Goal: Task Accomplishment & Management: Complete application form

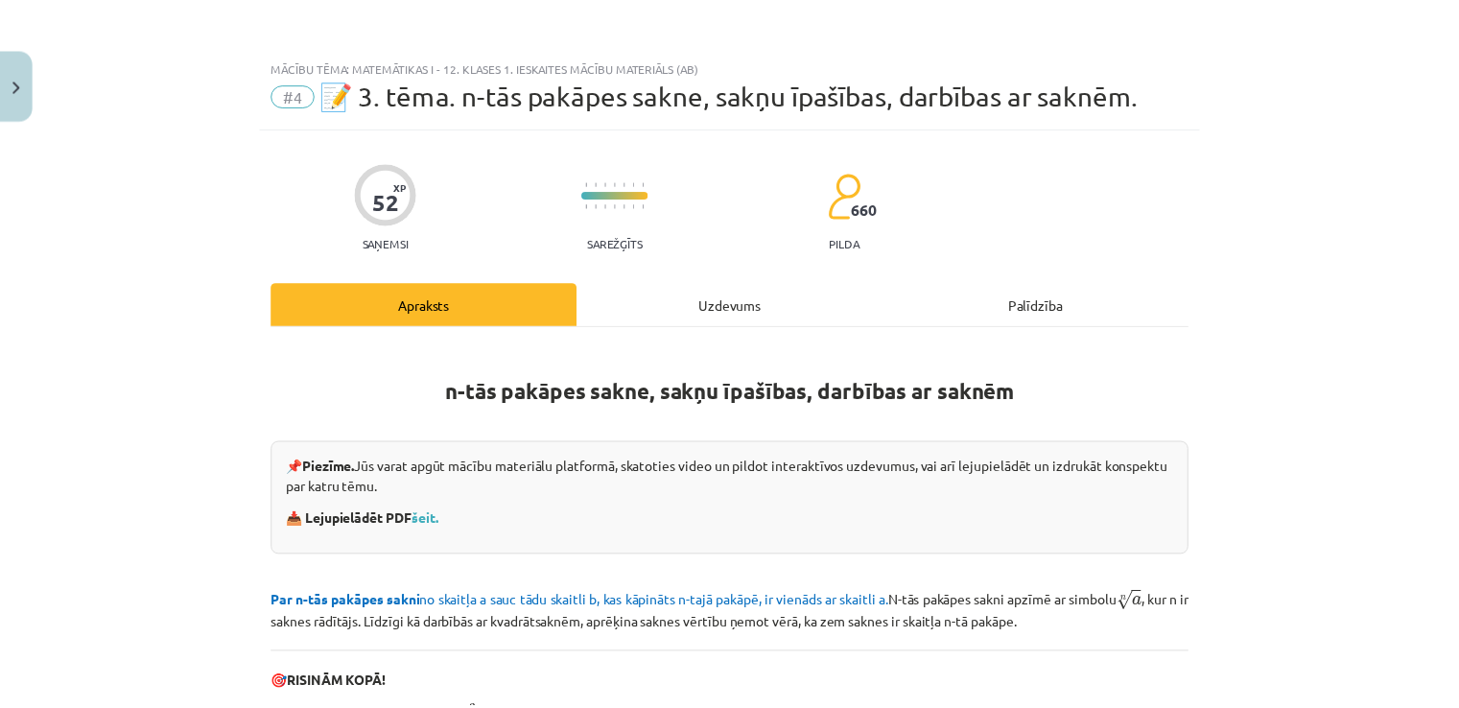
scroll to position [48, 0]
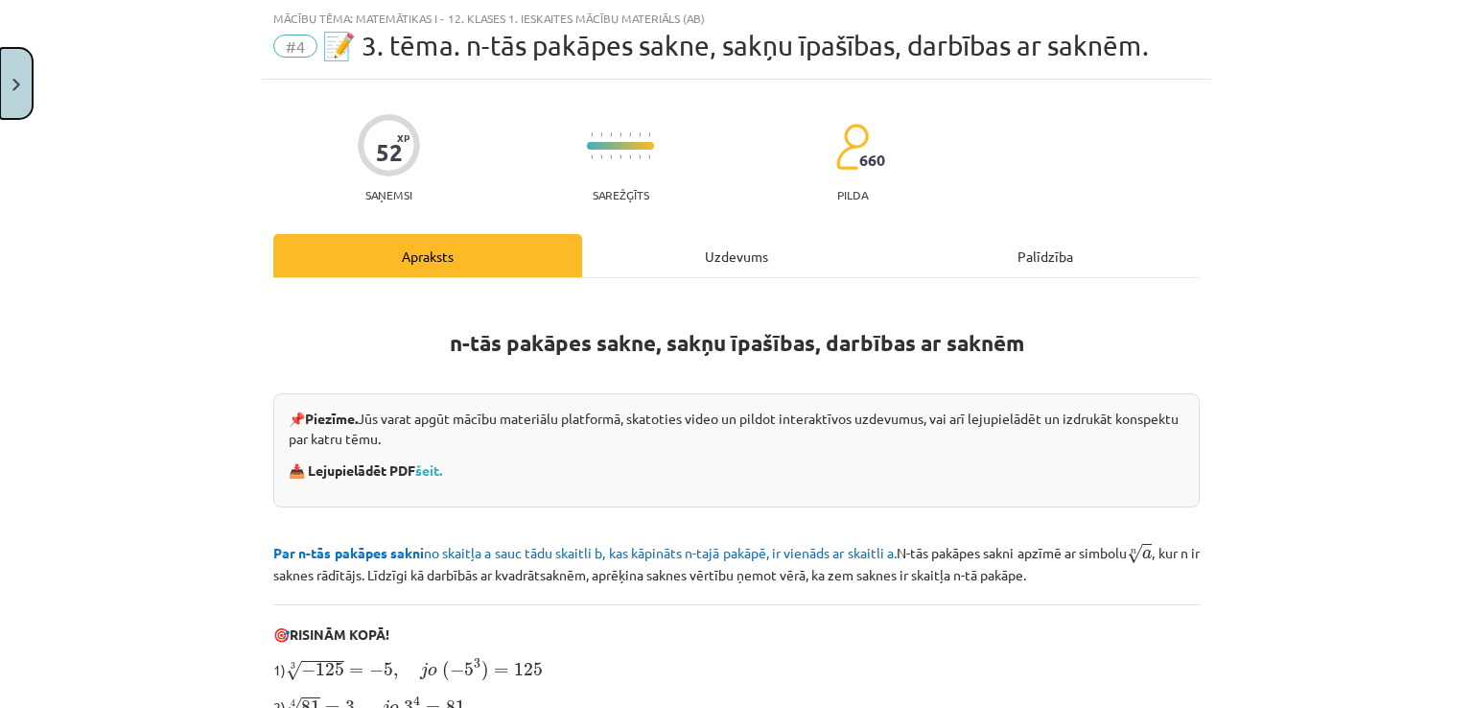
click at [22, 66] on button "Close" at bounding box center [16, 83] width 33 height 71
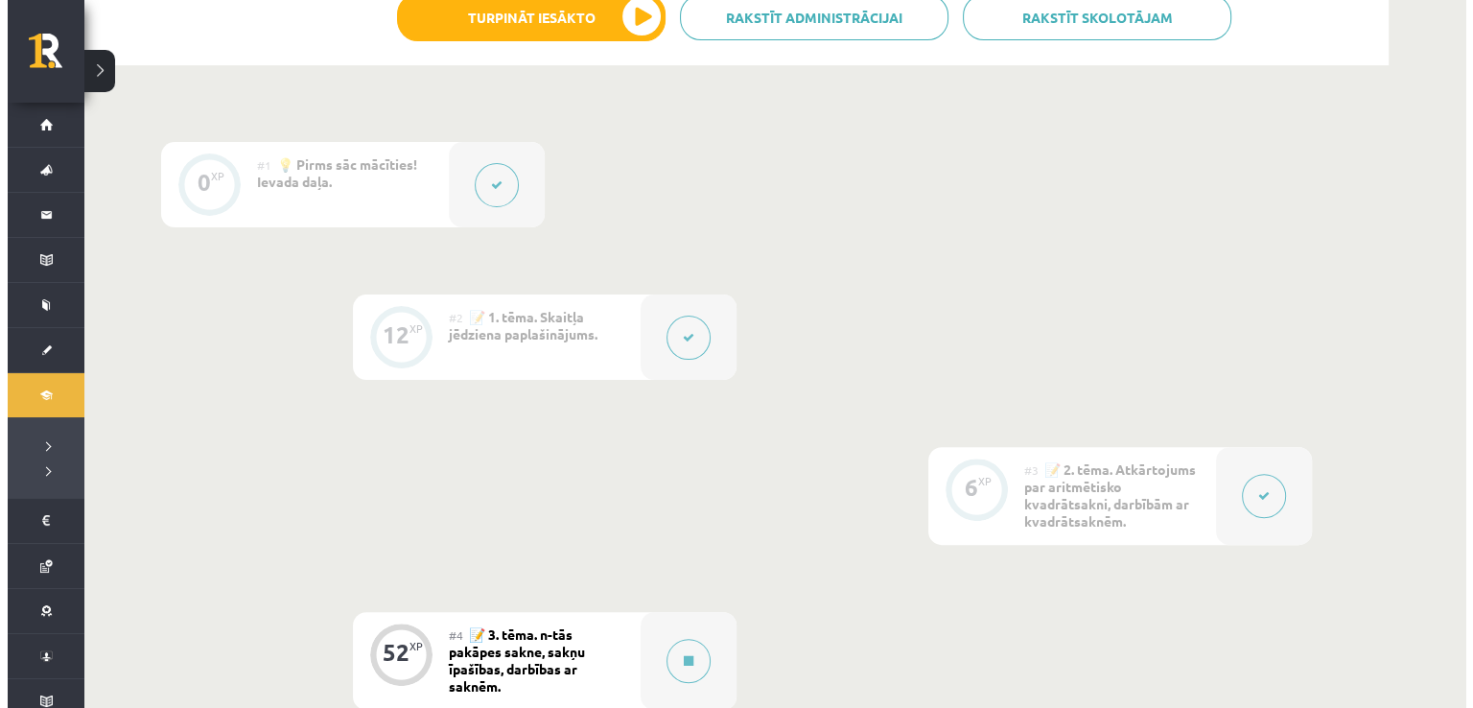
scroll to position [480, 0]
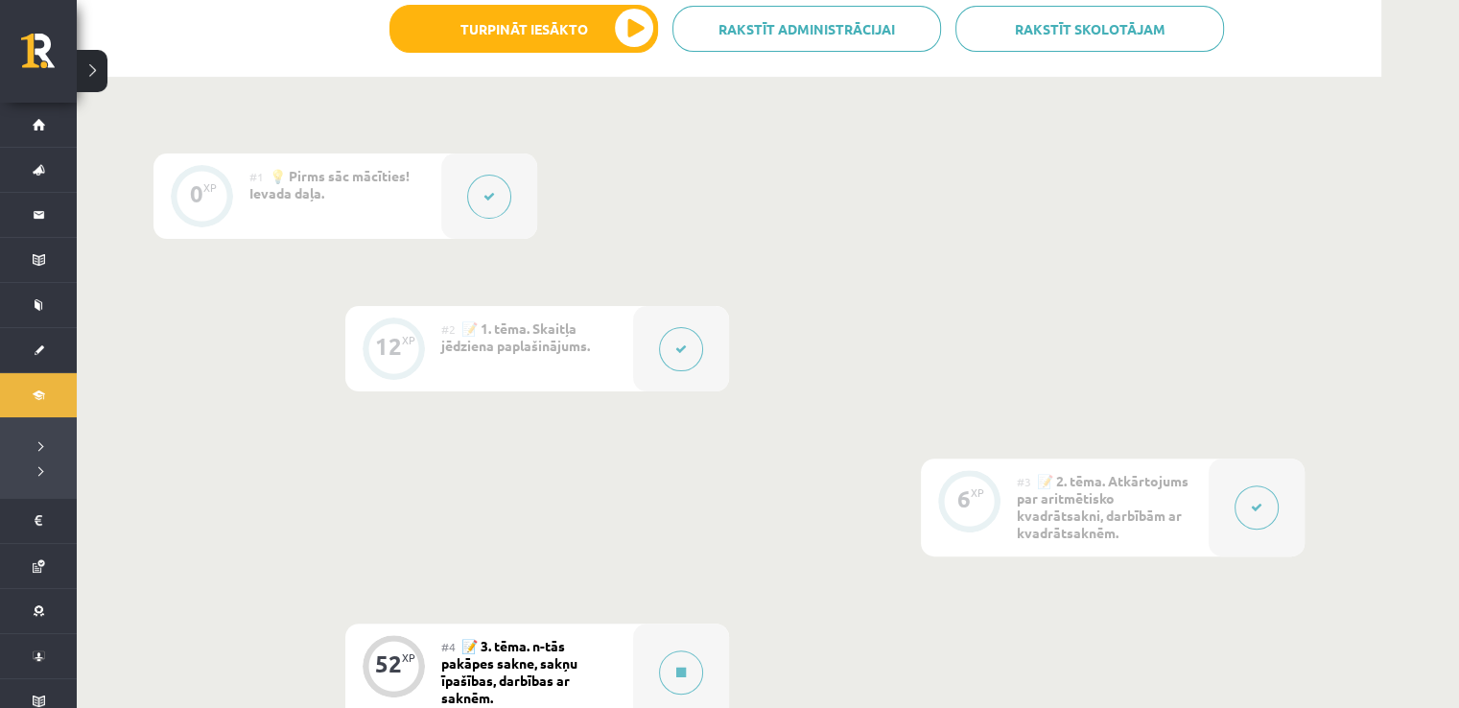
click at [693, 335] on button at bounding box center [681, 349] width 44 height 44
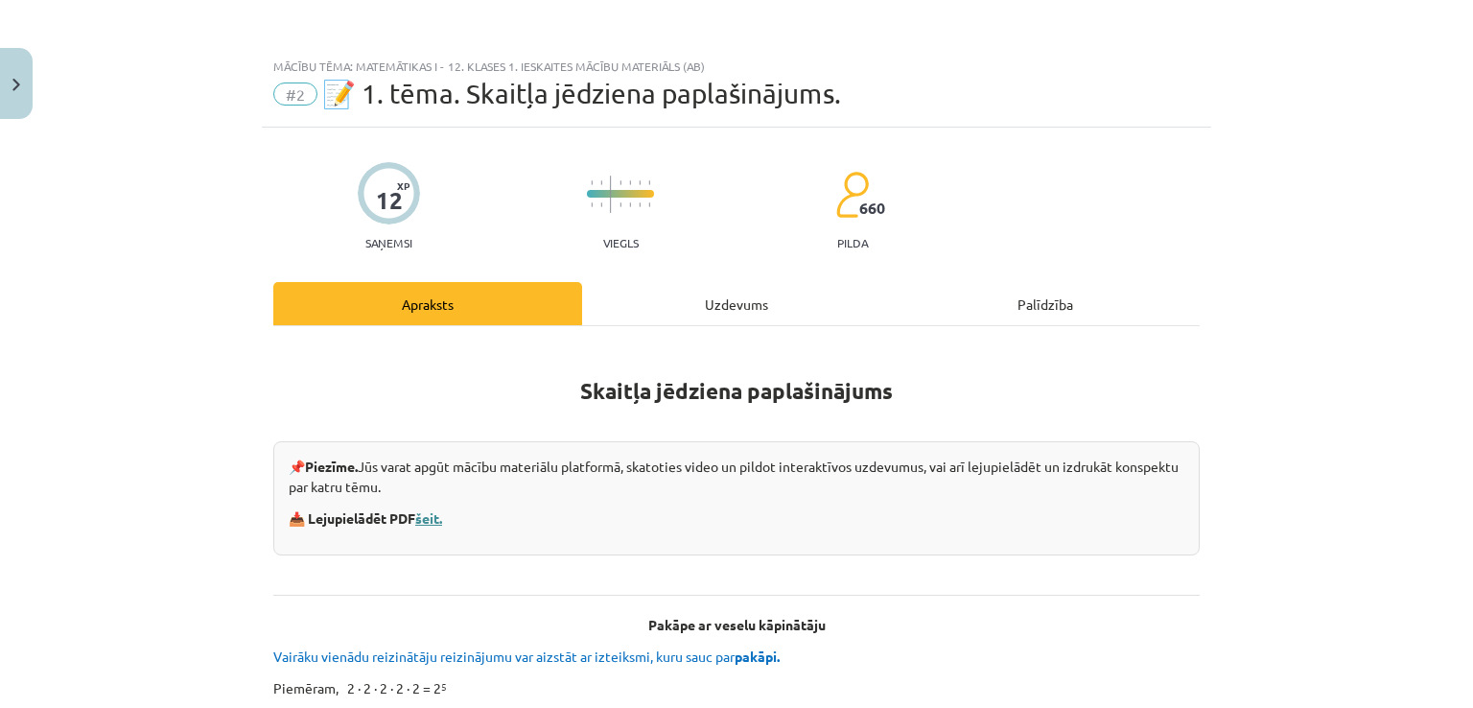
click at [438, 517] on link "šeit." at bounding box center [428, 517] width 27 height 17
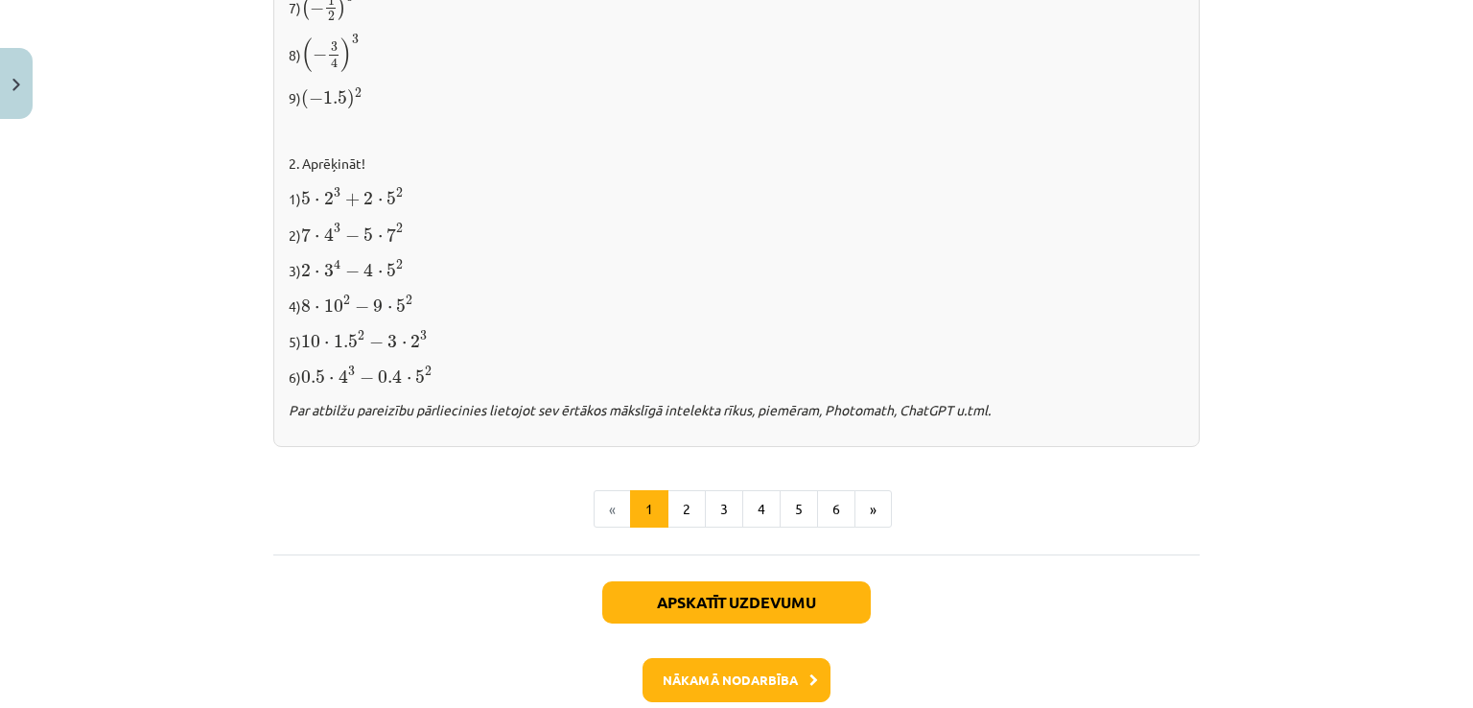
scroll to position [2077, 0]
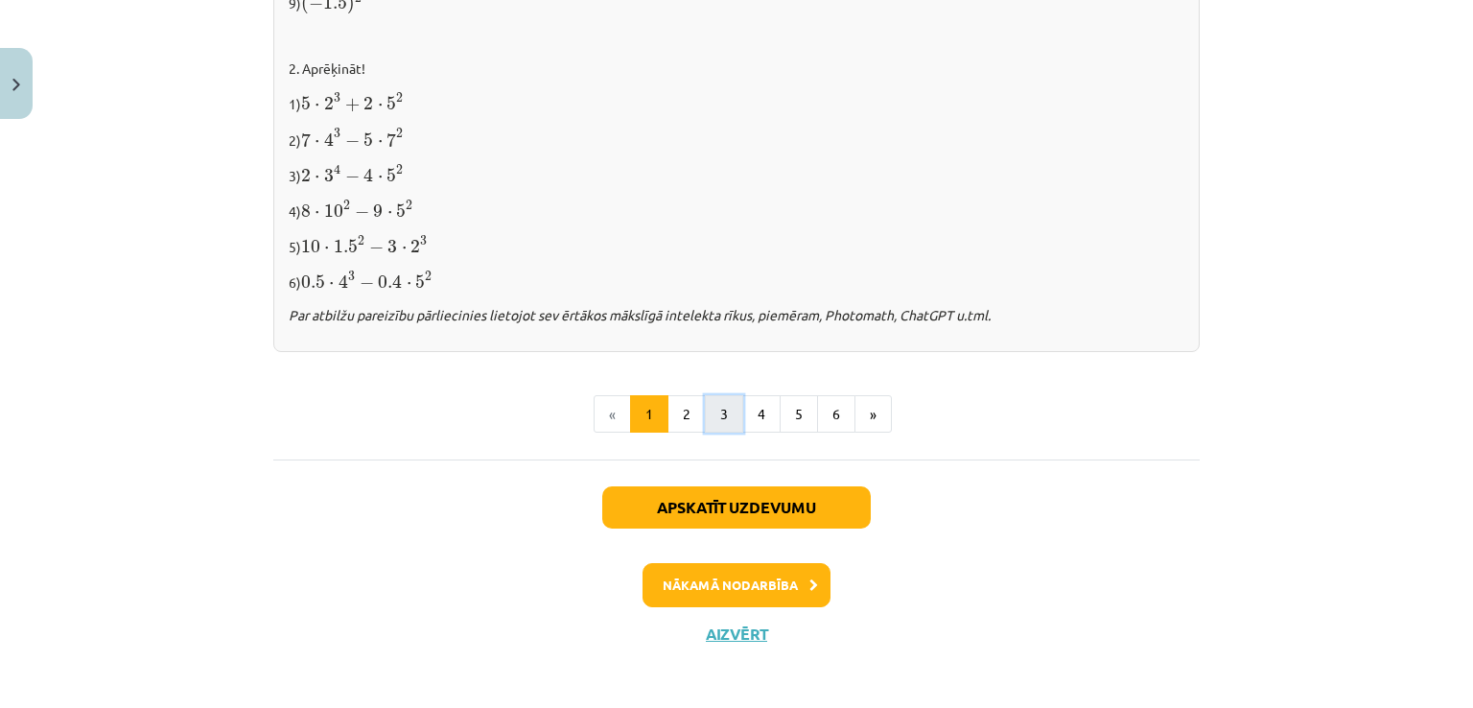
click at [706, 409] on button "3" at bounding box center [724, 414] width 38 height 38
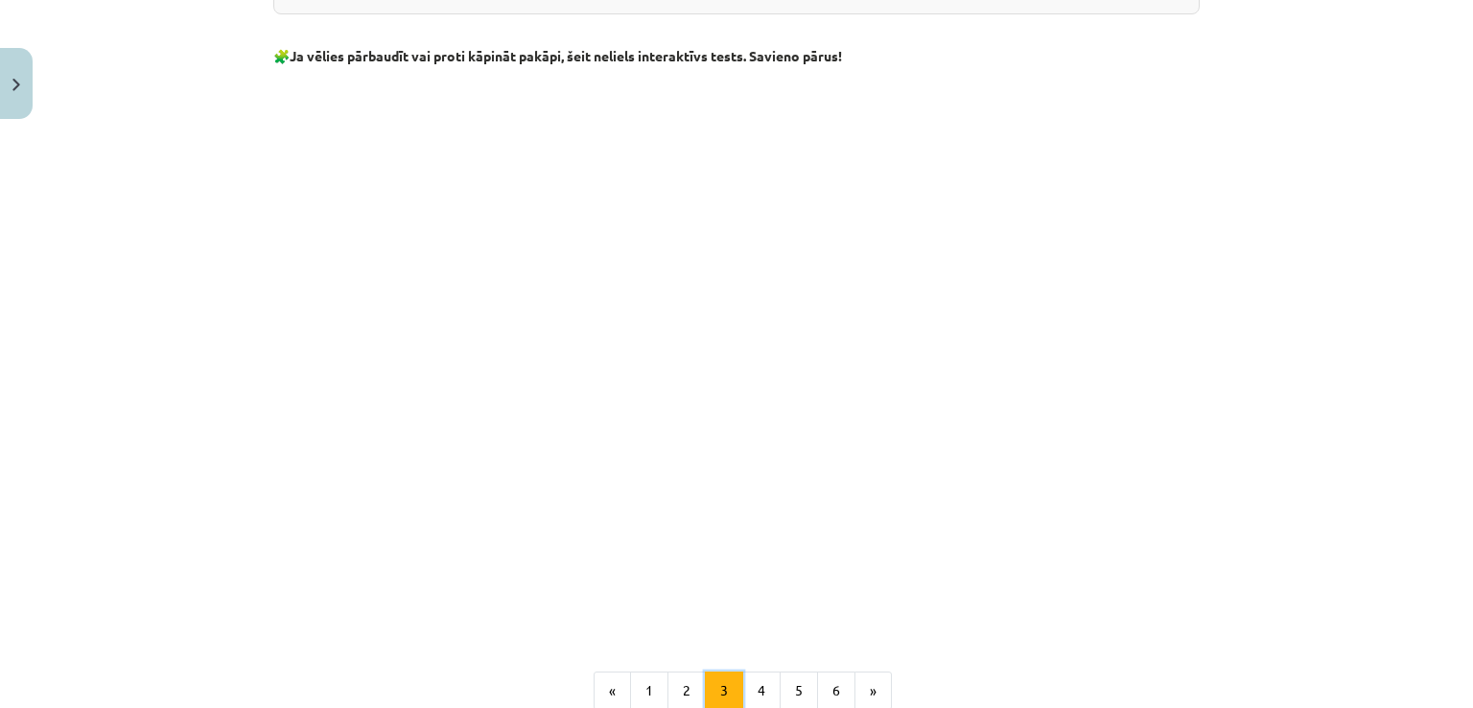
scroll to position [1774, 0]
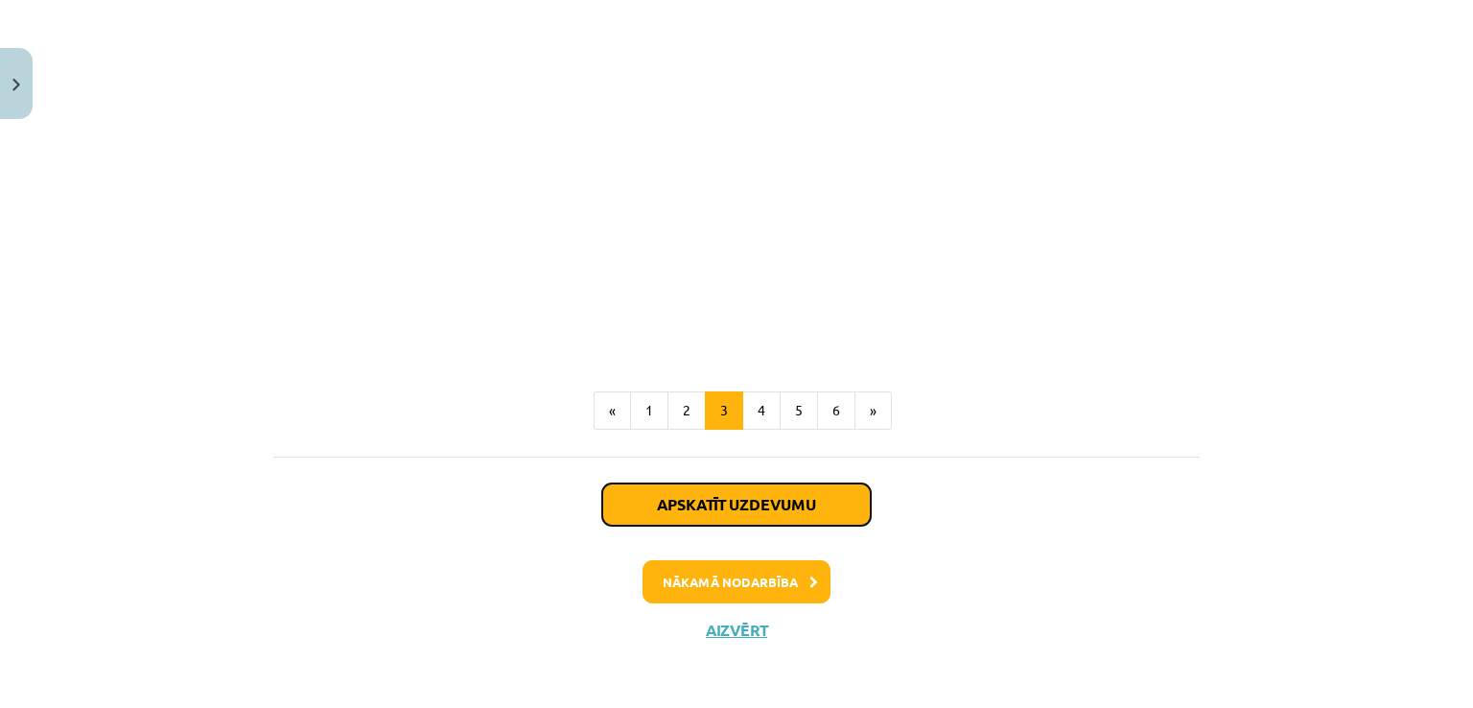
click at [748, 501] on button "Apskatīt uzdevumu" at bounding box center [736, 504] width 269 height 42
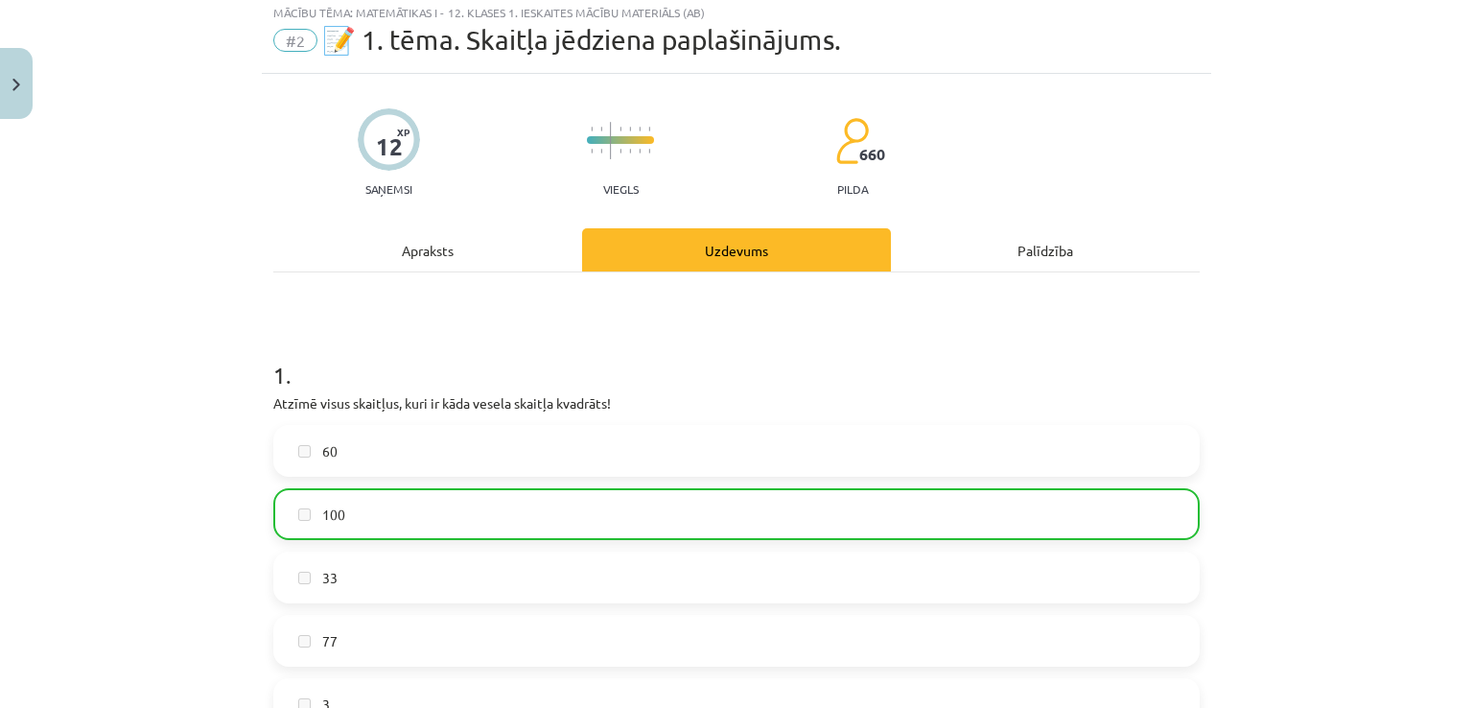
scroll to position [48, 0]
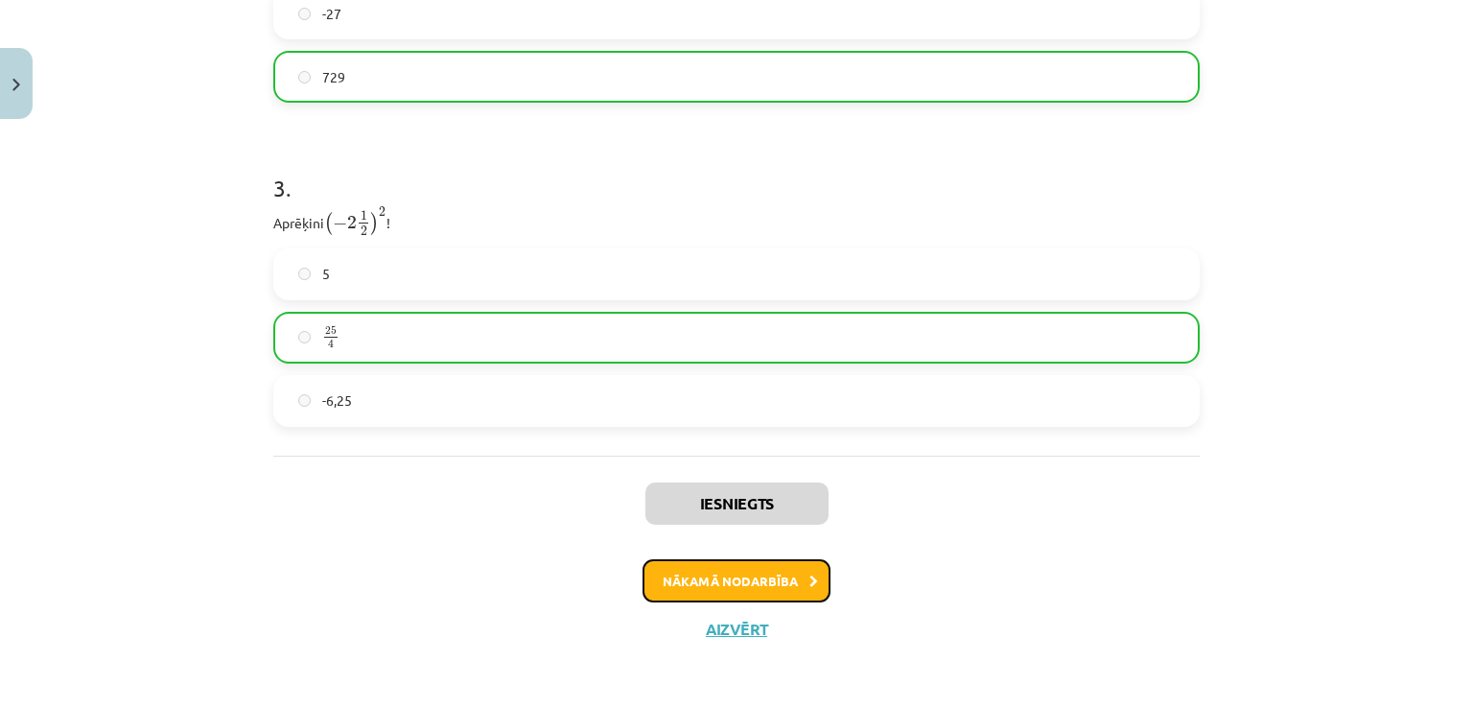
click at [712, 580] on button "Nākamā nodarbība" at bounding box center [737, 581] width 188 height 44
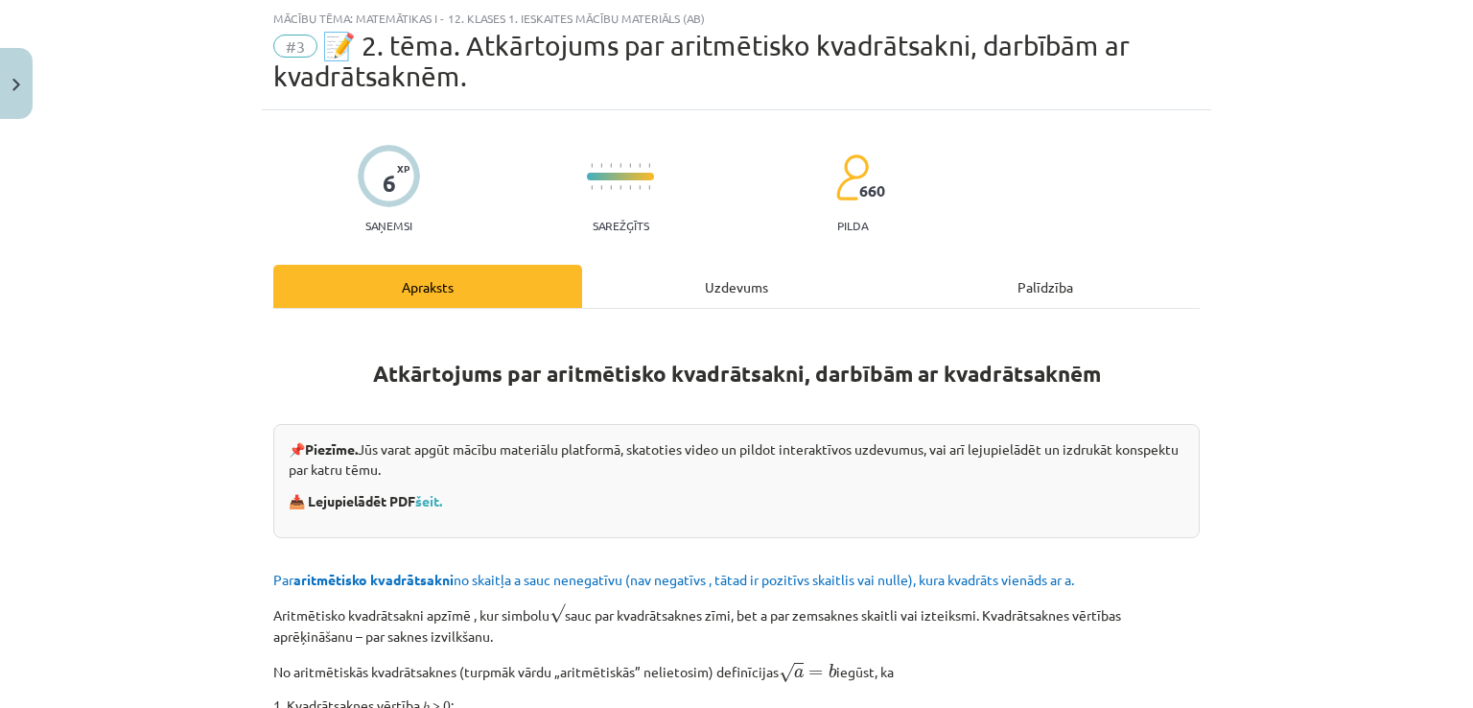
click at [722, 270] on div "Uzdevums" at bounding box center [736, 286] width 309 height 43
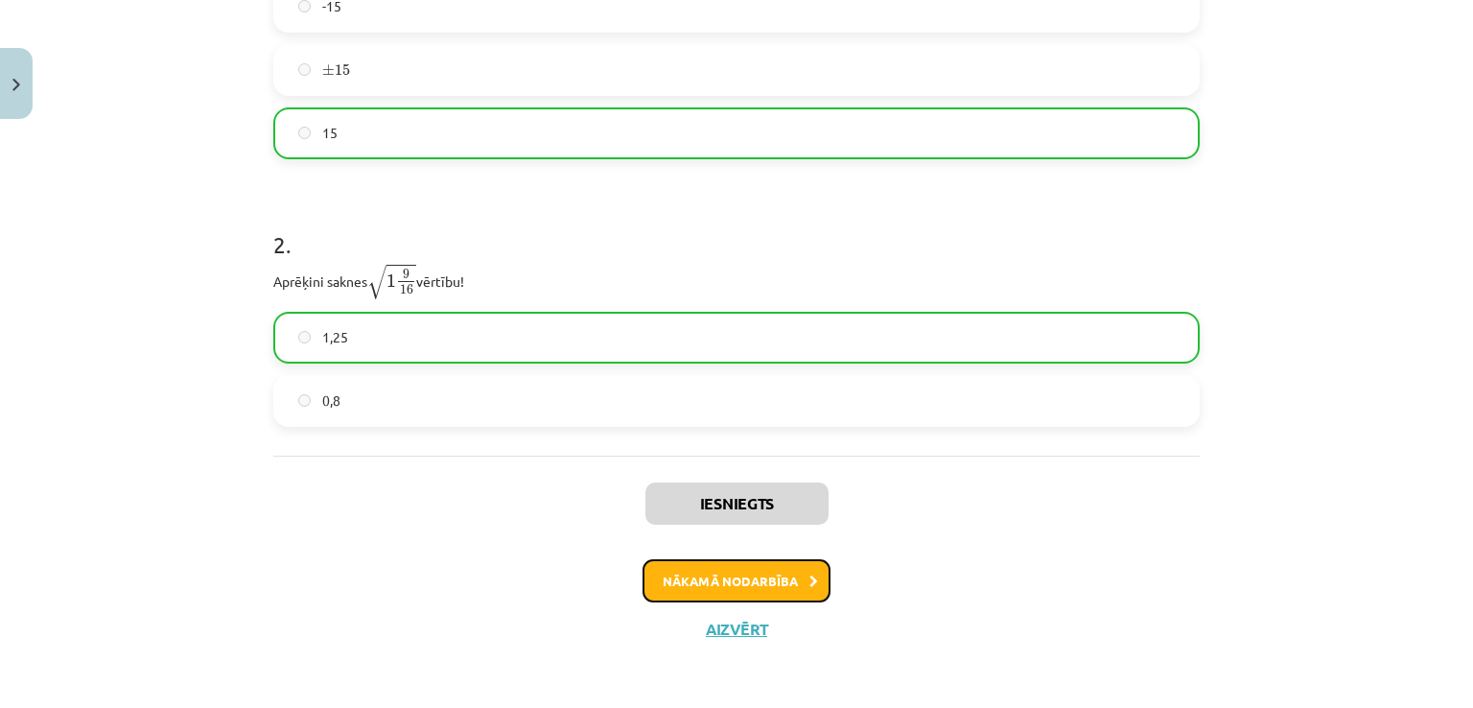
click at [763, 589] on button "Nākamā nodarbība" at bounding box center [737, 581] width 188 height 44
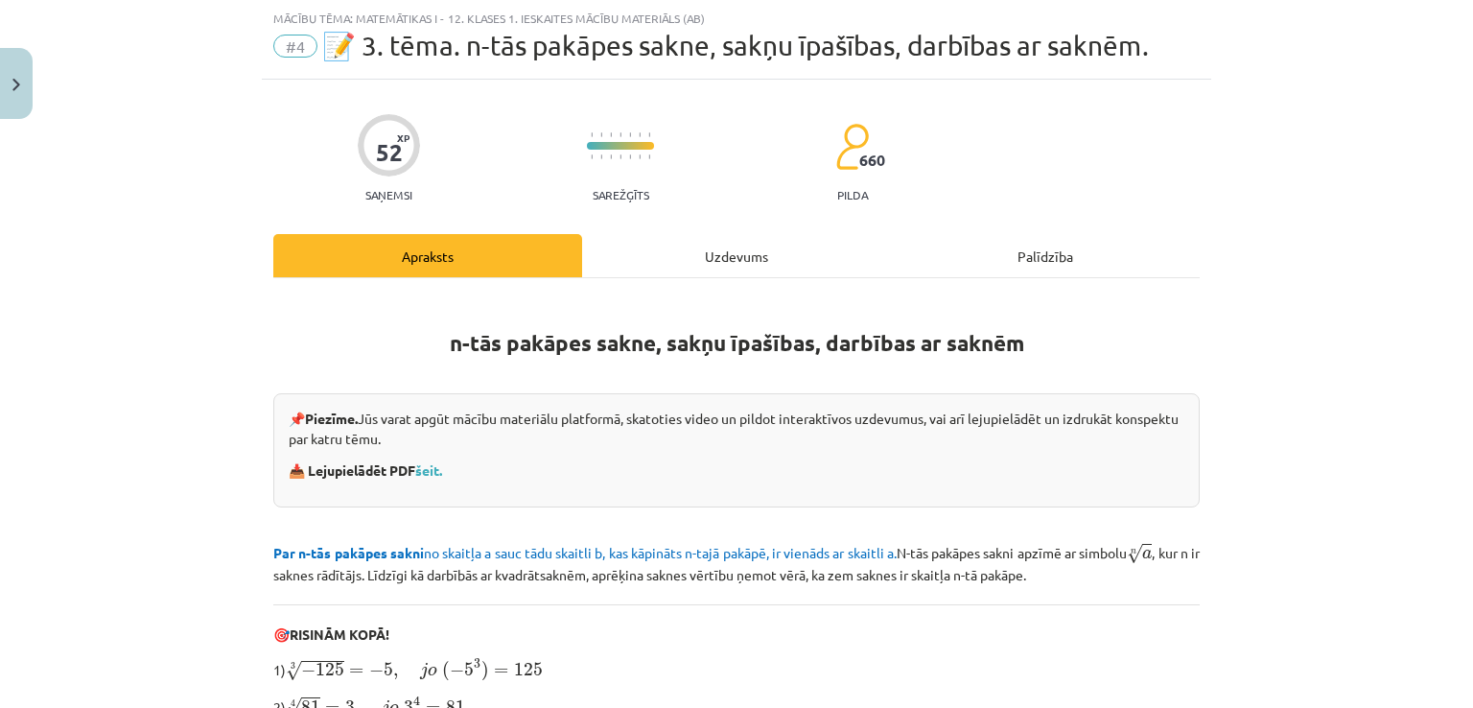
click at [702, 250] on div "Uzdevums" at bounding box center [736, 255] width 309 height 43
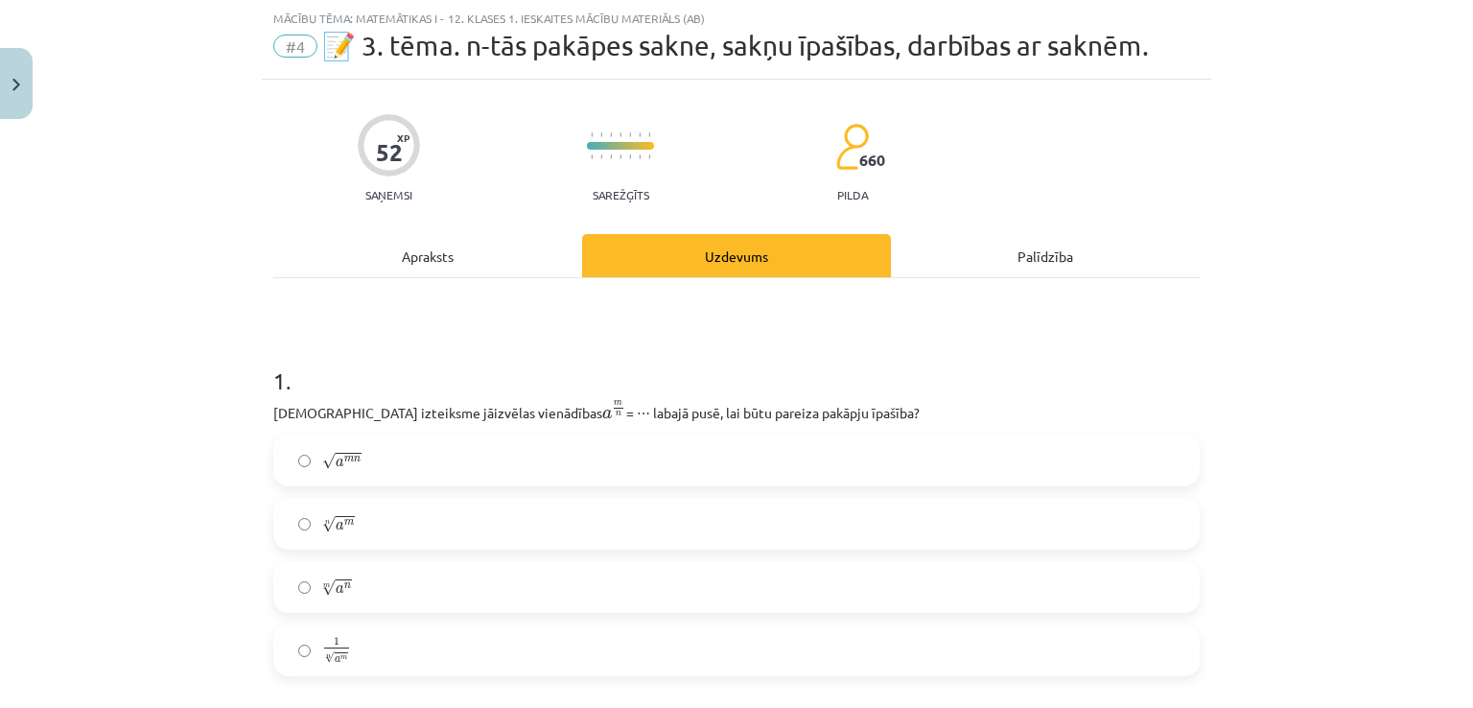
scroll to position [240, 0]
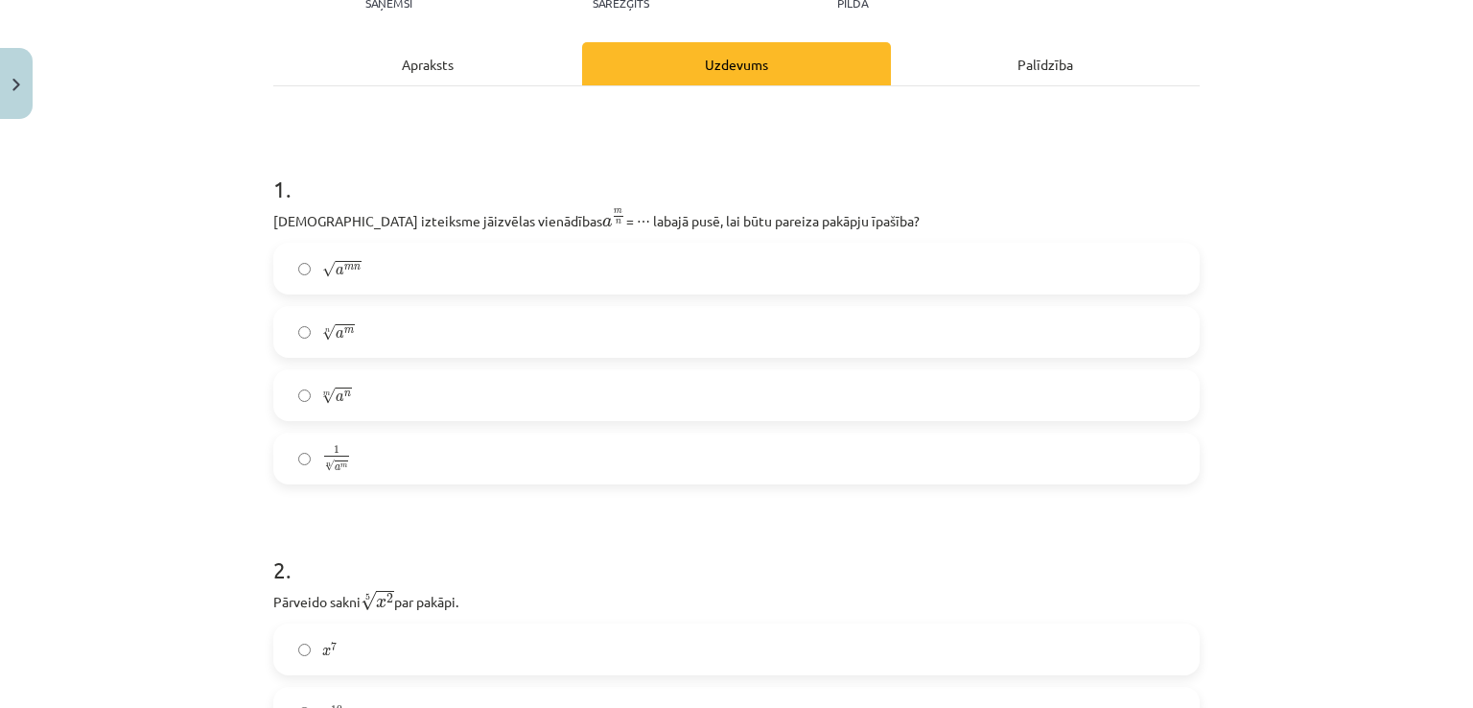
click at [461, 59] on div "Apraksts" at bounding box center [427, 63] width 309 height 43
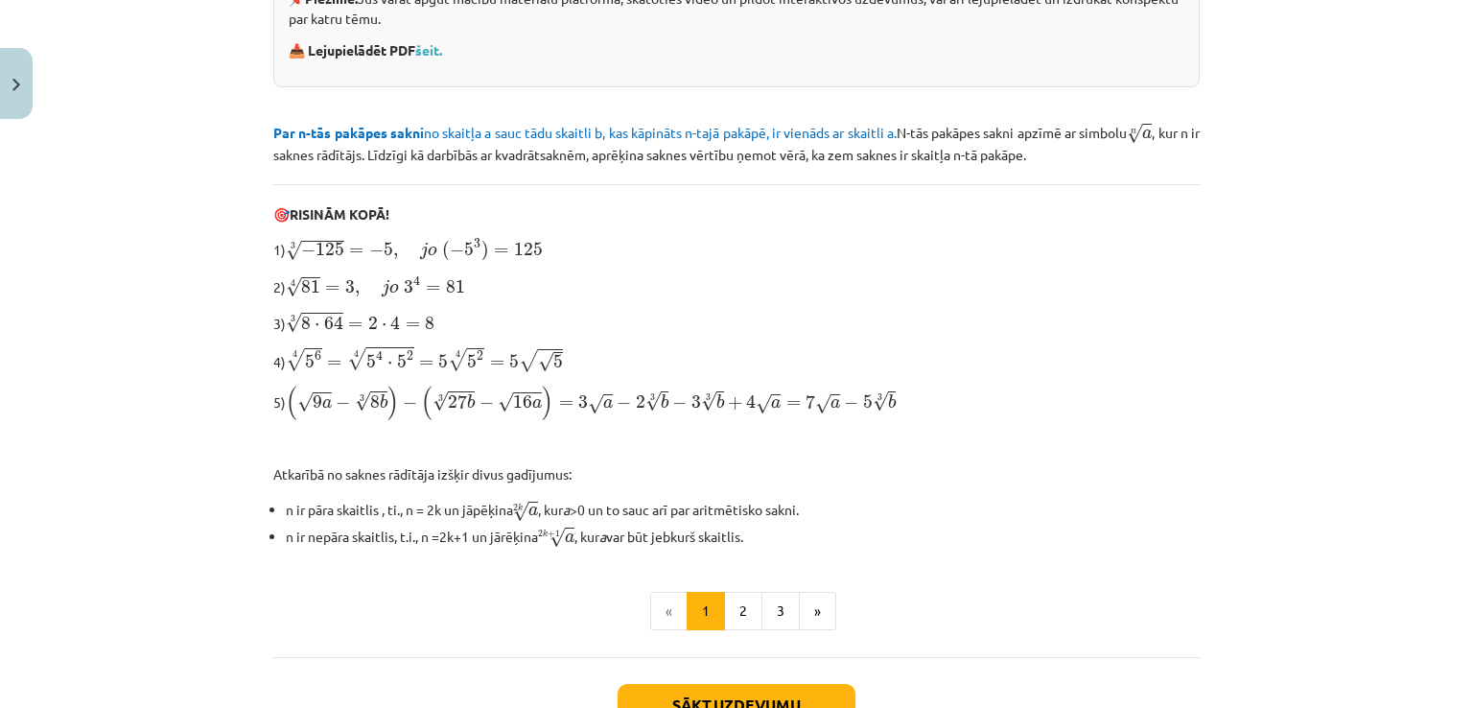
scroll to position [604, 0]
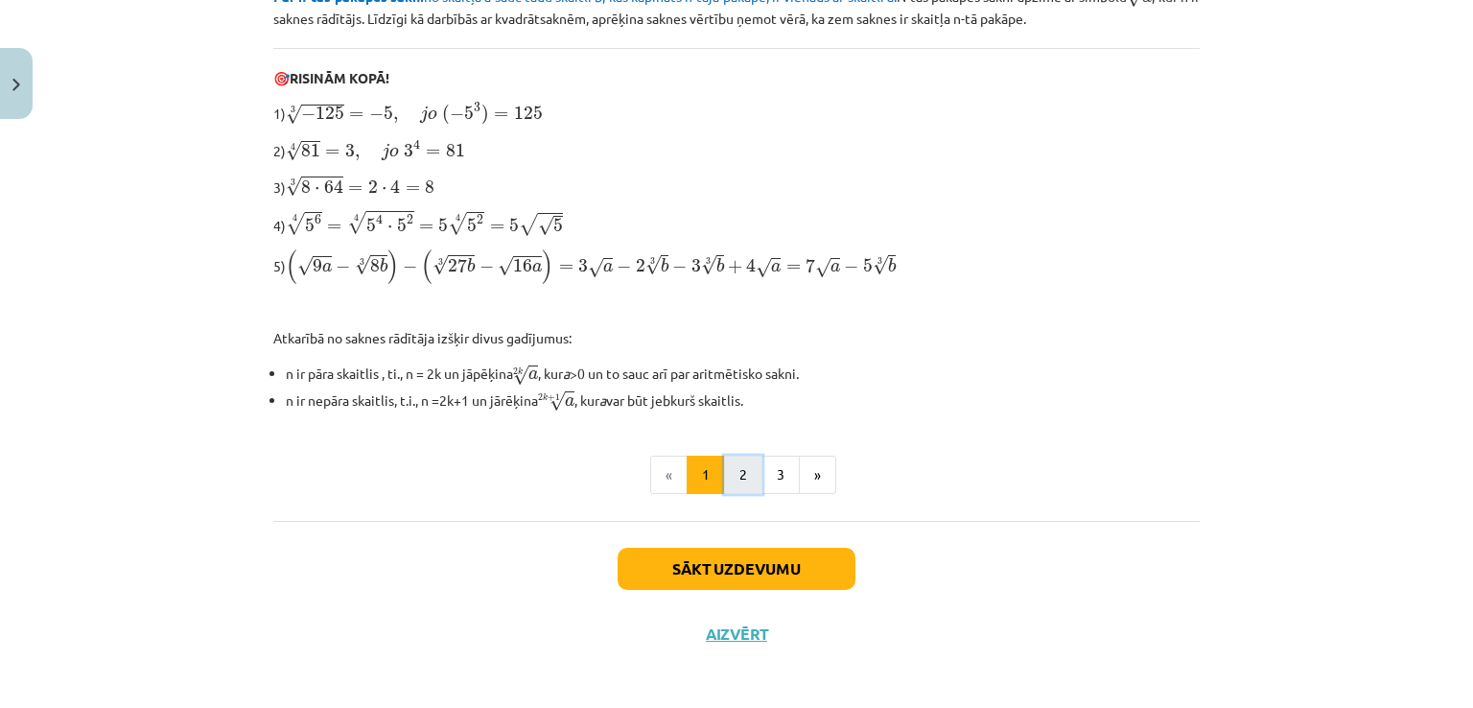
click at [724, 461] on button "2" at bounding box center [743, 475] width 38 height 38
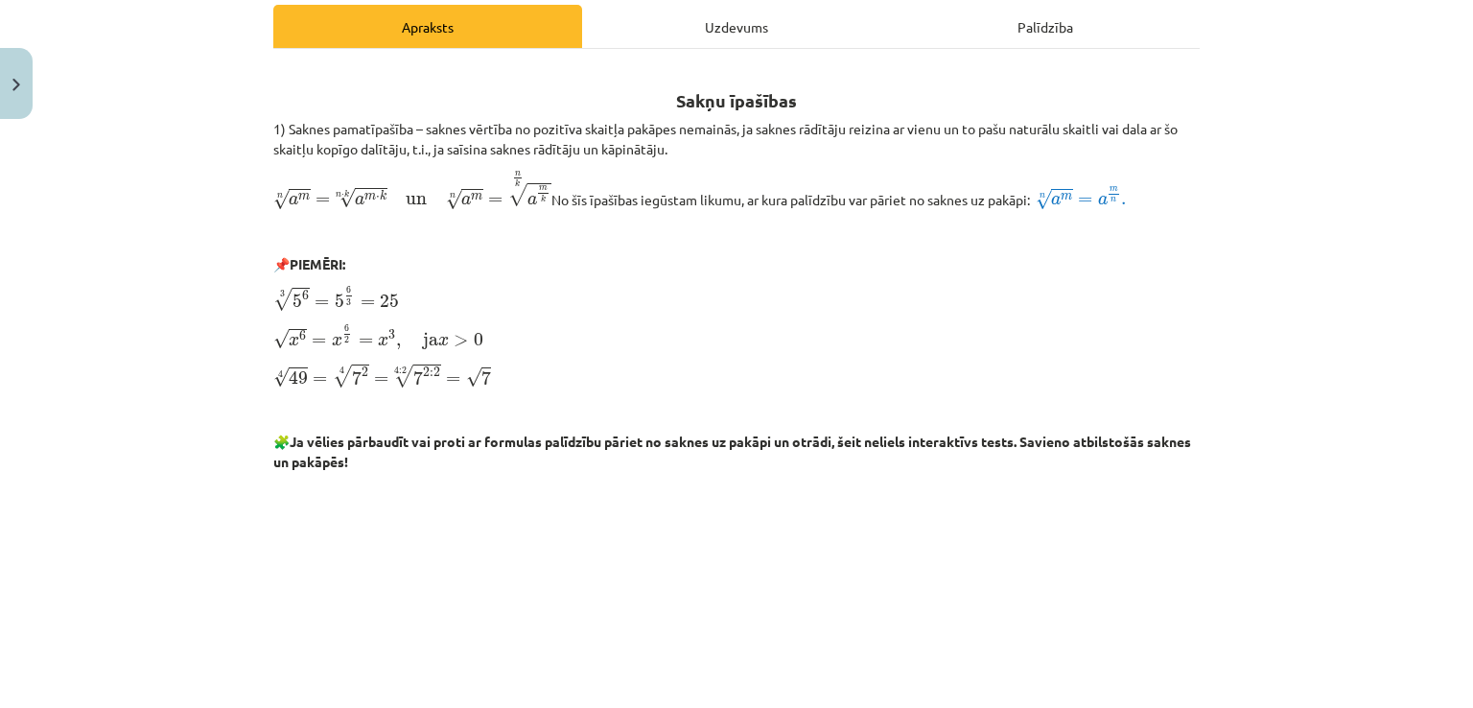
scroll to position [247, 0]
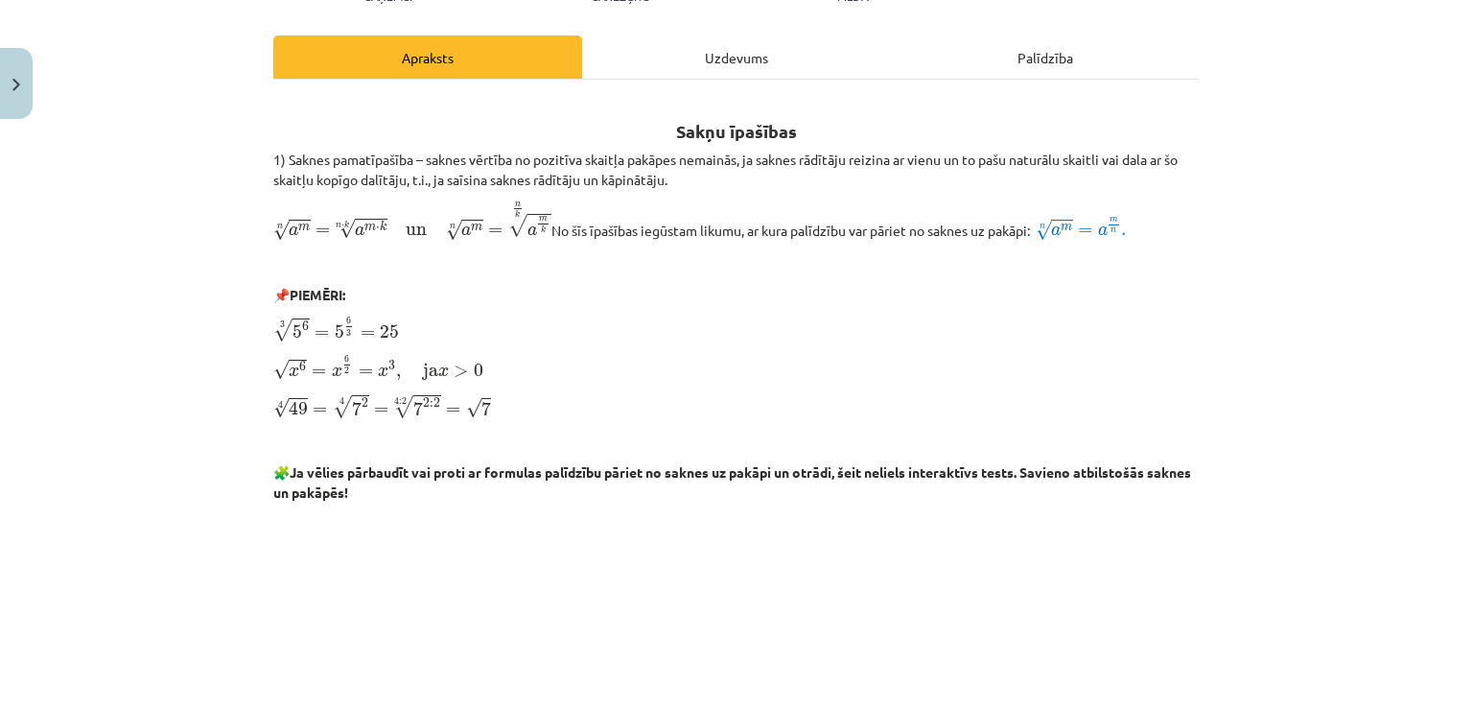
click at [741, 62] on div "Uzdevums" at bounding box center [736, 56] width 309 height 43
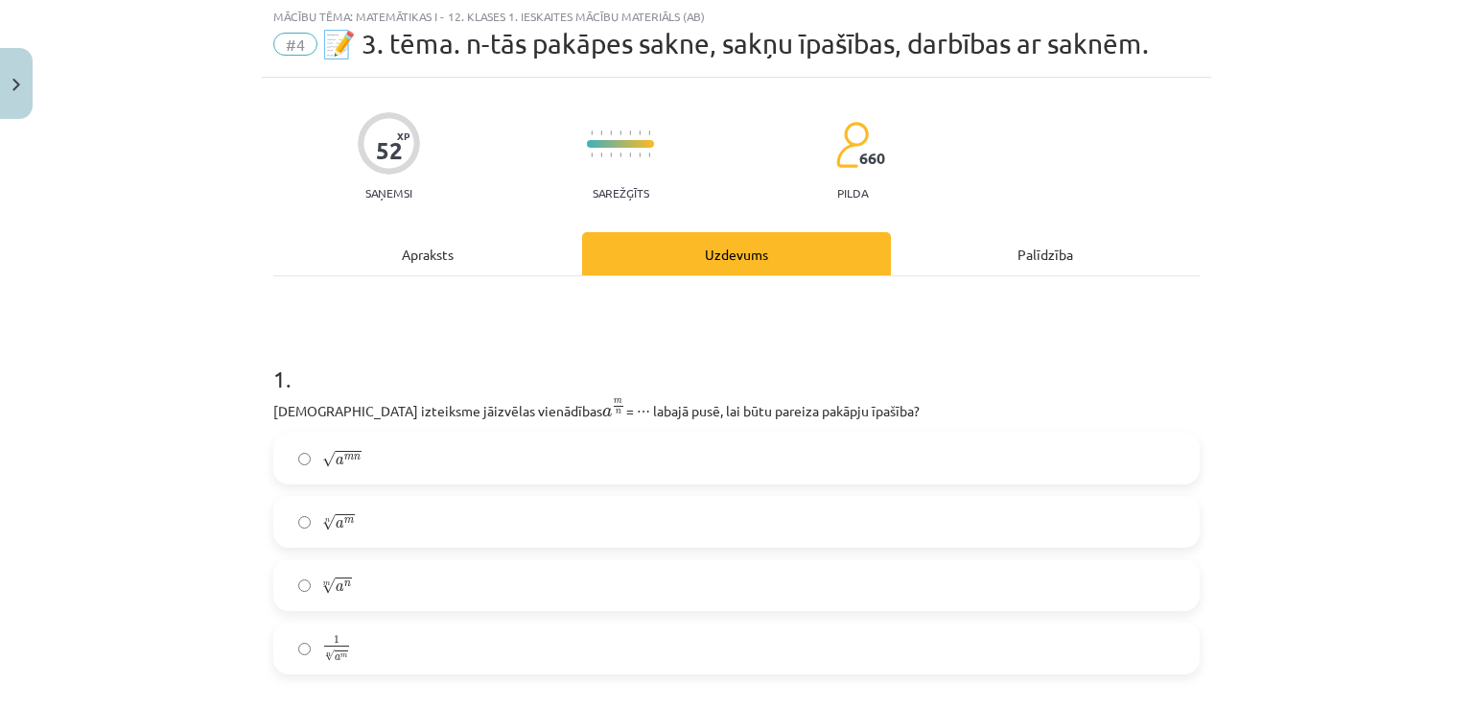
scroll to position [48, 0]
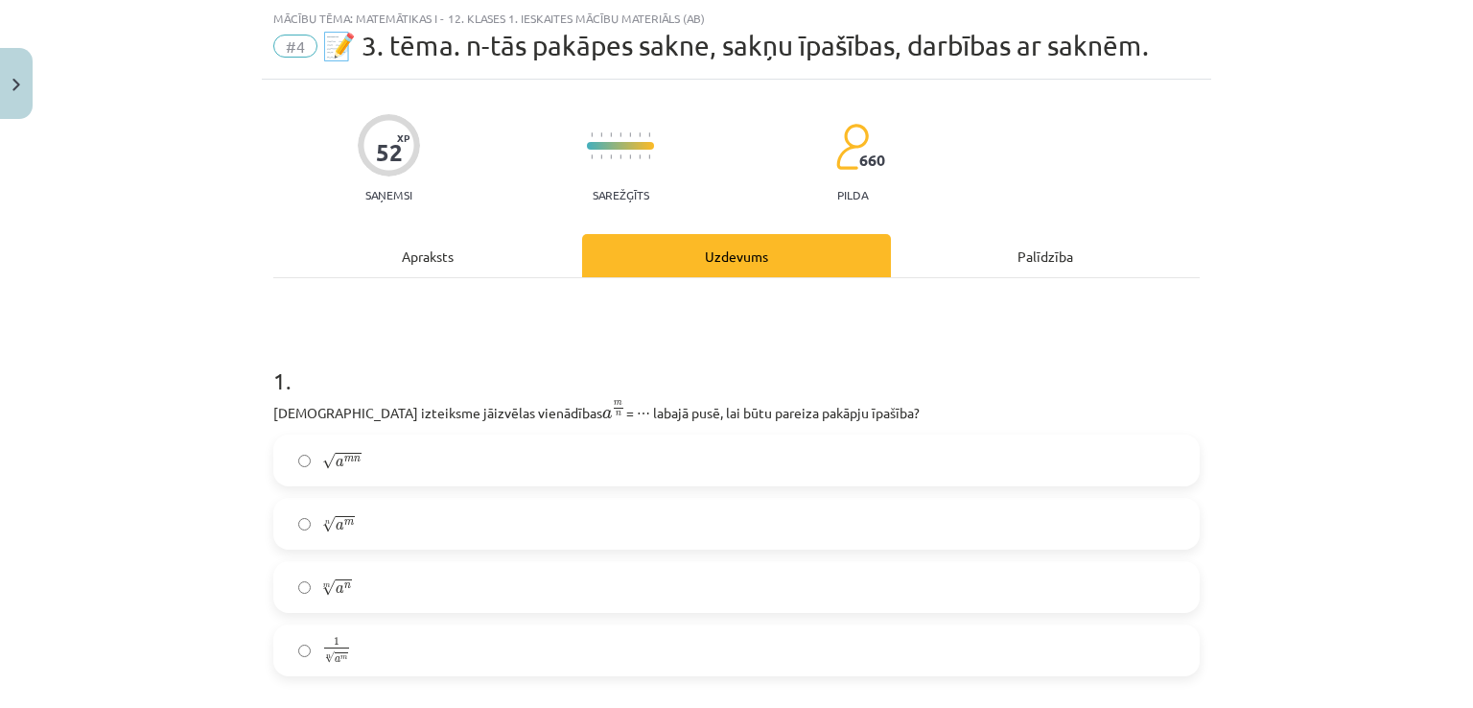
click at [453, 250] on div "Apraksts" at bounding box center [427, 255] width 309 height 43
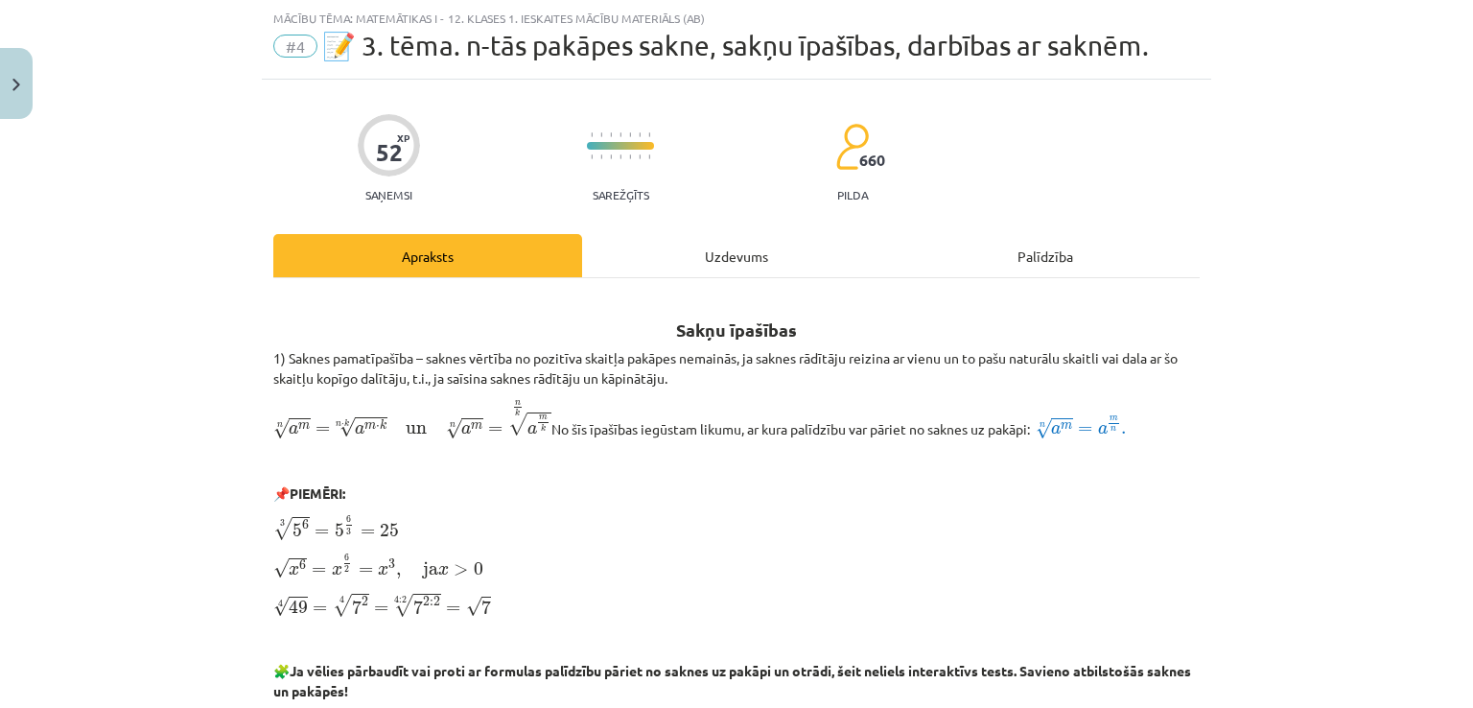
click at [733, 249] on div "Uzdevums" at bounding box center [736, 255] width 309 height 43
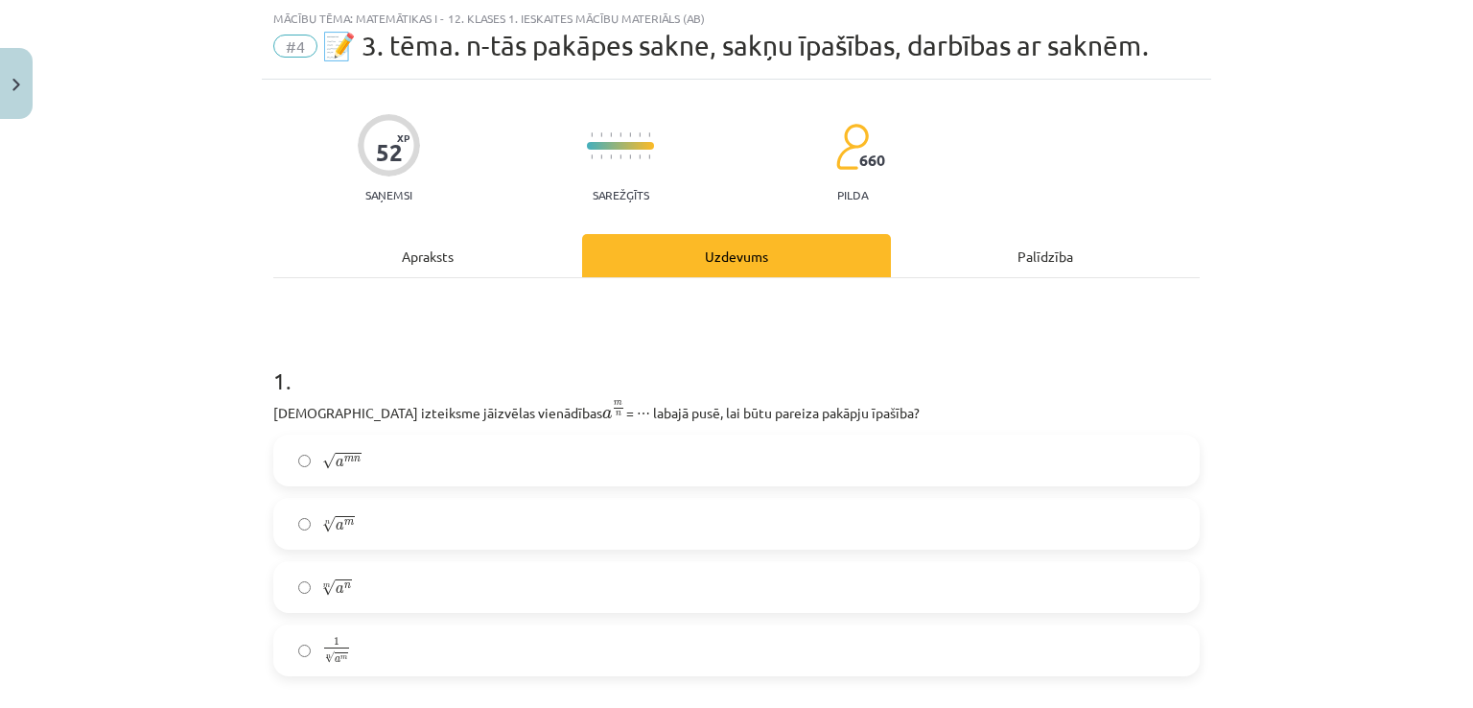
scroll to position [144, 0]
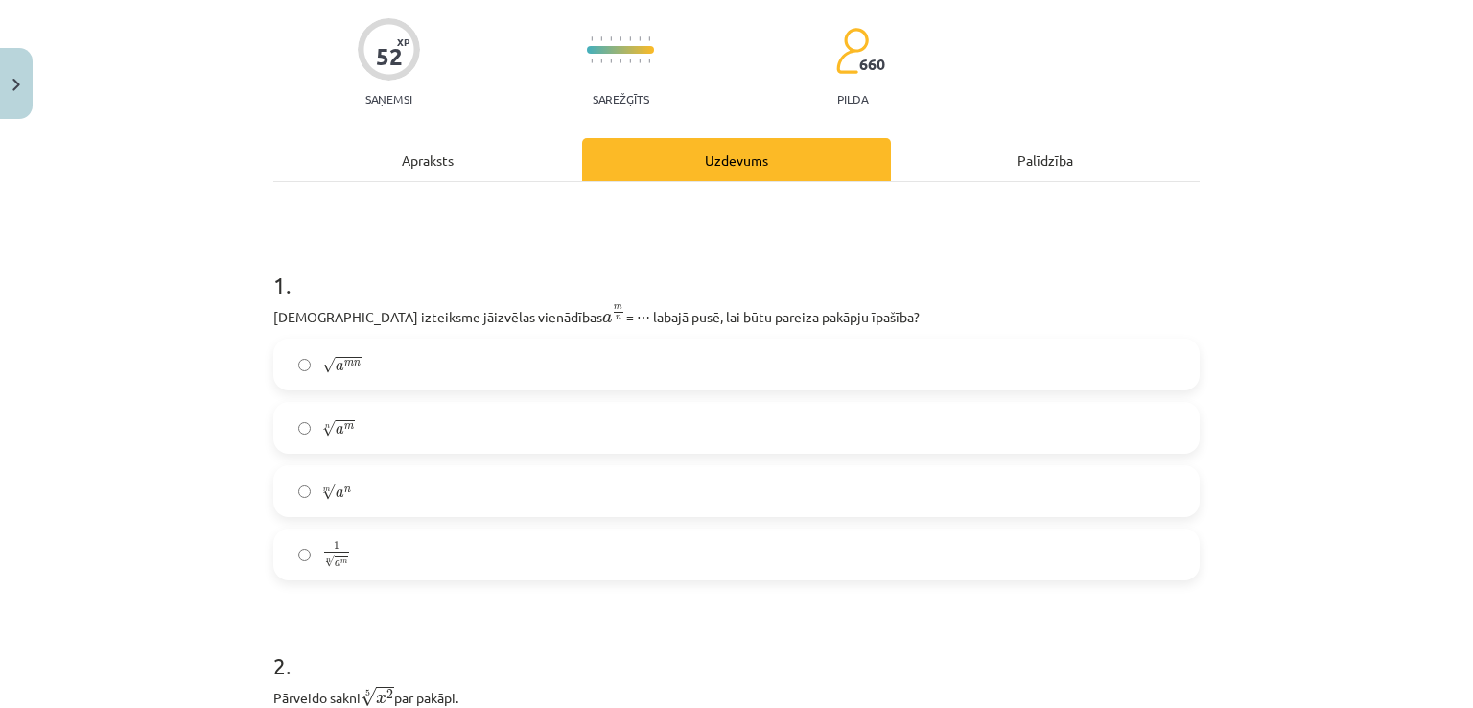
click at [368, 505] on label "m √ a n a n m" at bounding box center [736, 491] width 923 height 48
click at [368, 435] on label "n √ a m a m n" at bounding box center [736, 428] width 923 height 48
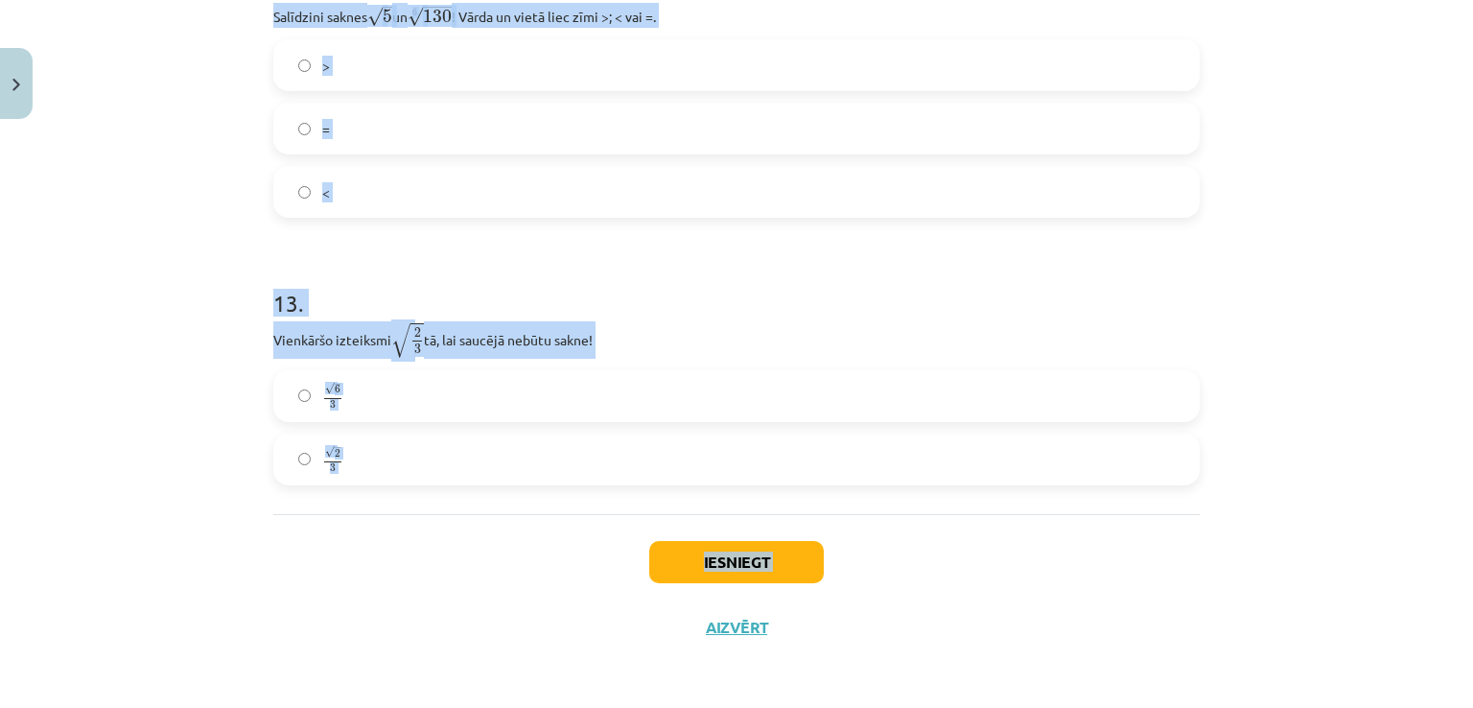
scroll to position [4285, 0]
drag, startPoint x: 249, startPoint y: 325, endPoint x: 405, endPoint y: 506, distance: 238.8
click at [405, 506] on div "Mācību tēma: Matemātikas i - 12. klases 1. ieskaites mācību materiāls (ab) #4 📝…" at bounding box center [736, 354] width 1473 height 708
drag, startPoint x: 464, startPoint y: 330, endPoint x: 487, endPoint y: 273, distance: 61.1
click at [487, 273] on h1 "13 ." at bounding box center [736, 285] width 927 height 59
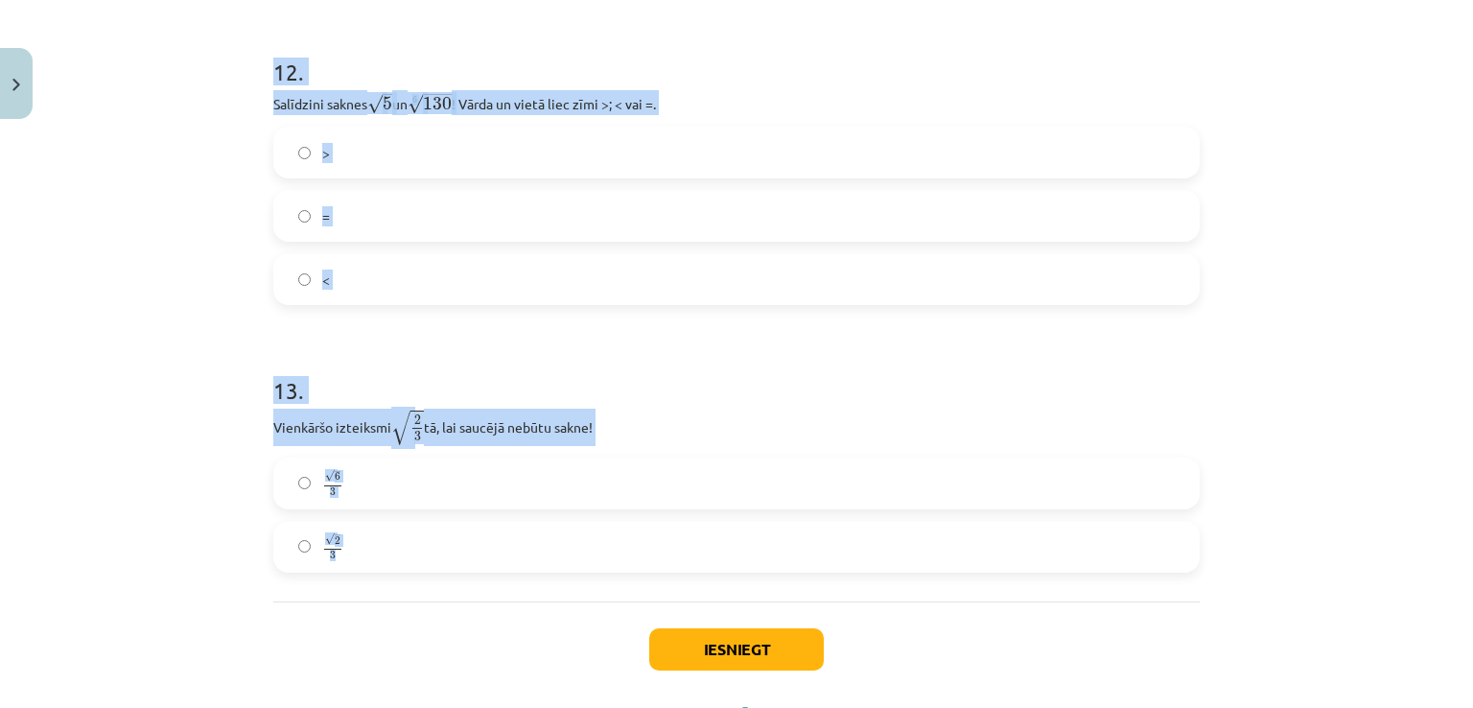
scroll to position [4093, 0]
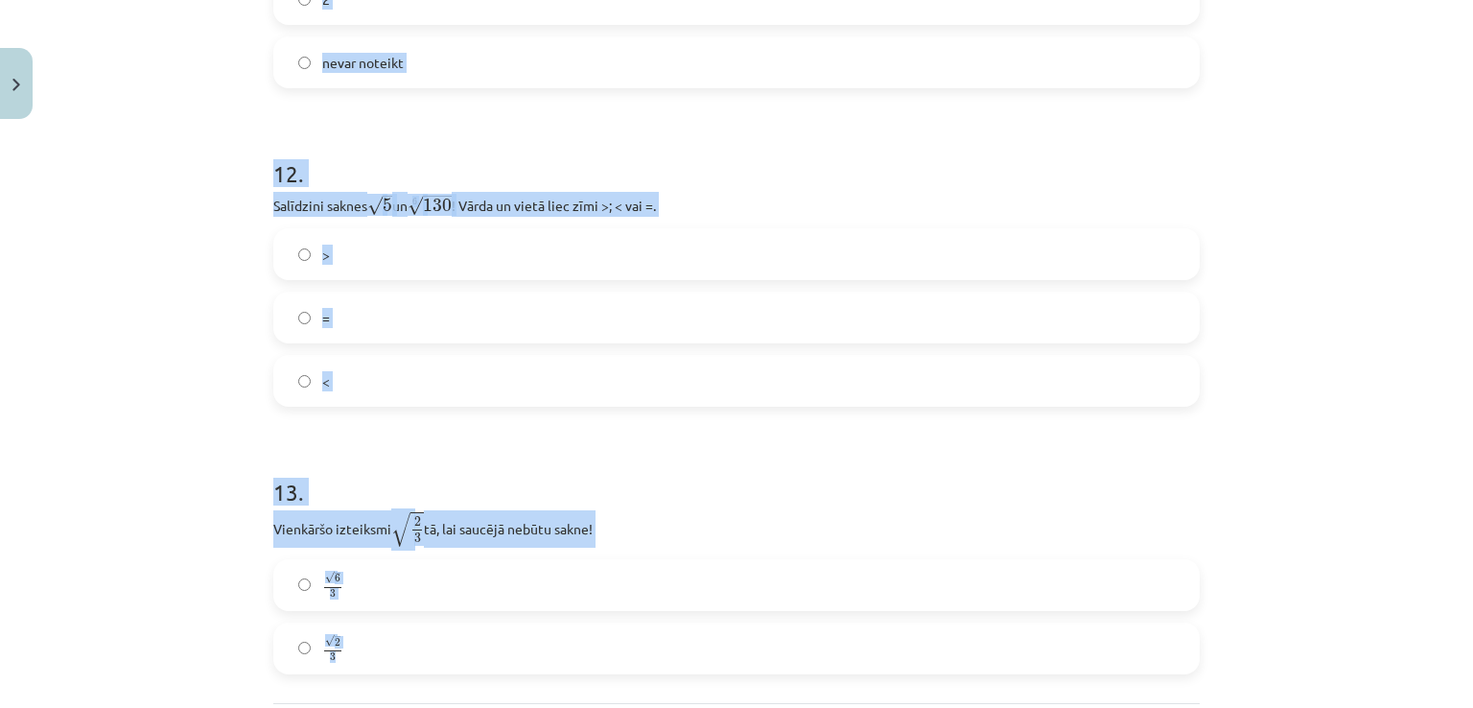
copy form "4 . Lore ipsumdolo sitametco adipiscing e s d e t i = ⋯ utlabo etdo, mag aliq e…"
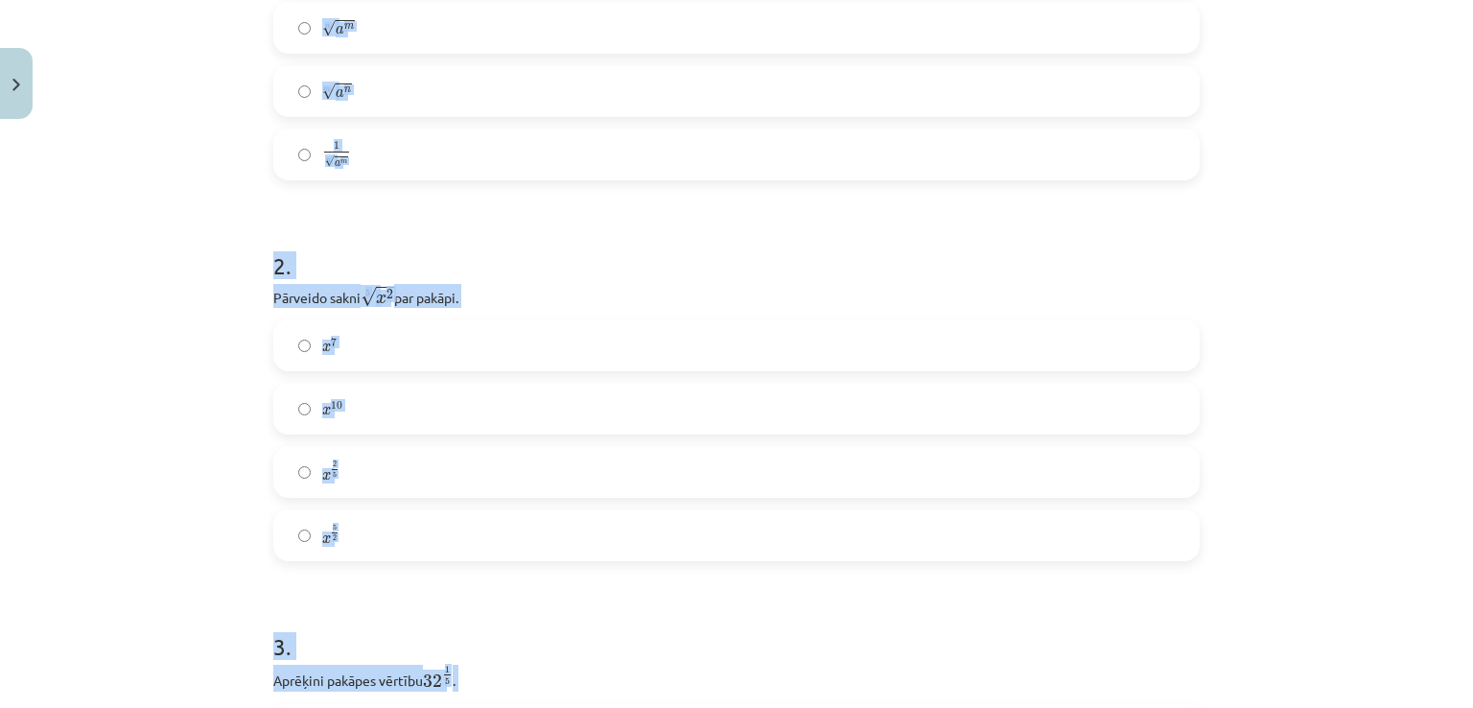
click at [119, 500] on div "Mācību tēma: Matemātikas i - 12. klases 1. ieskaites mācību materiāls (ab) #4 📝…" at bounding box center [736, 354] width 1473 height 708
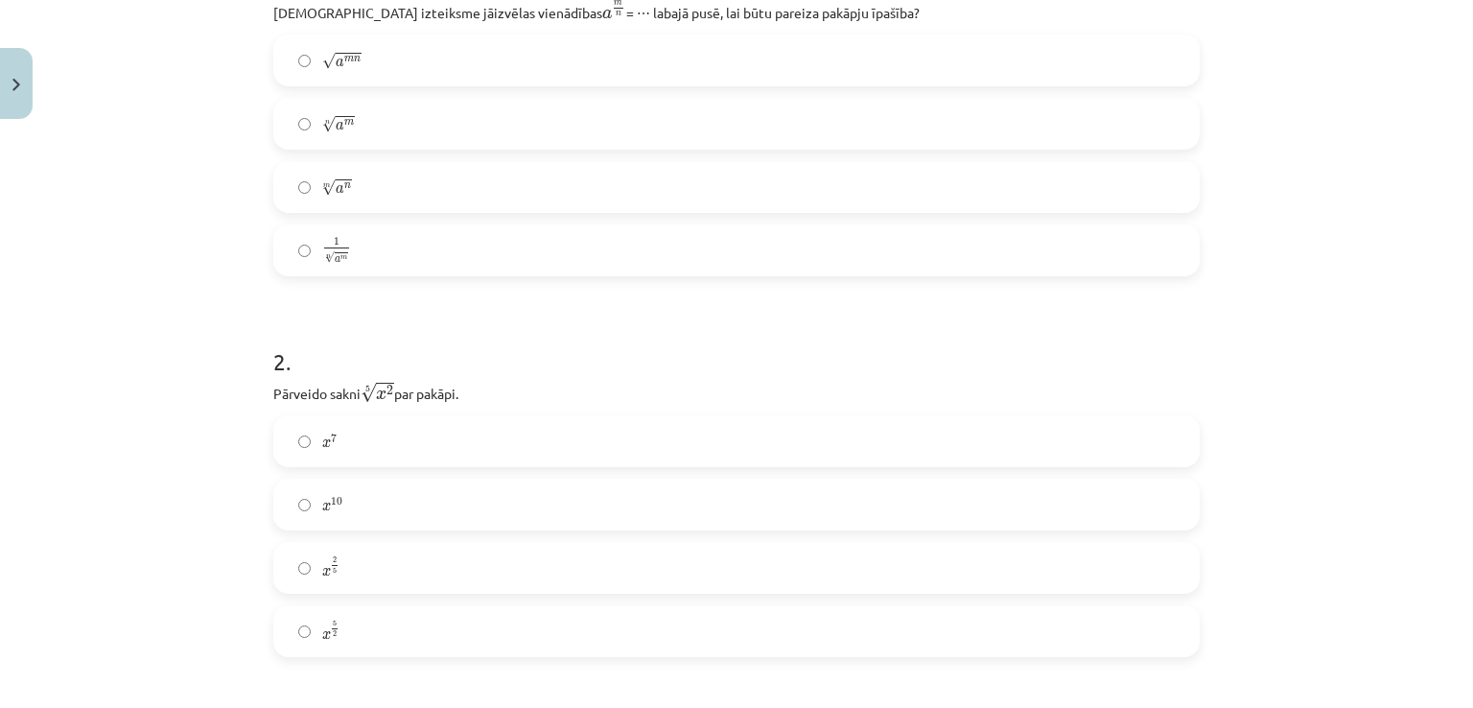
scroll to position [640, 0]
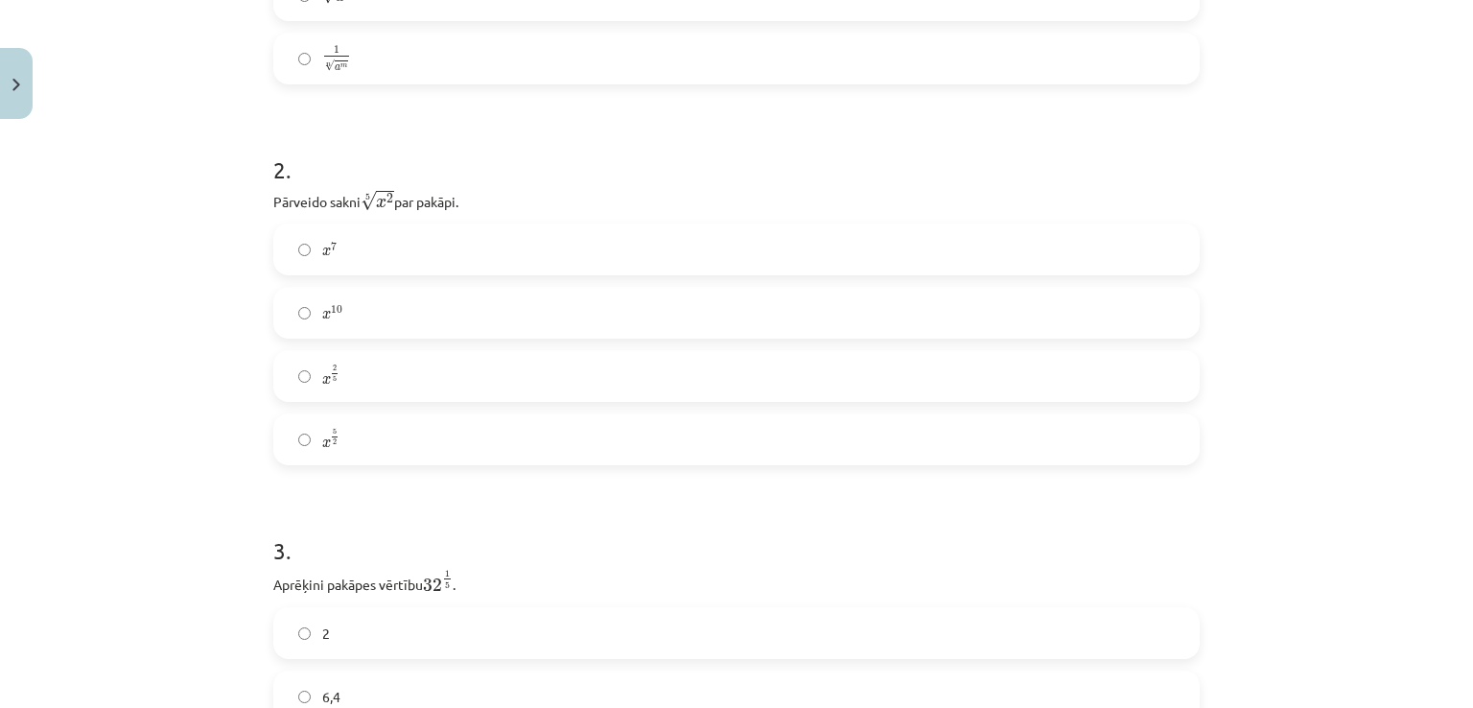
click at [364, 243] on label "x 7 x 7" at bounding box center [736, 249] width 923 height 48
click at [374, 378] on label "x 2 5 x 2 5" at bounding box center [736, 376] width 923 height 48
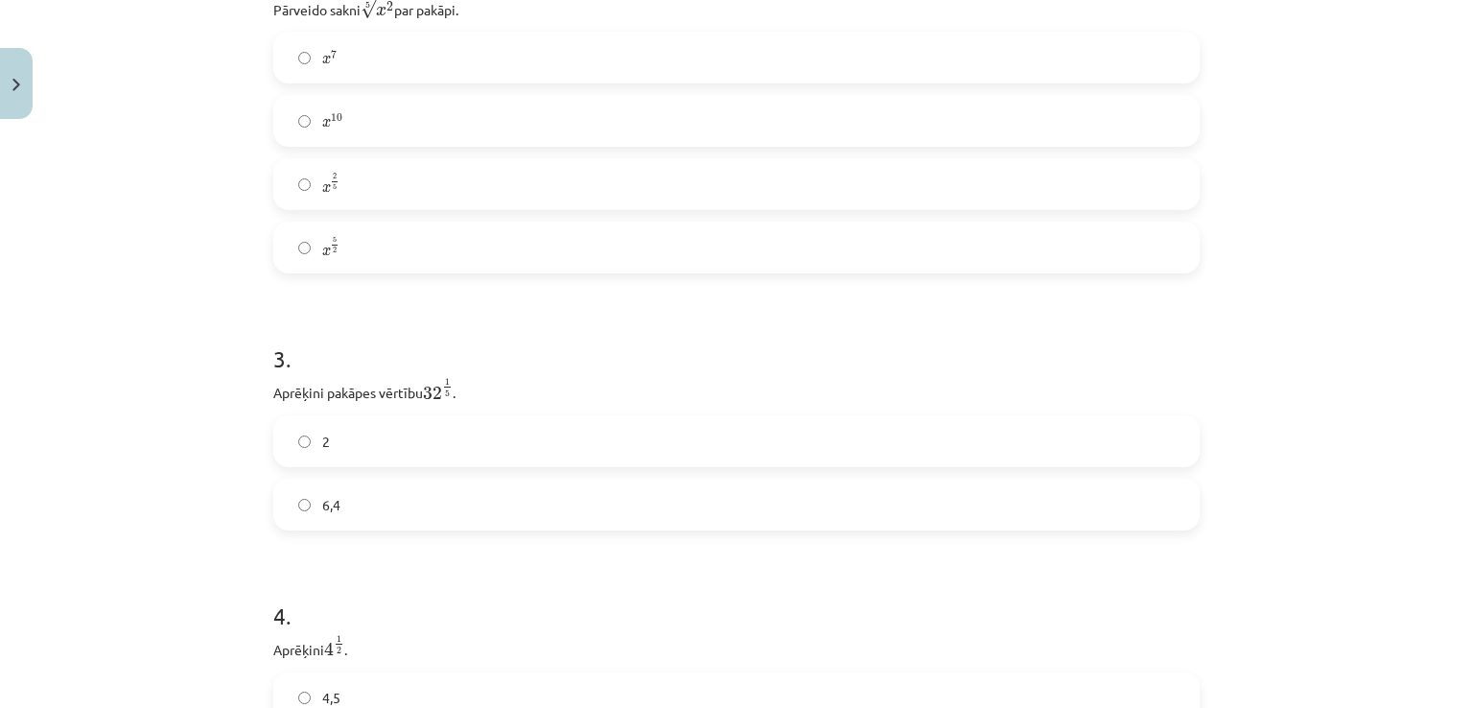
click at [399, 467] on div "2" at bounding box center [736, 441] width 927 height 52
click at [395, 454] on label "2" at bounding box center [736, 441] width 923 height 48
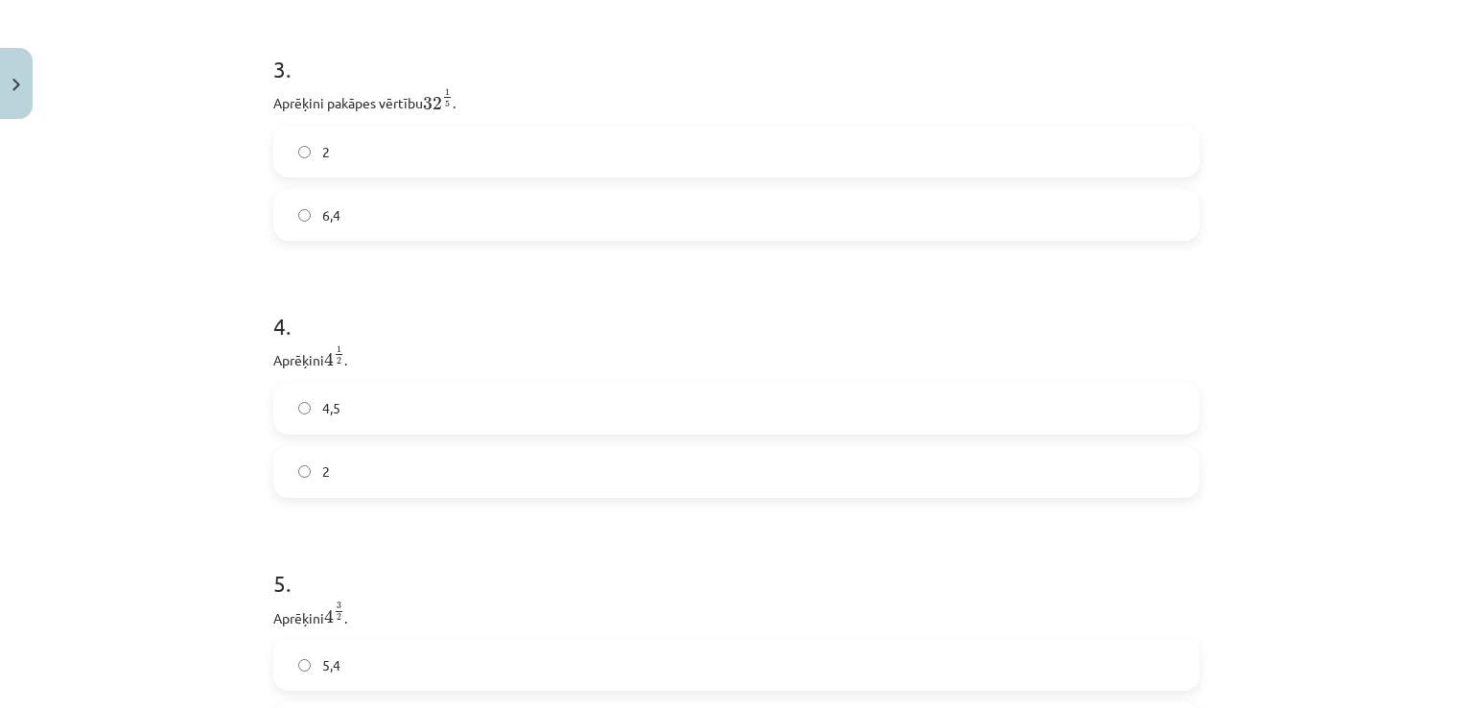
scroll to position [1119, 0]
click at [345, 475] on label "2" at bounding box center [736, 474] width 923 height 48
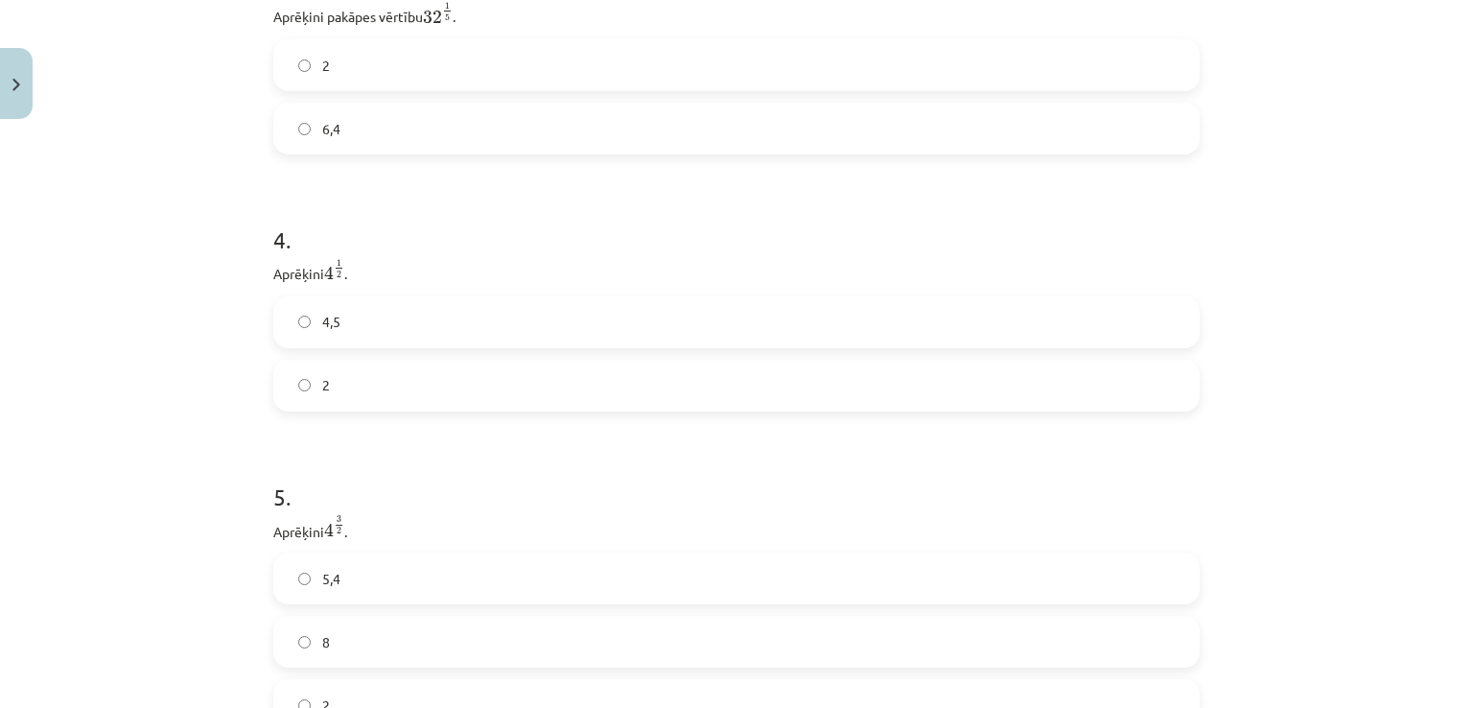
scroll to position [1311, 0]
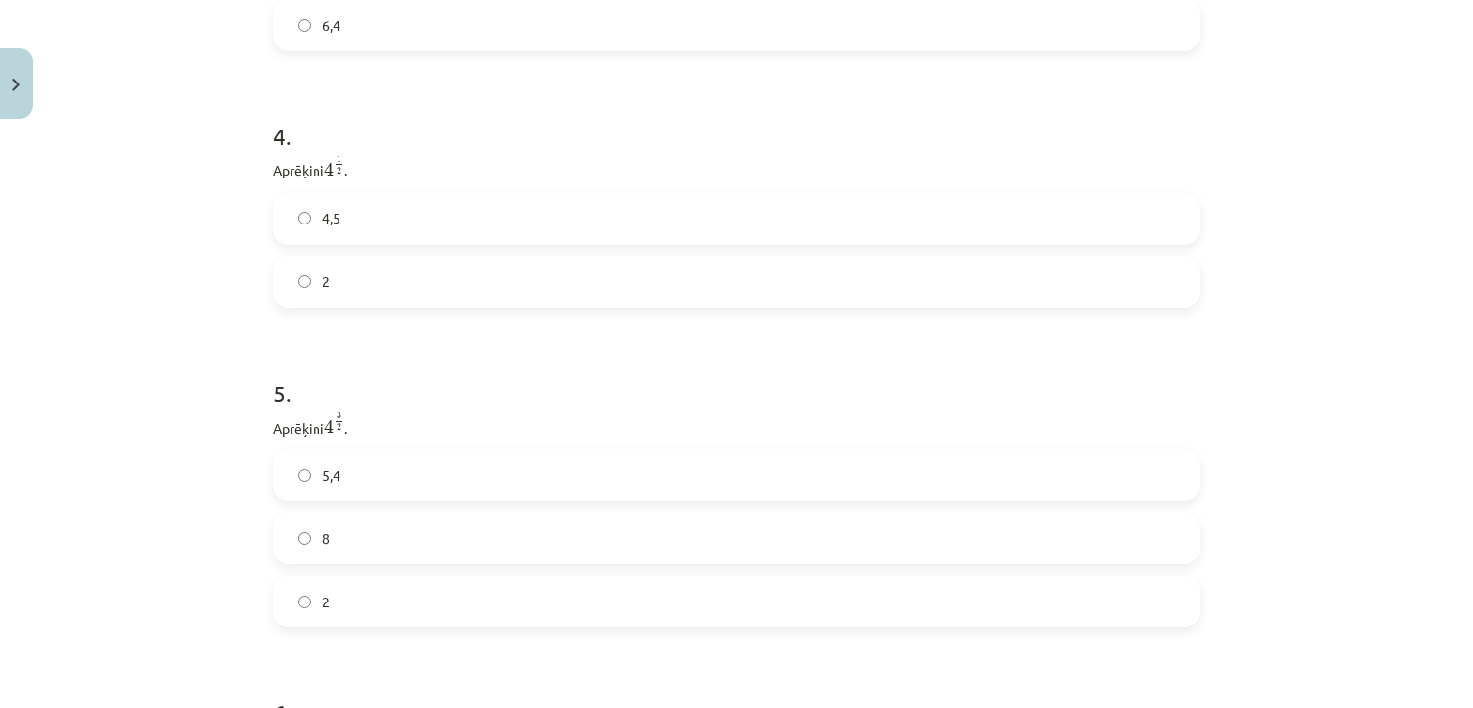
click at [374, 546] on label "8" at bounding box center [736, 538] width 923 height 48
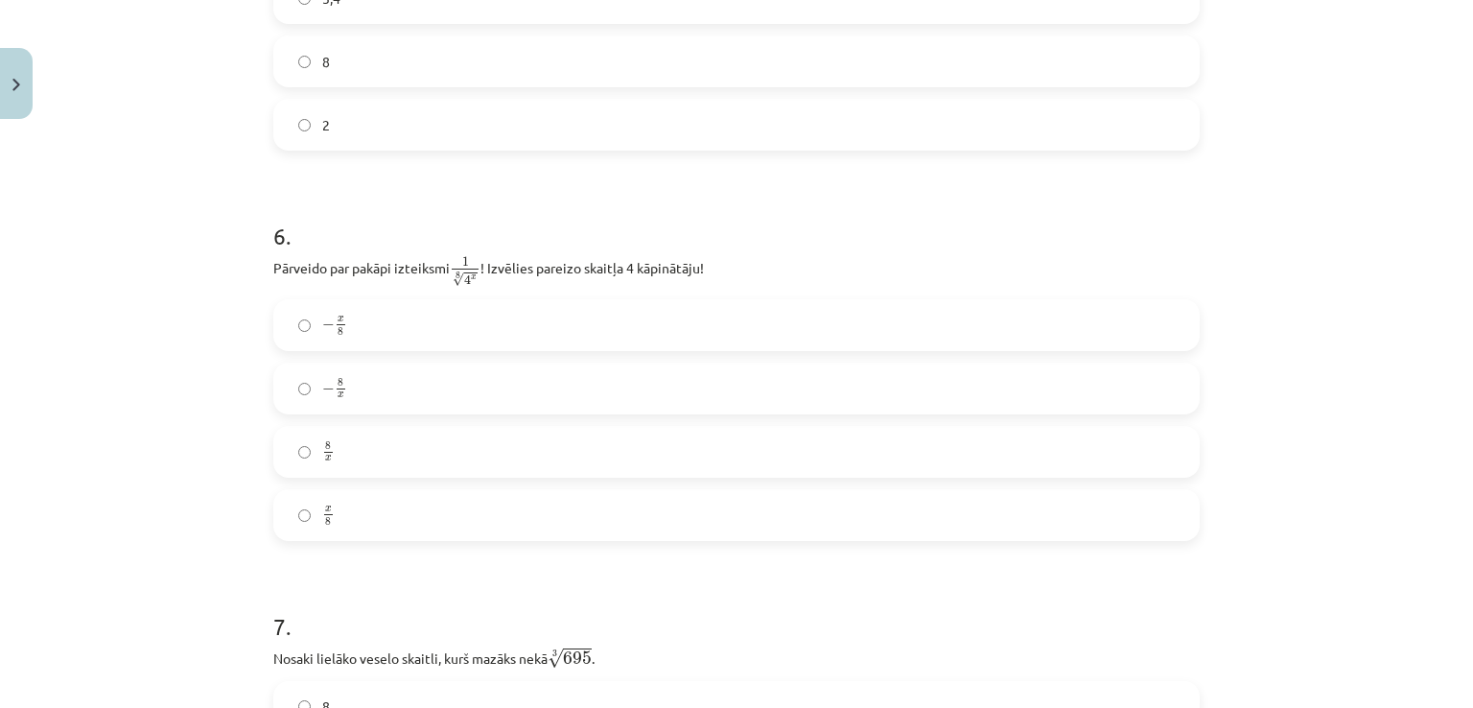
scroll to position [1791, 0]
click at [354, 514] on label "x 8 x 8" at bounding box center [736, 512] width 923 height 48
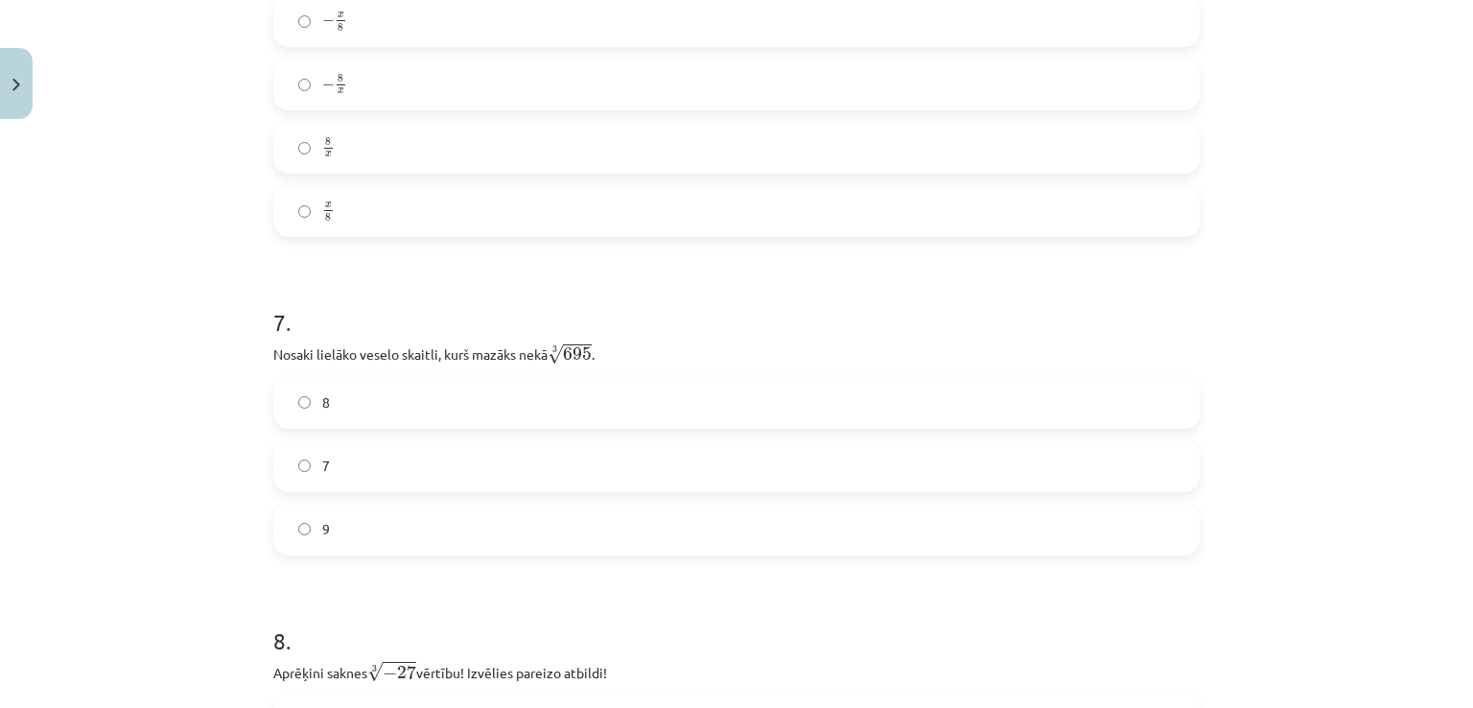
scroll to position [2270, 0]
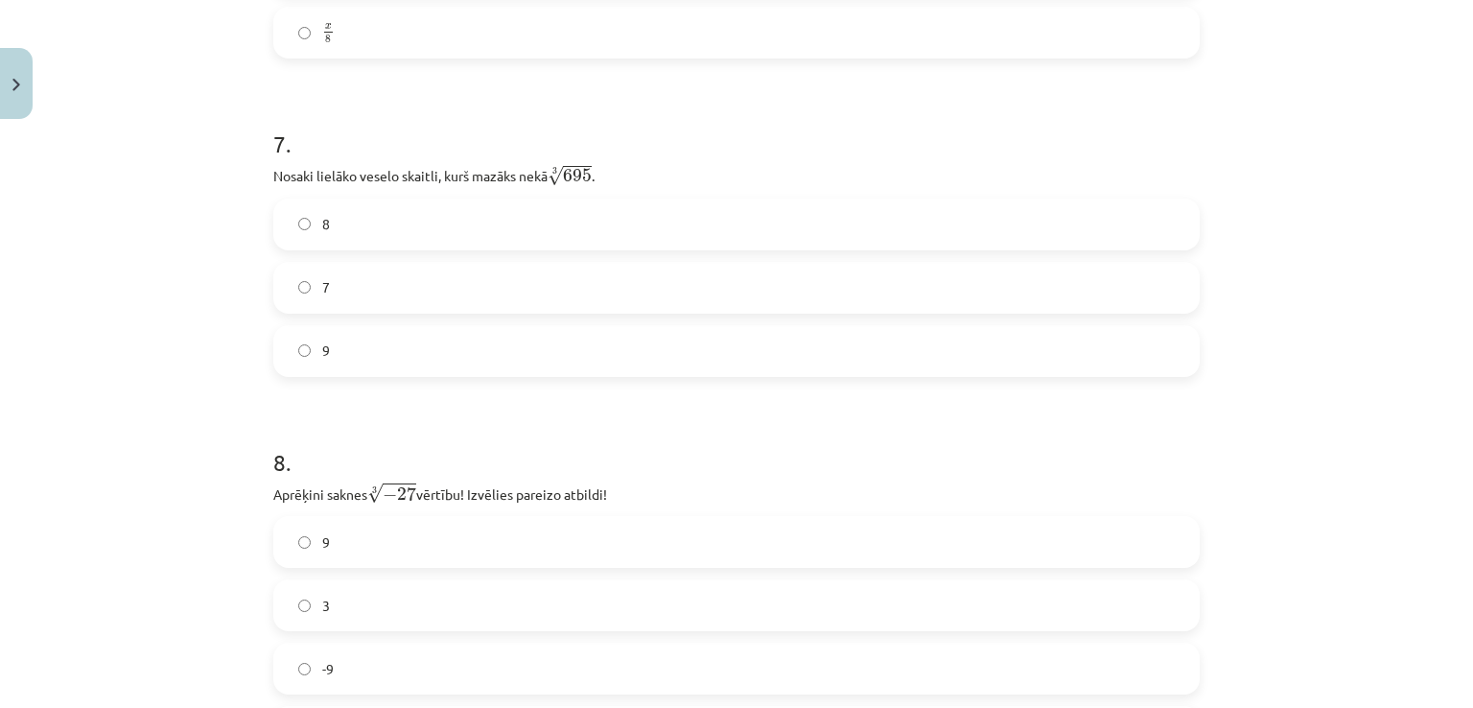
click at [356, 231] on label "8" at bounding box center [736, 224] width 923 height 48
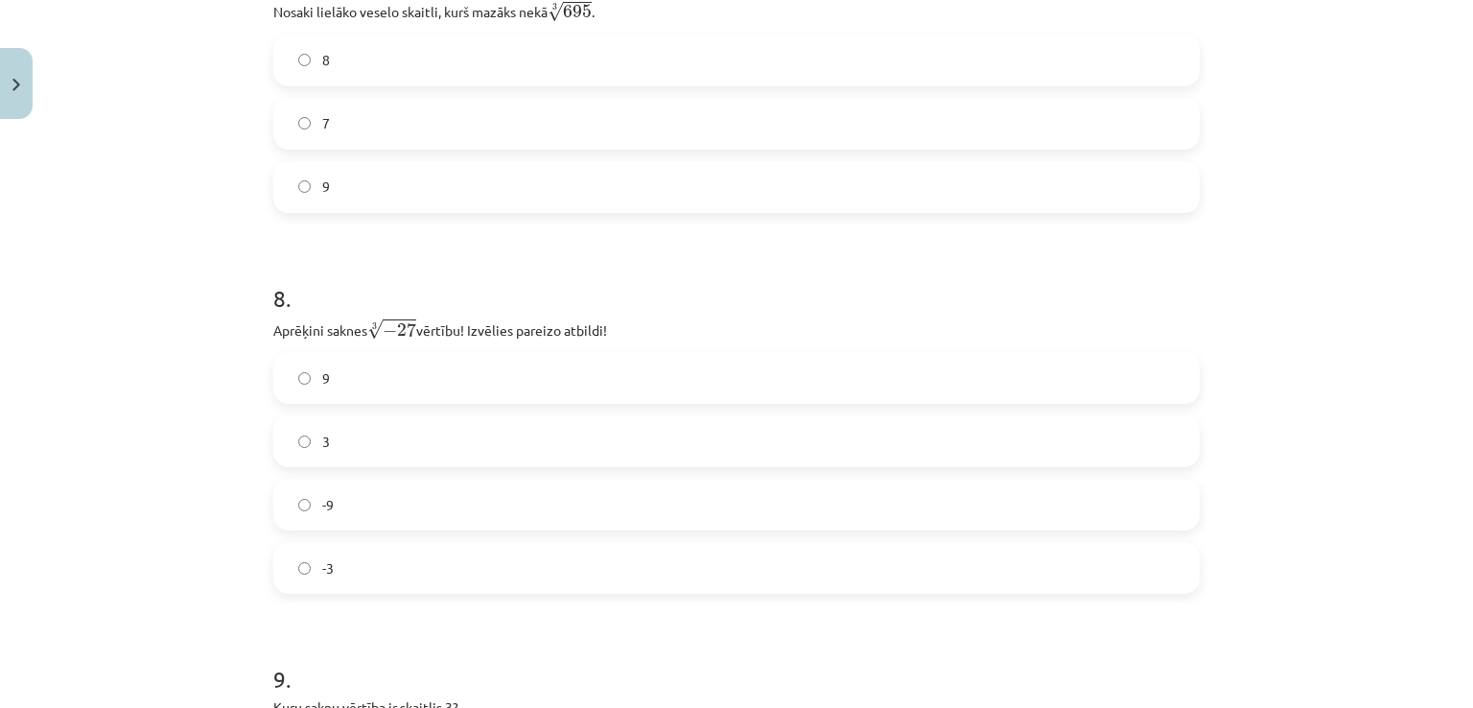
scroll to position [2462, 0]
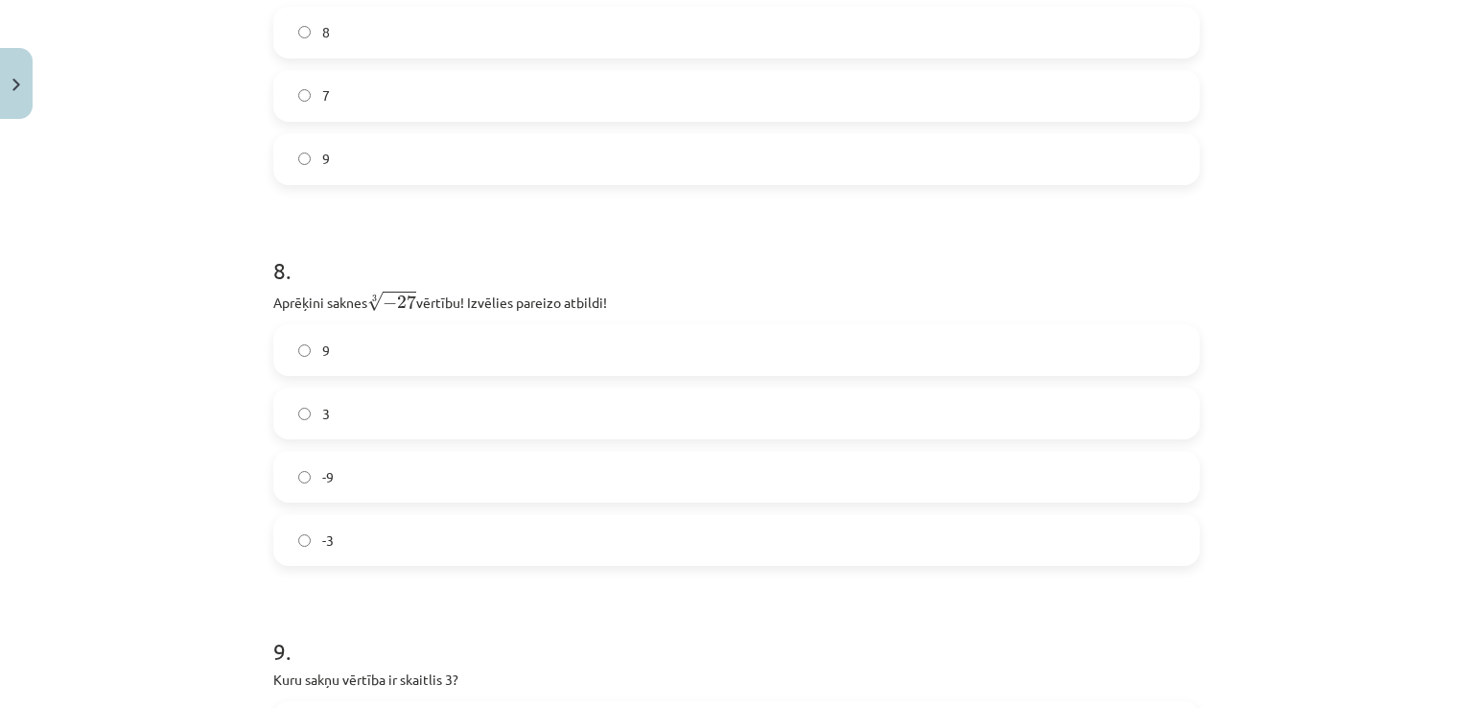
click at [345, 541] on label "-3" at bounding box center [736, 540] width 923 height 48
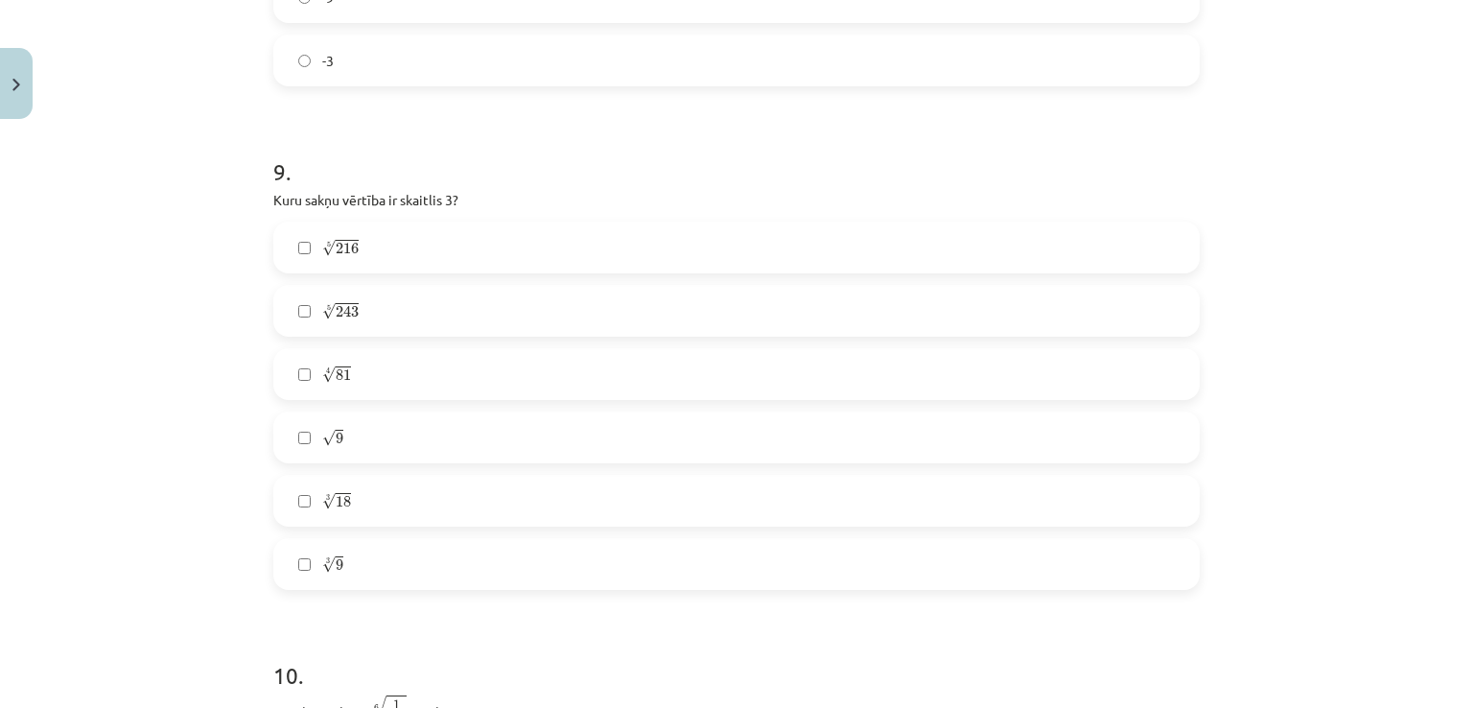
click at [349, 570] on label "3 √ 9 9 3" at bounding box center [736, 564] width 923 height 48
click at [397, 391] on label "4 √ 81 81 4" at bounding box center [736, 374] width 923 height 48
click at [391, 398] on label "4 √ 81 81 4" at bounding box center [736, 374] width 923 height 48
click at [365, 456] on label "√ 9 9" at bounding box center [736, 437] width 923 height 48
click at [326, 442] on span "√" at bounding box center [328, 438] width 13 height 16
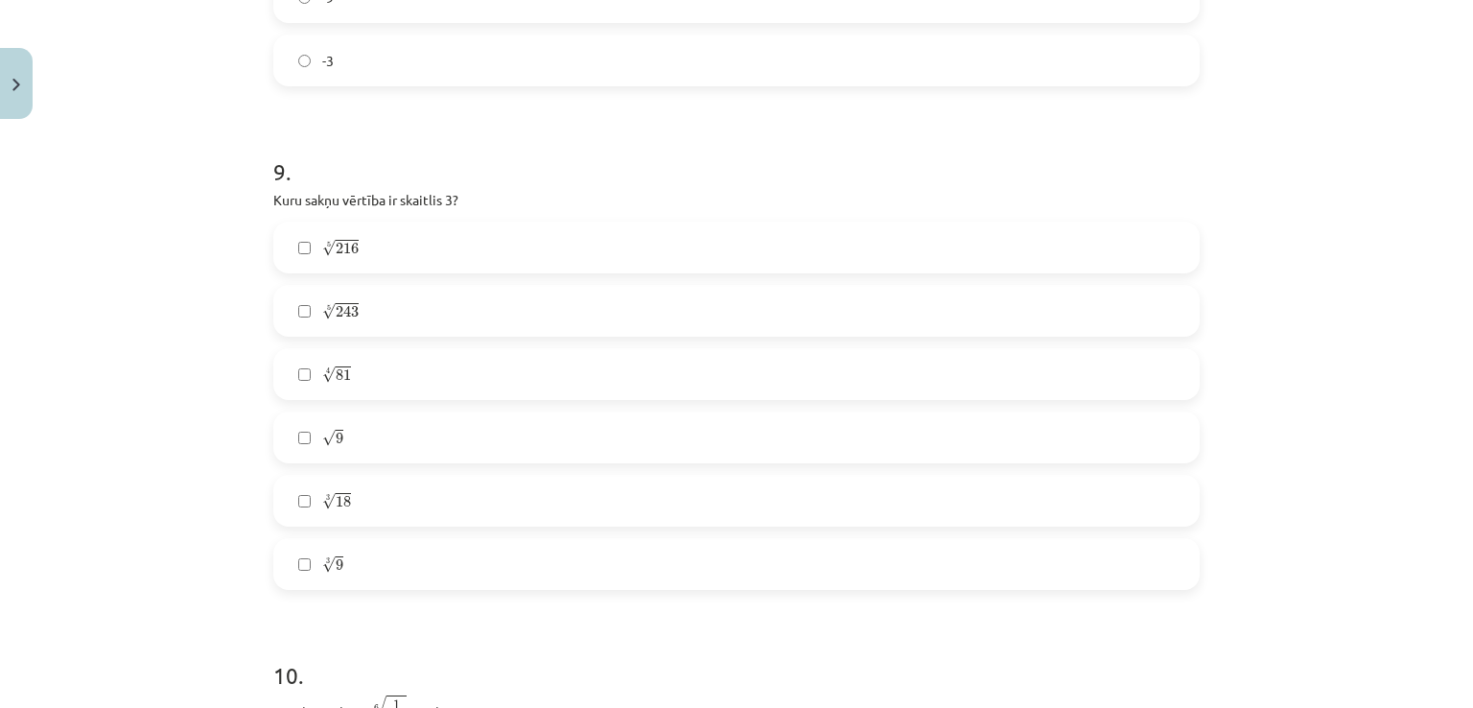
click at [336, 377] on span "81" at bounding box center [343, 375] width 15 height 12
click at [391, 313] on label "5 √ 243 243 5" at bounding box center [736, 311] width 923 height 48
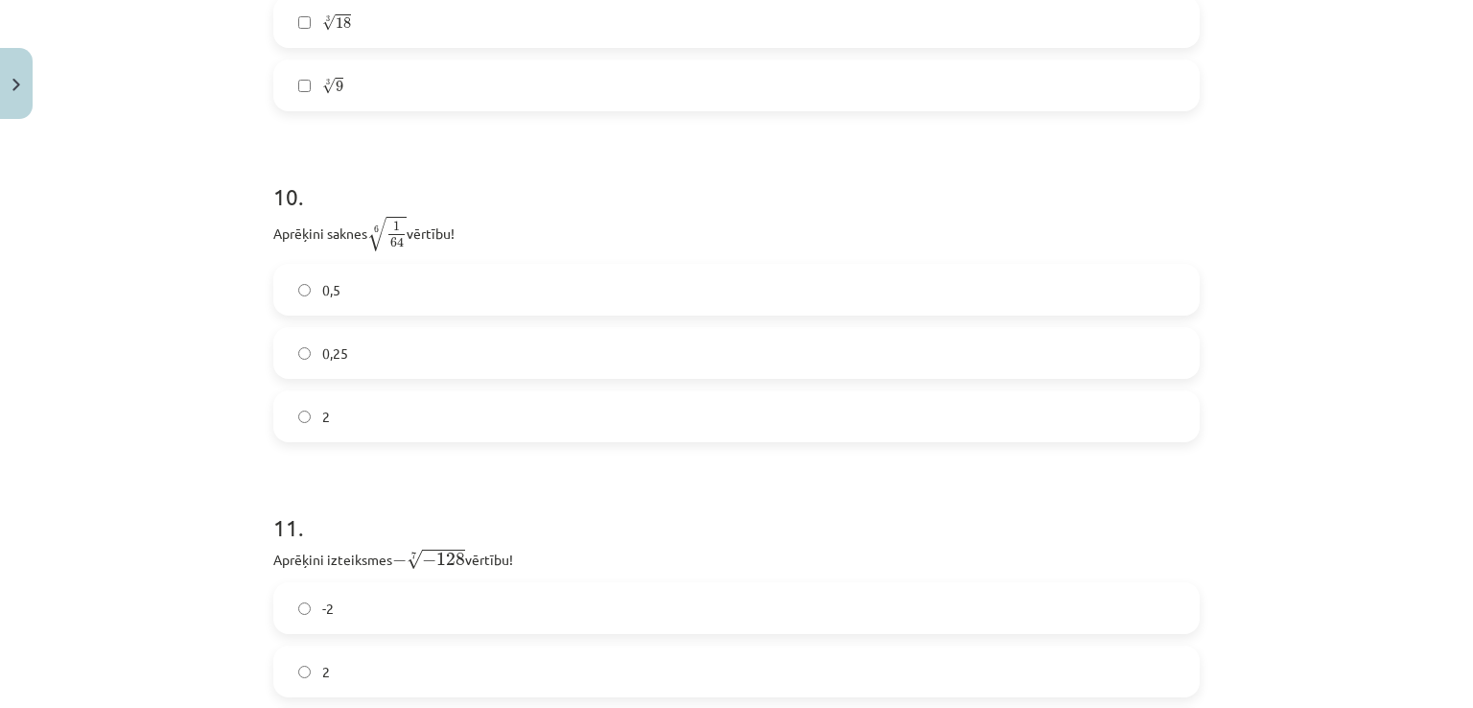
scroll to position [3421, 0]
click at [361, 284] on label "0,5" at bounding box center [736, 289] width 923 height 48
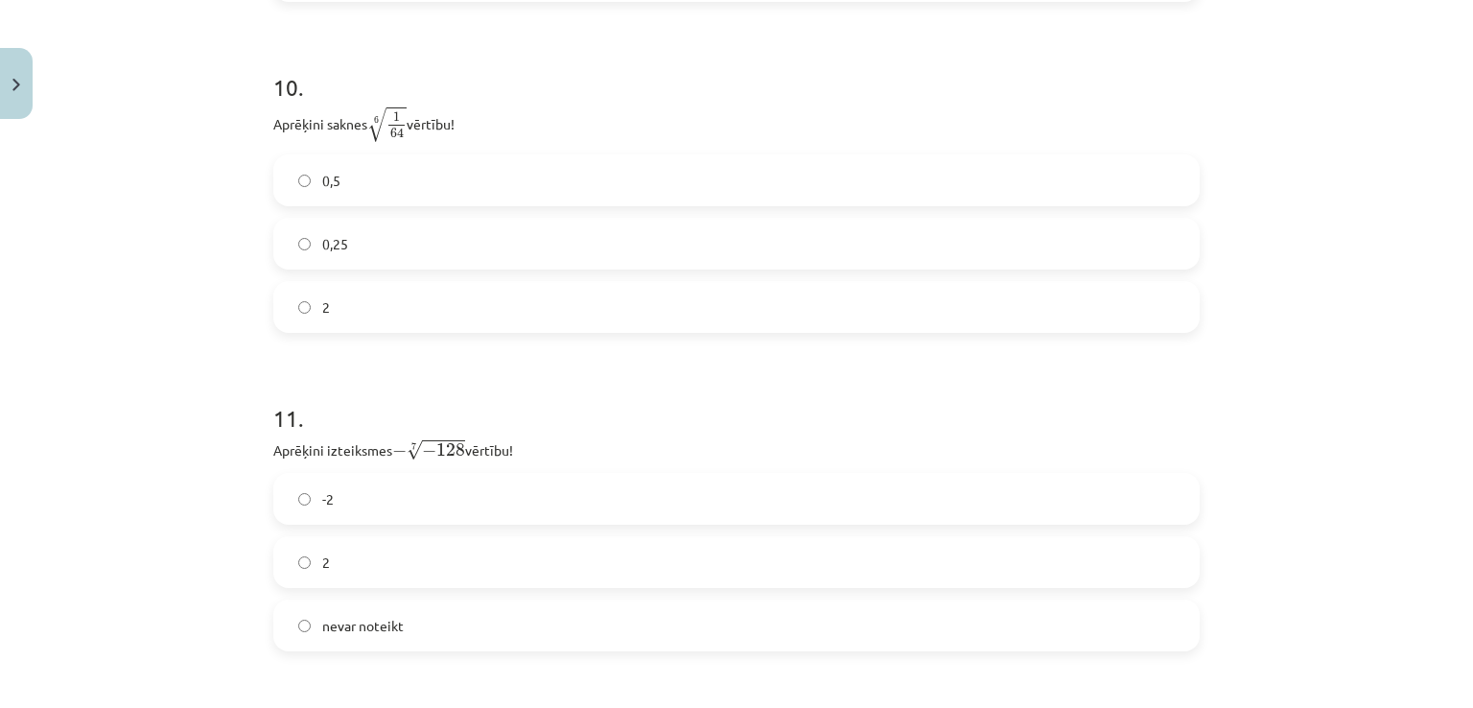
scroll to position [3613, 0]
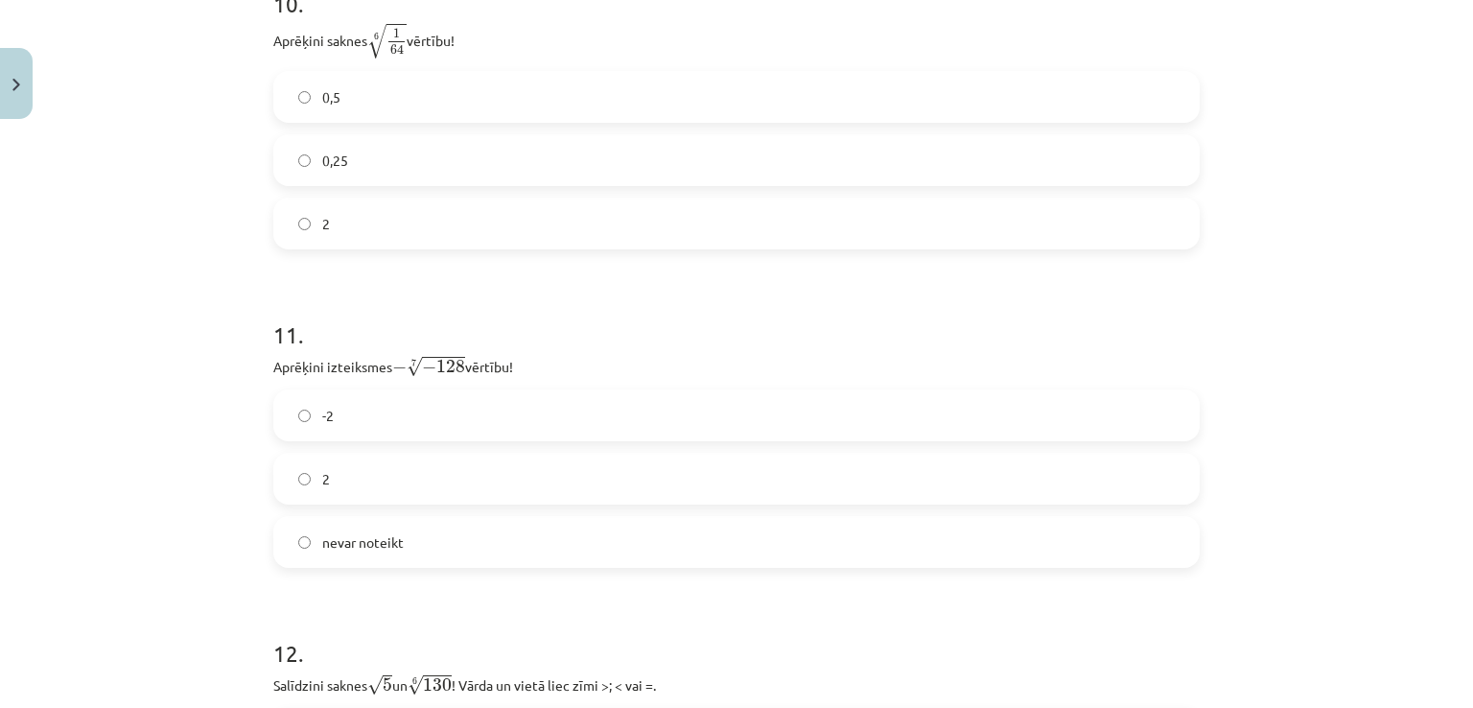
click at [357, 480] on label "2" at bounding box center [736, 479] width 923 height 48
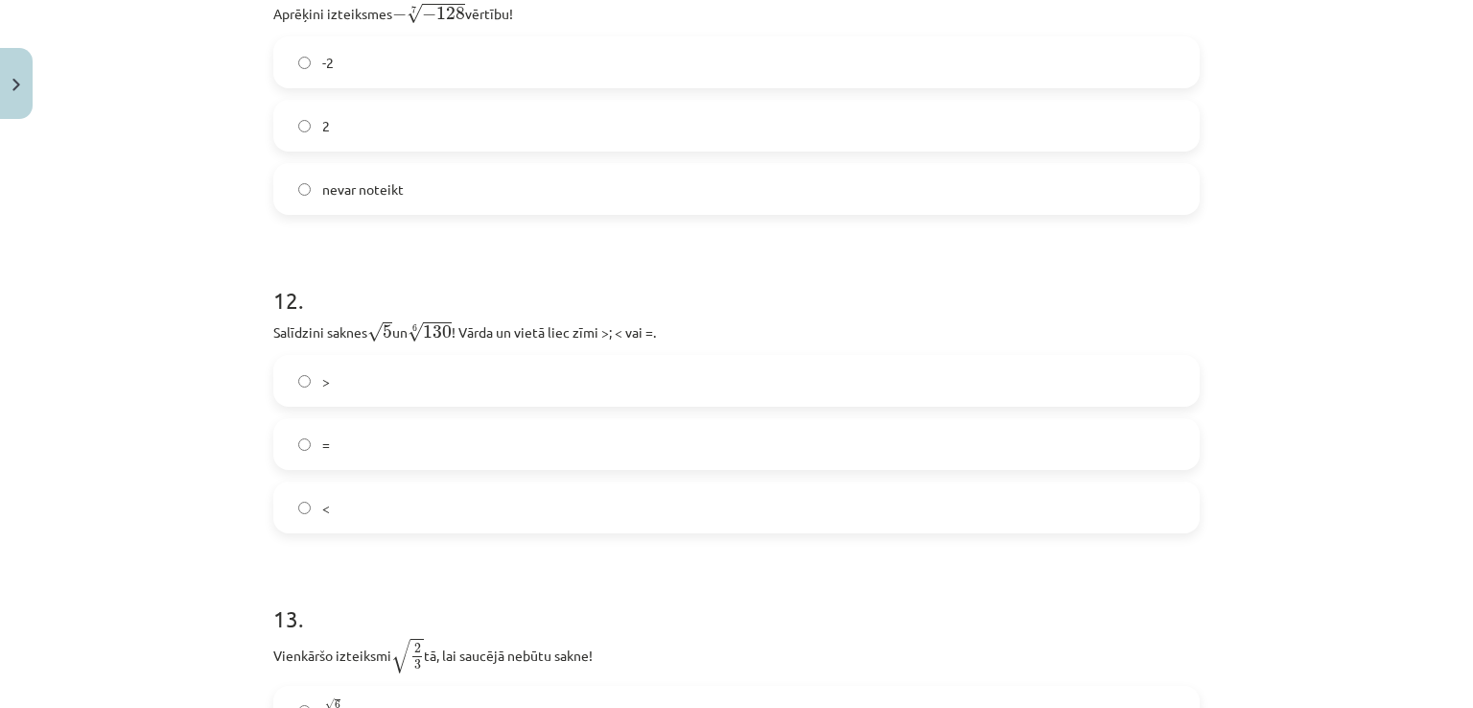
scroll to position [3997, 0]
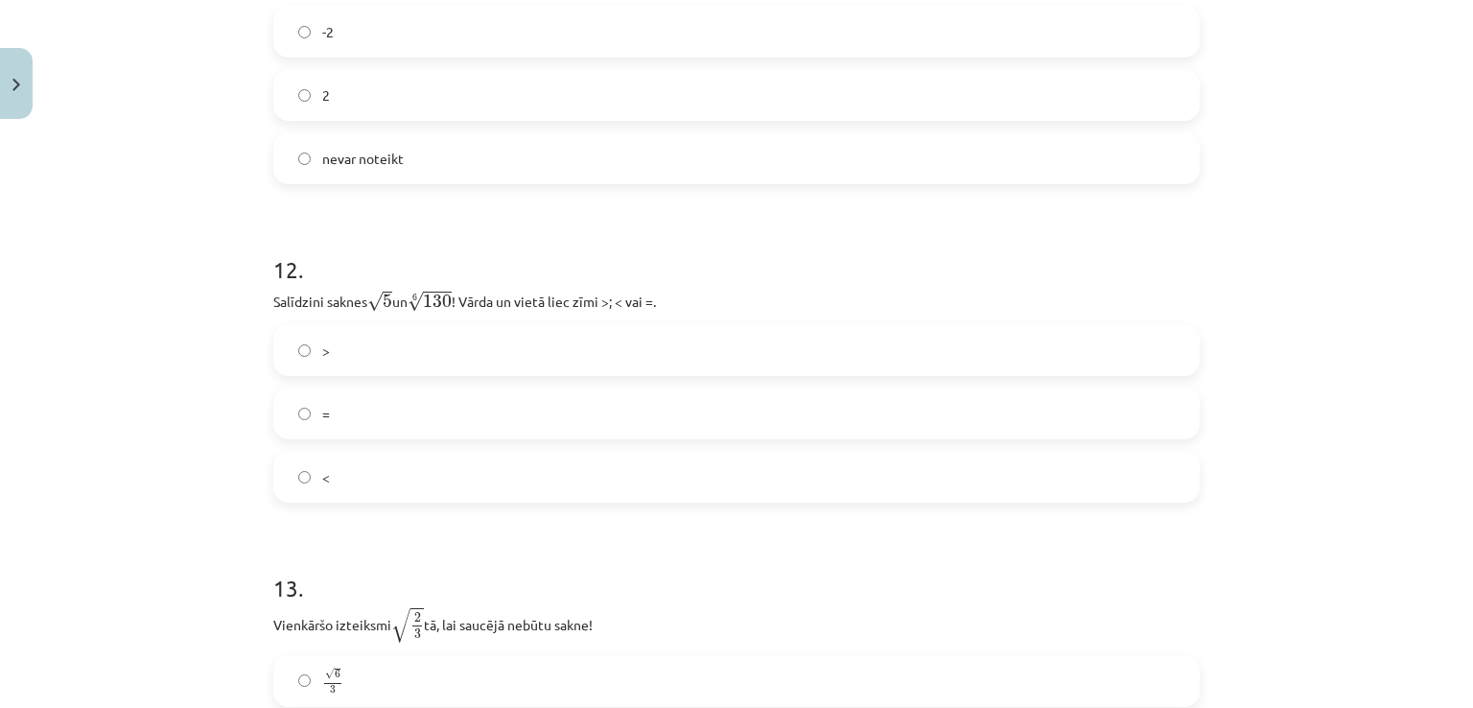
click at [330, 489] on label "<" at bounding box center [736, 477] width 923 height 48
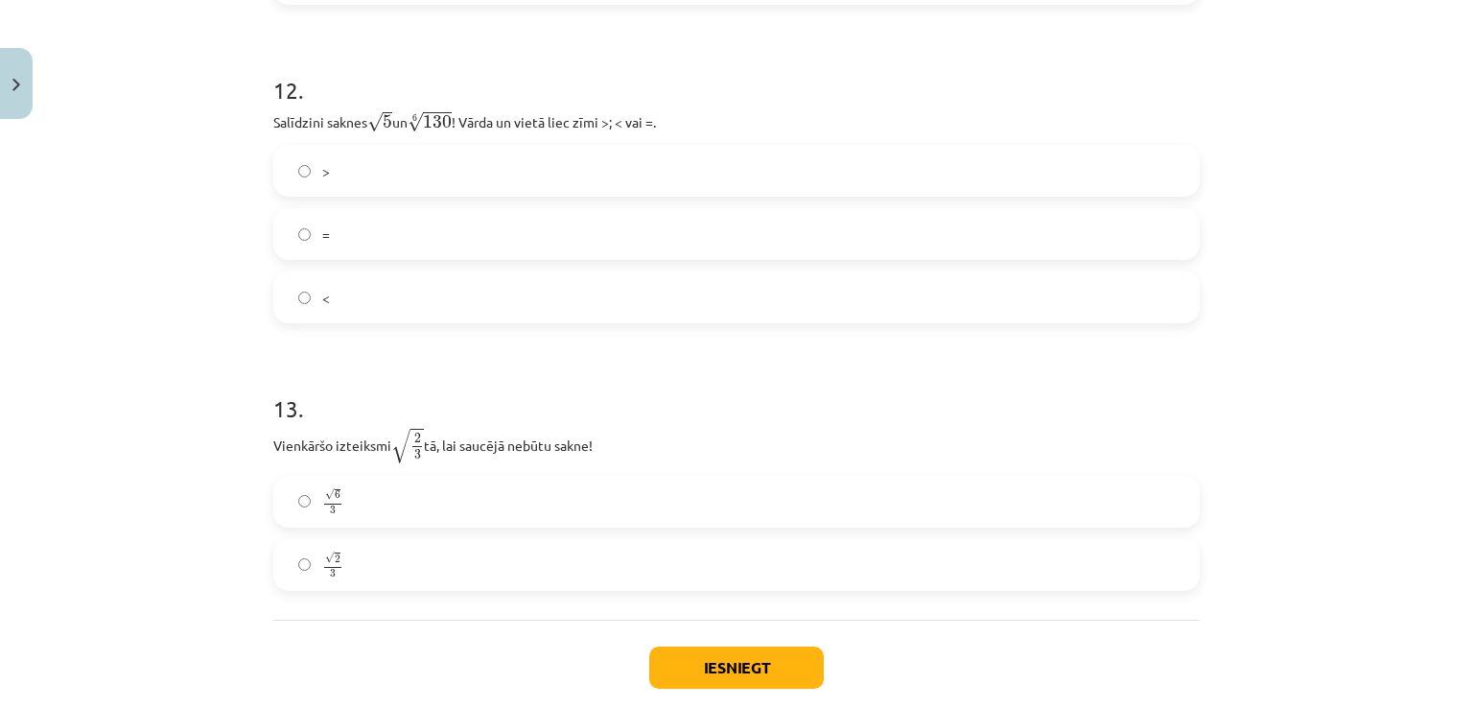
scroll to position [4285, 0]
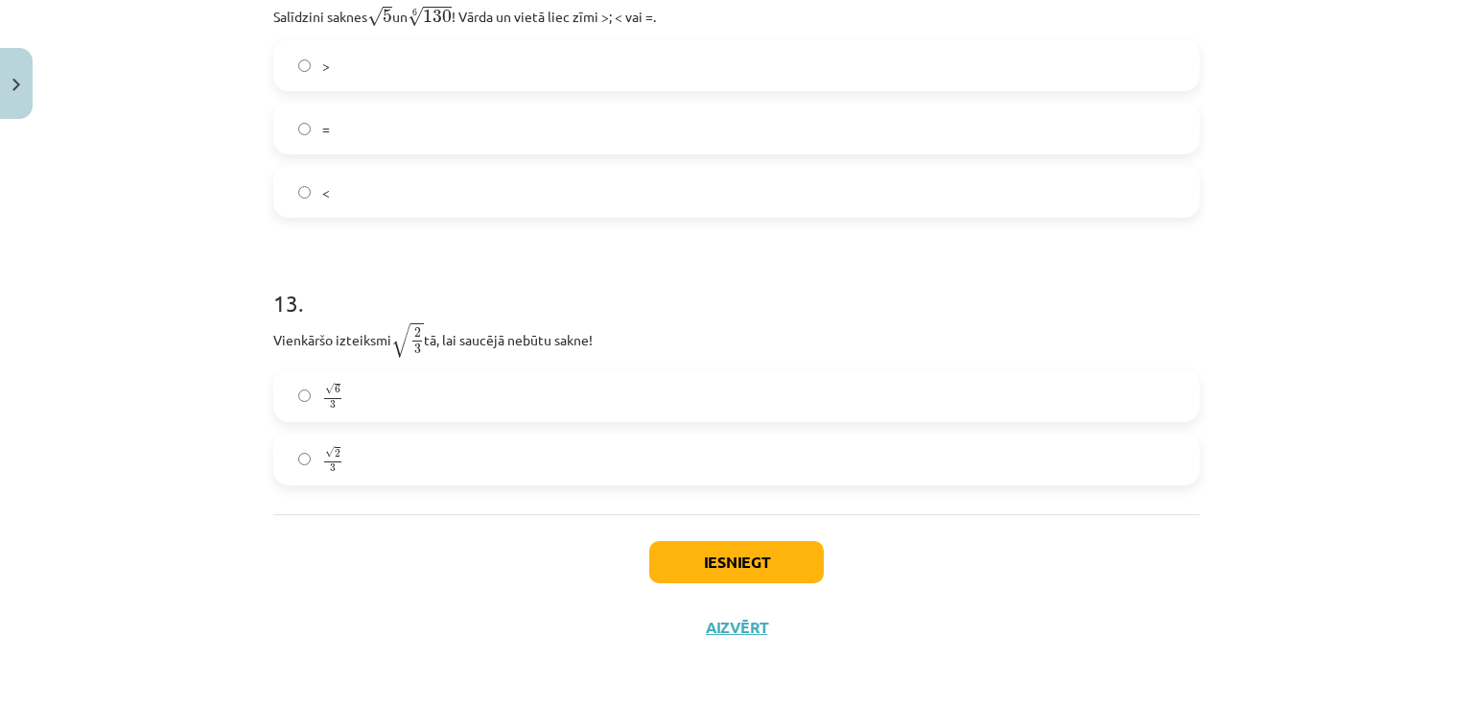
click at [466, 372] on label "√ 6 3 6 3" at bounding box center [736, 396] width 923 height 48
click at [736, 566] on button "Iesniegt" at bounding box center [736, 562] width 175 height 42
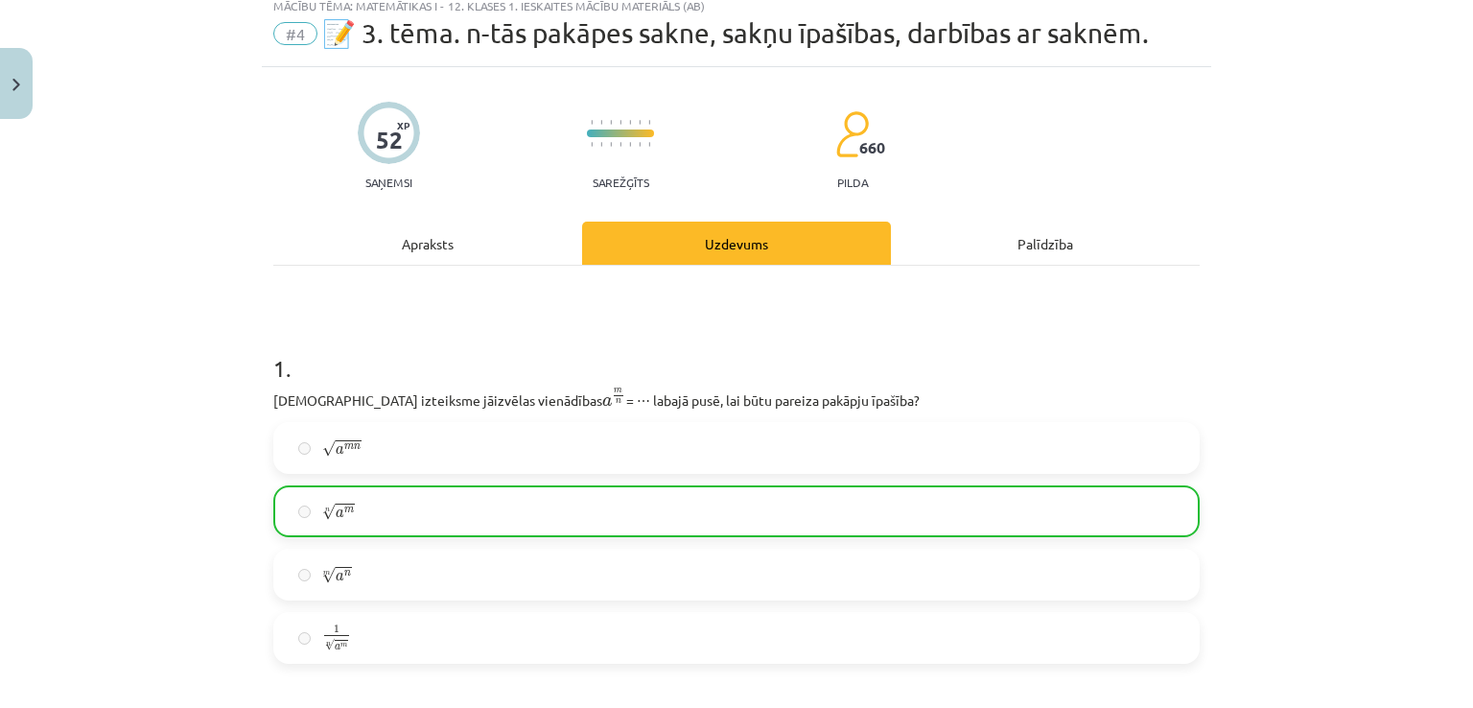
scroll to position [0, 0]
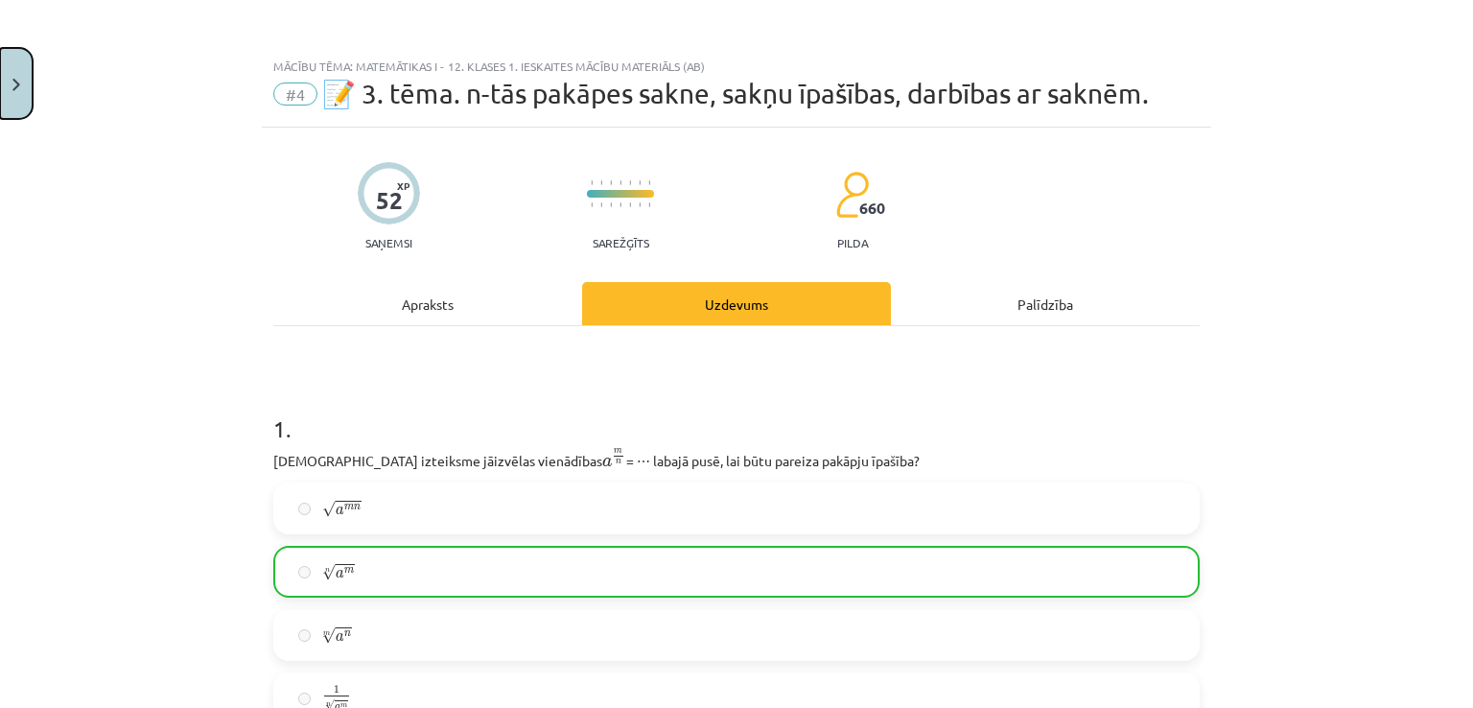
click at [4, 102] on button "Close" at bounding box center [16, 83] width 33 height 71
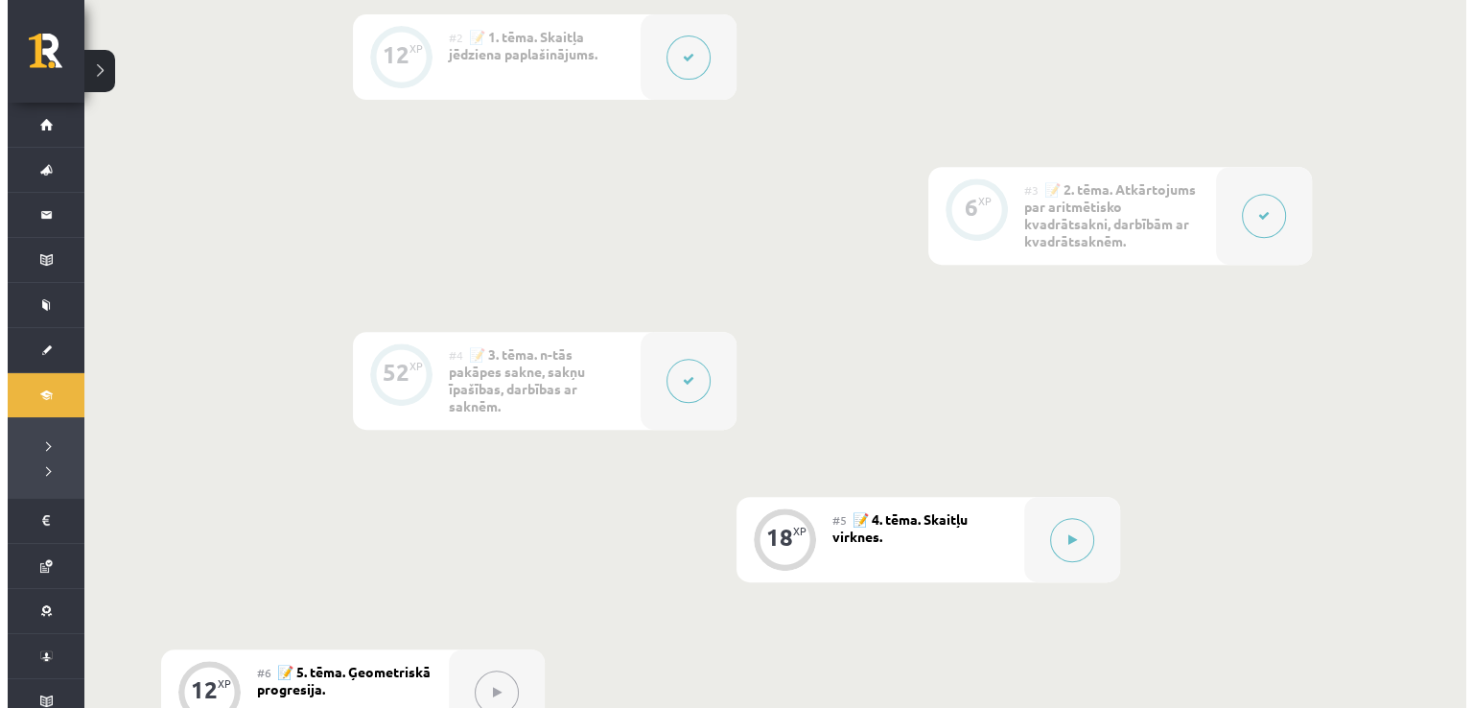
scroll to position [863, 0]
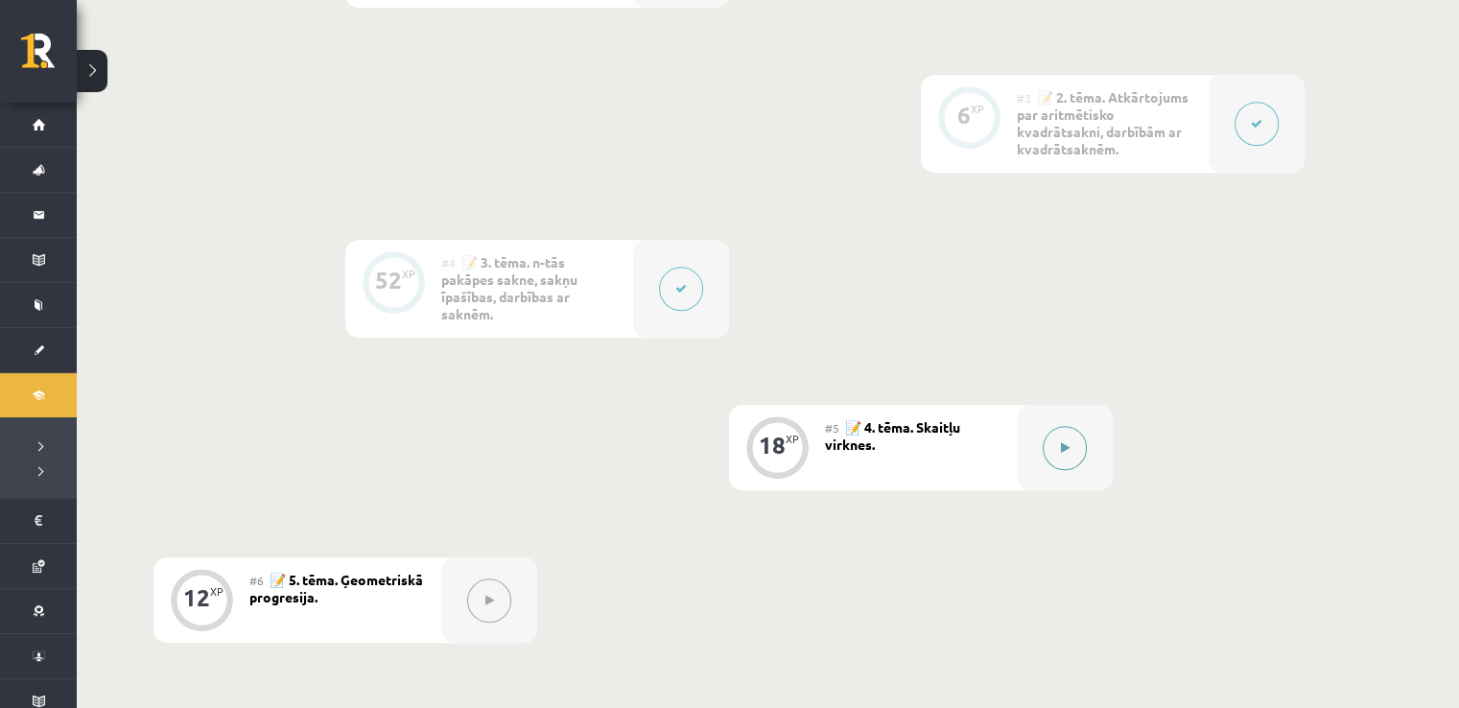
click at [1036, 459] on div at bounding box center [1065, 447] width 96 height 85
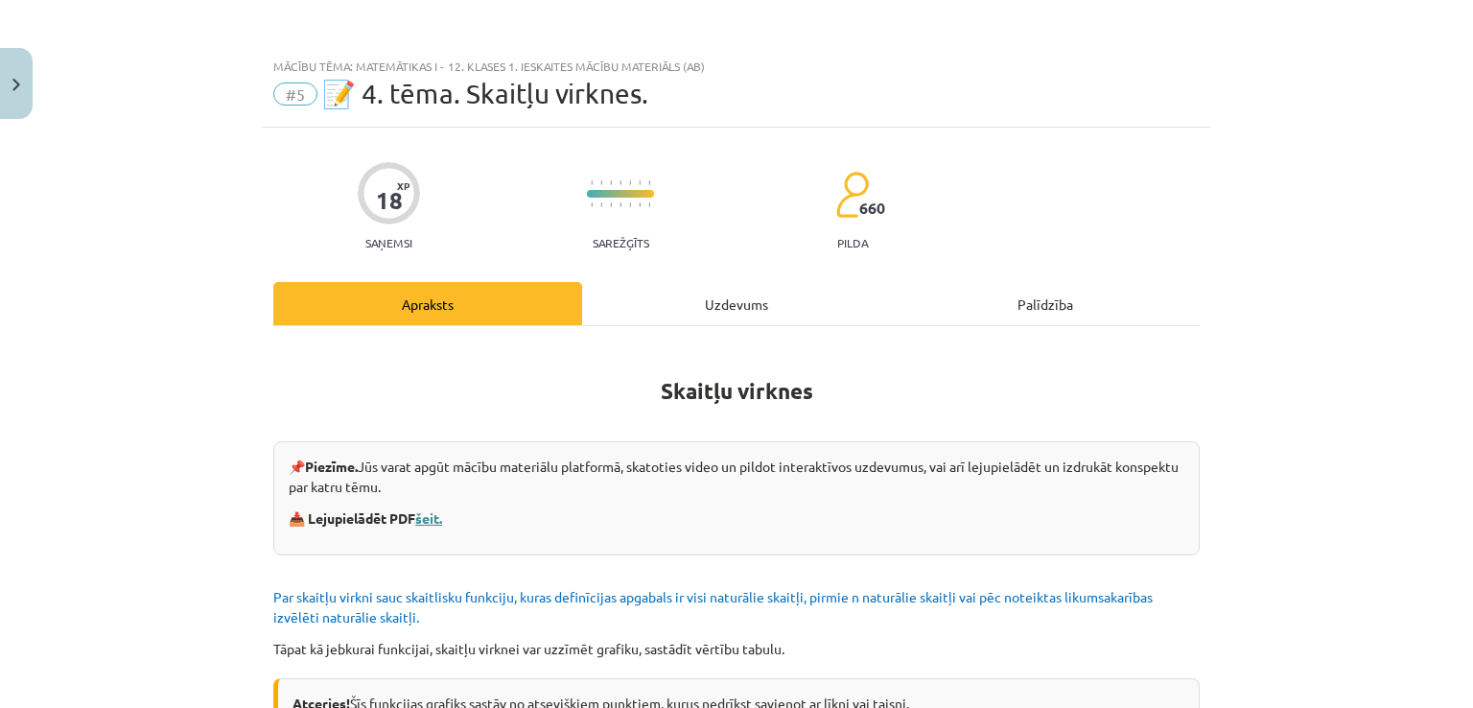
click at [426, 516] on link "šeit." at bounding box center [428, 517] width 27 height 17
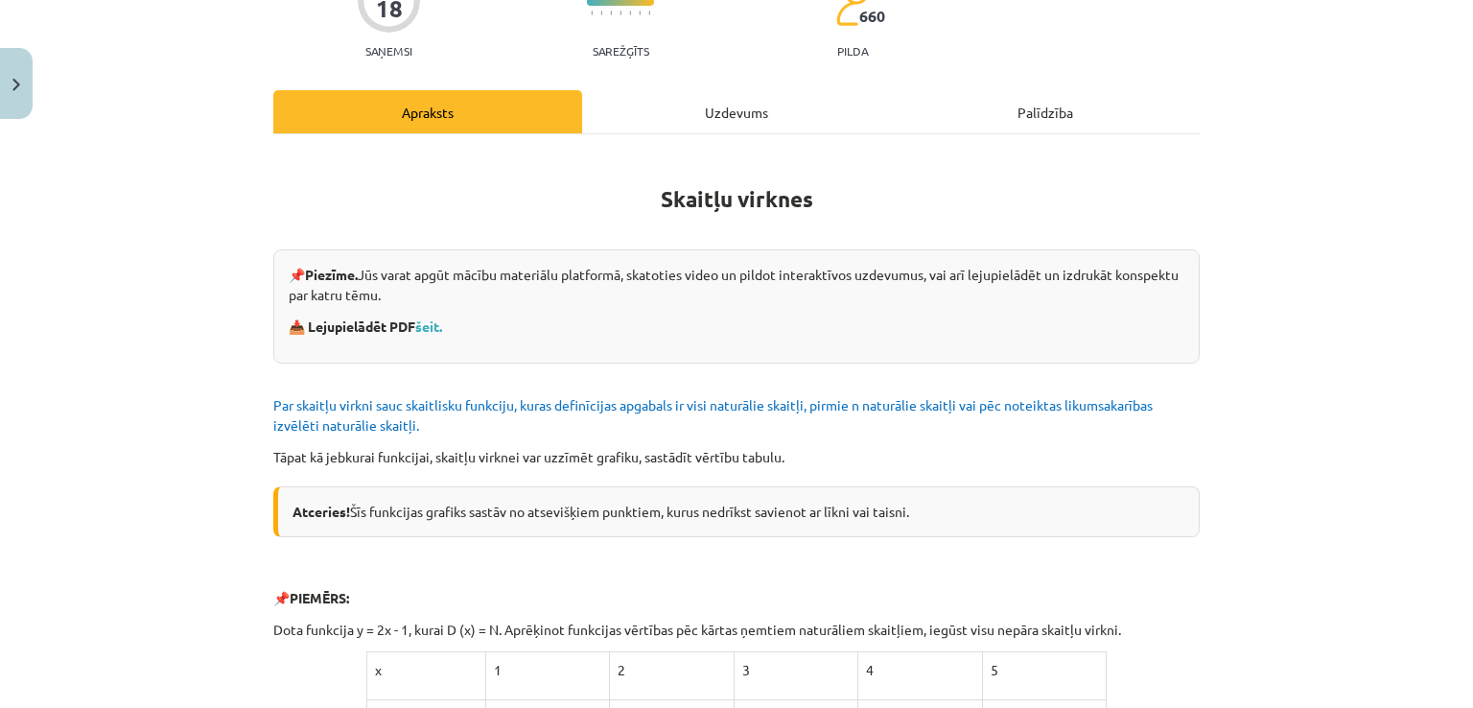
click at [722, 116] on div "Uzdevums" at bounding box center [736, 111] width 309 height 43
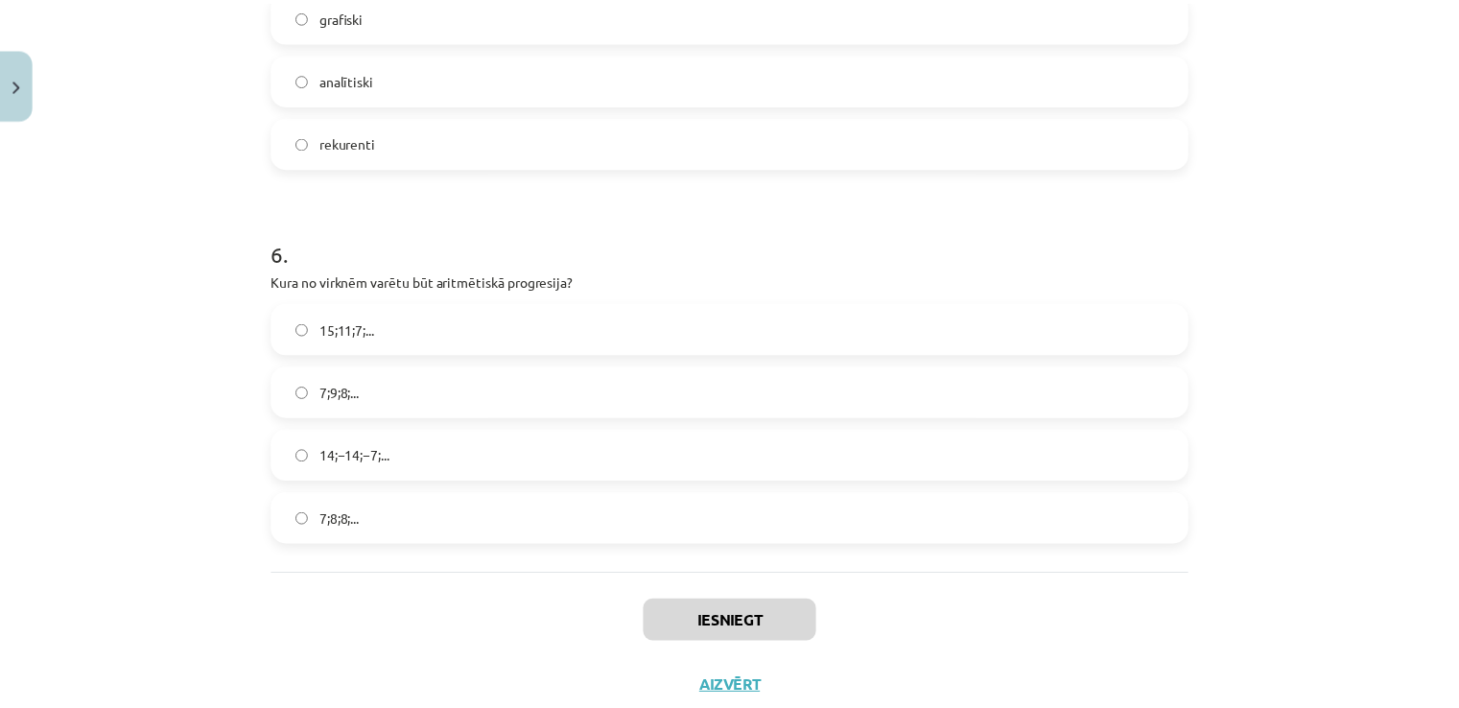
scroll to position [2126, 0]
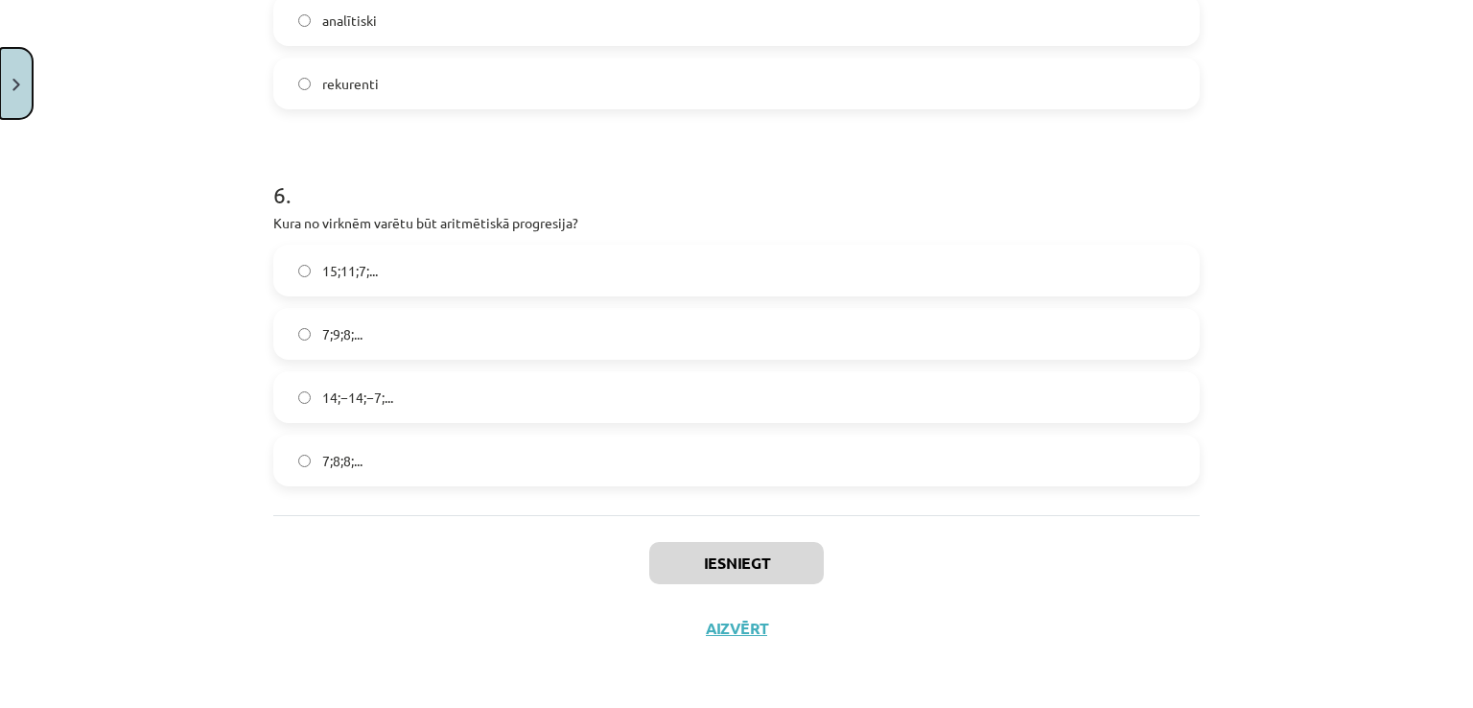
click at [28, 89] on button "Close" at bounding box center [16, 83] width 33 height 71
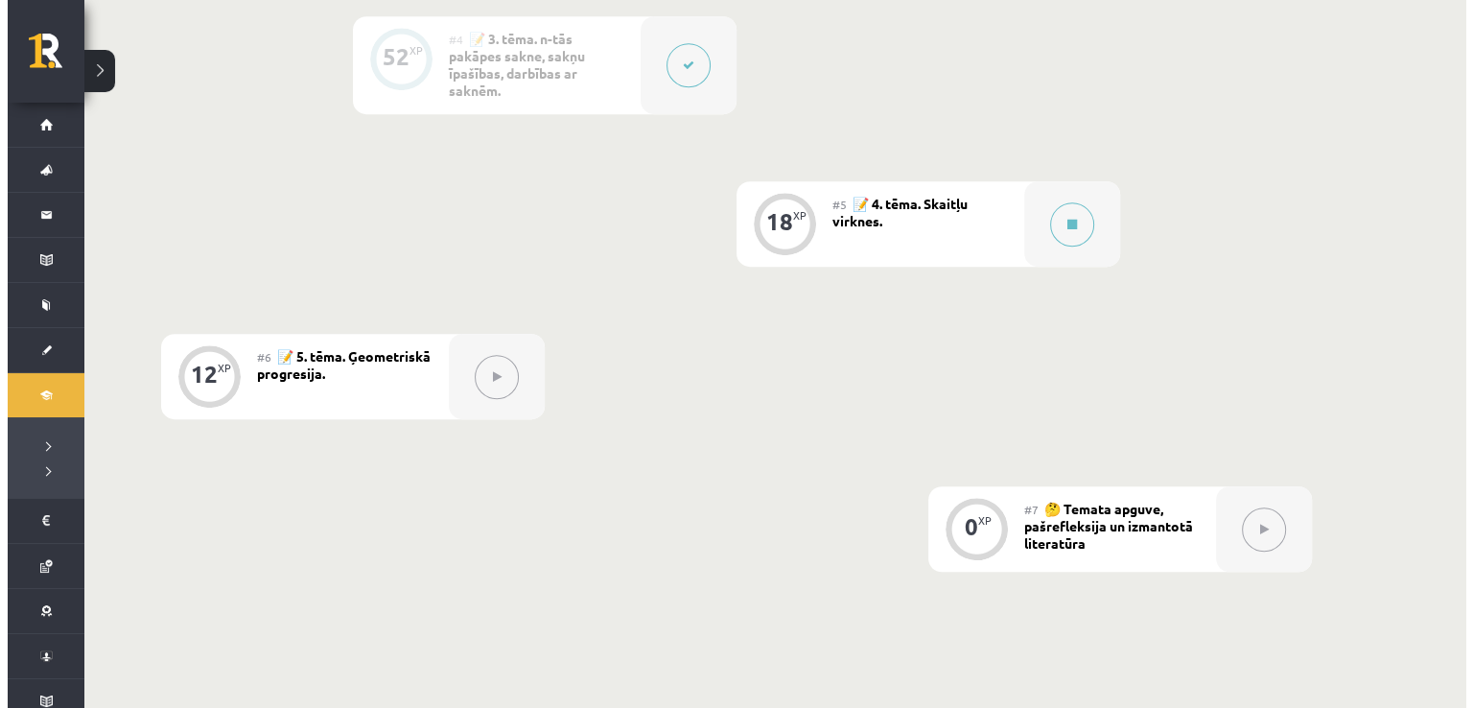
scroll to position [1055, 0]
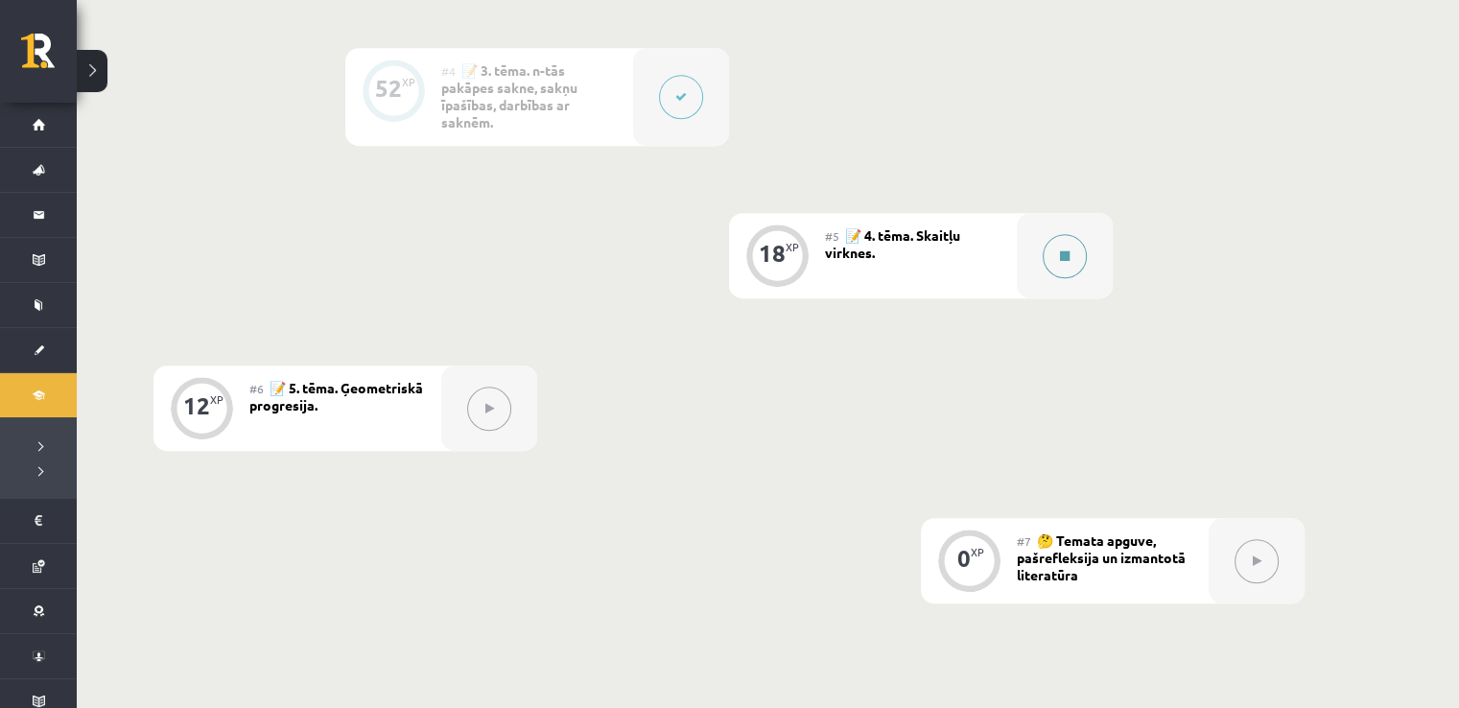
click at [1064, 267] on button at bounding box center [1065, 256] width 44 height 44
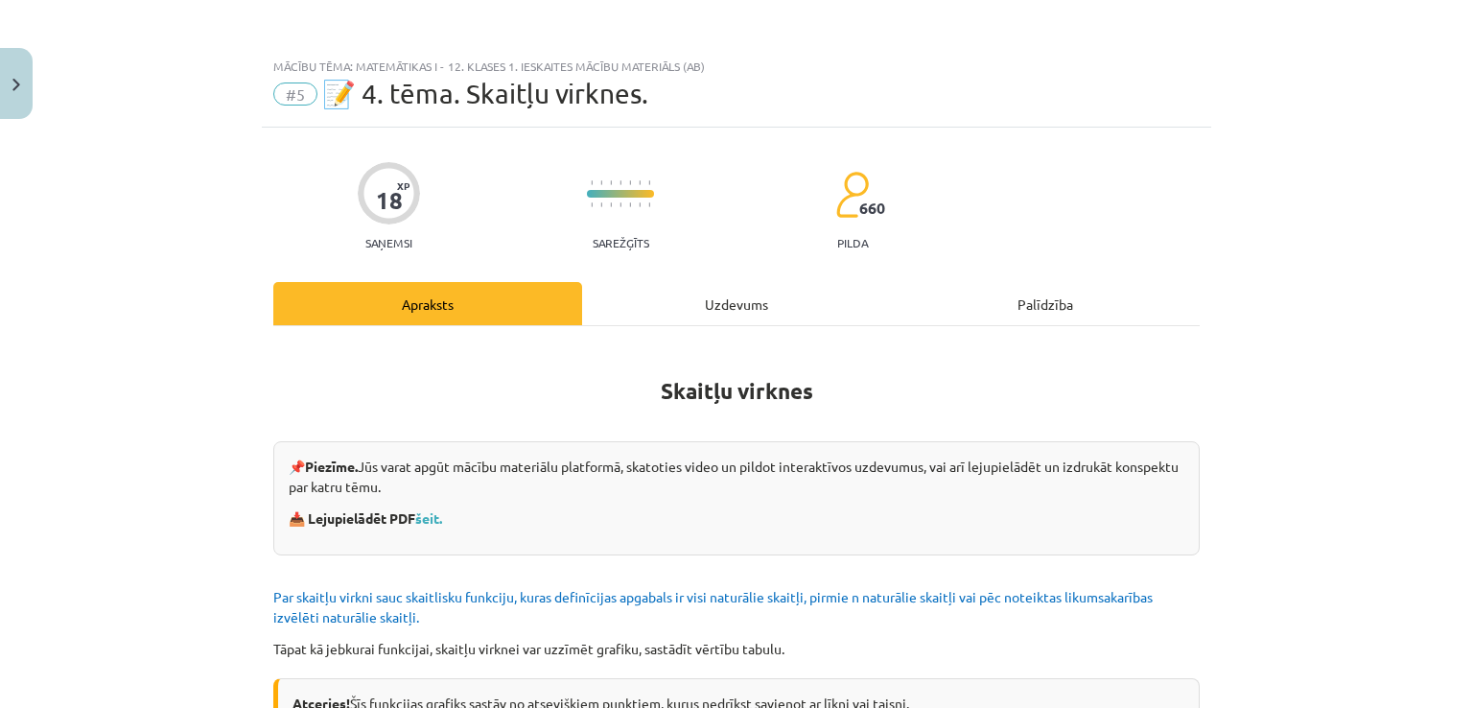
click at [777, 296] on div "Uzdevums" at bounding box center [736, 303] width 309 height 43
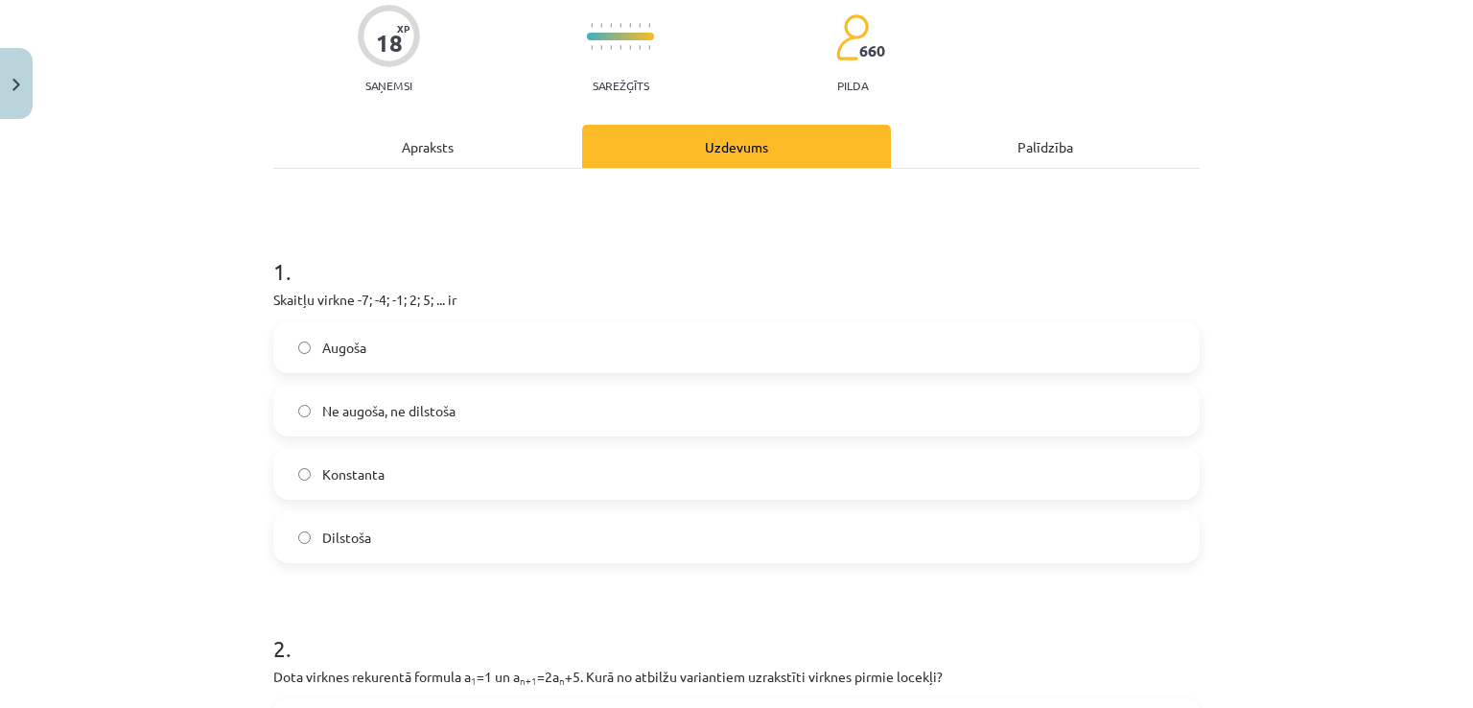
scroll to position [240, 0]
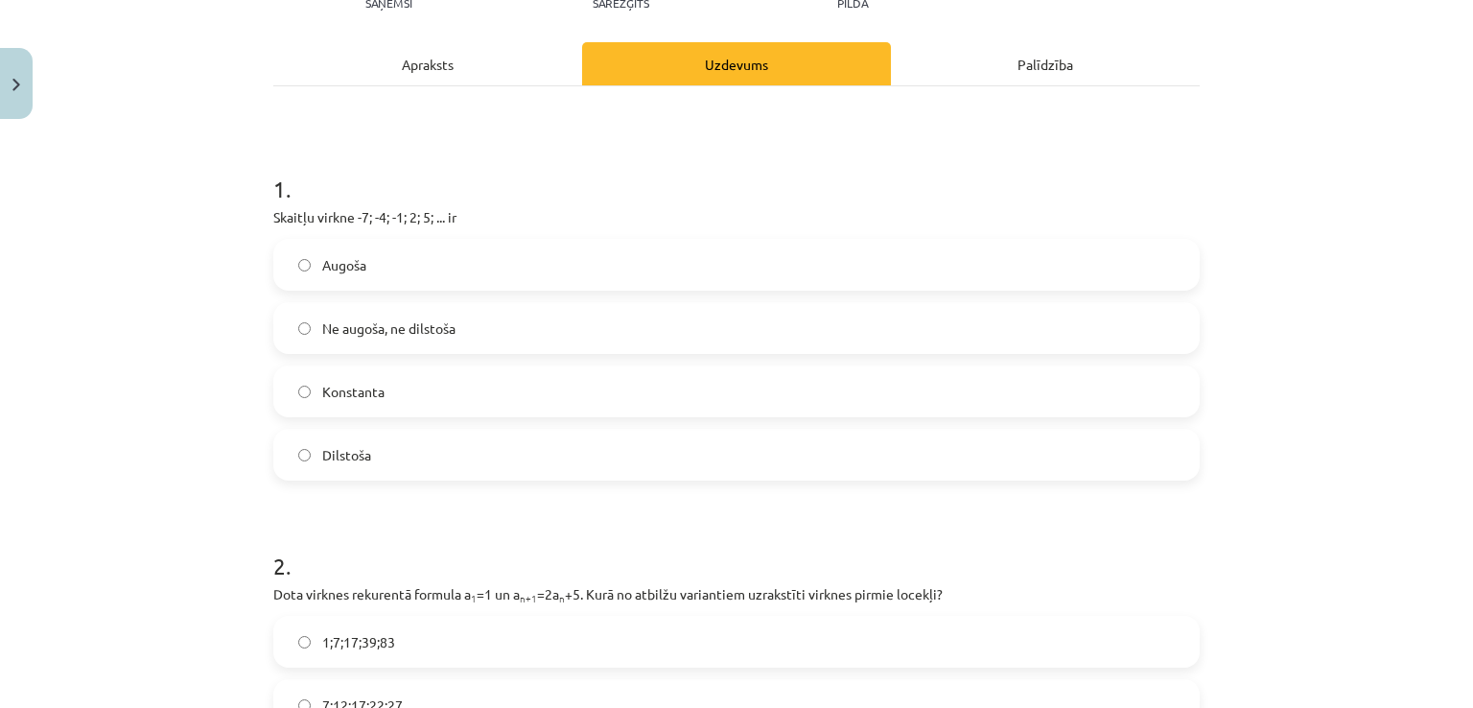
click at [373, 270] on label "Augoša" at bounding box center [736, 265] width 923 height 48
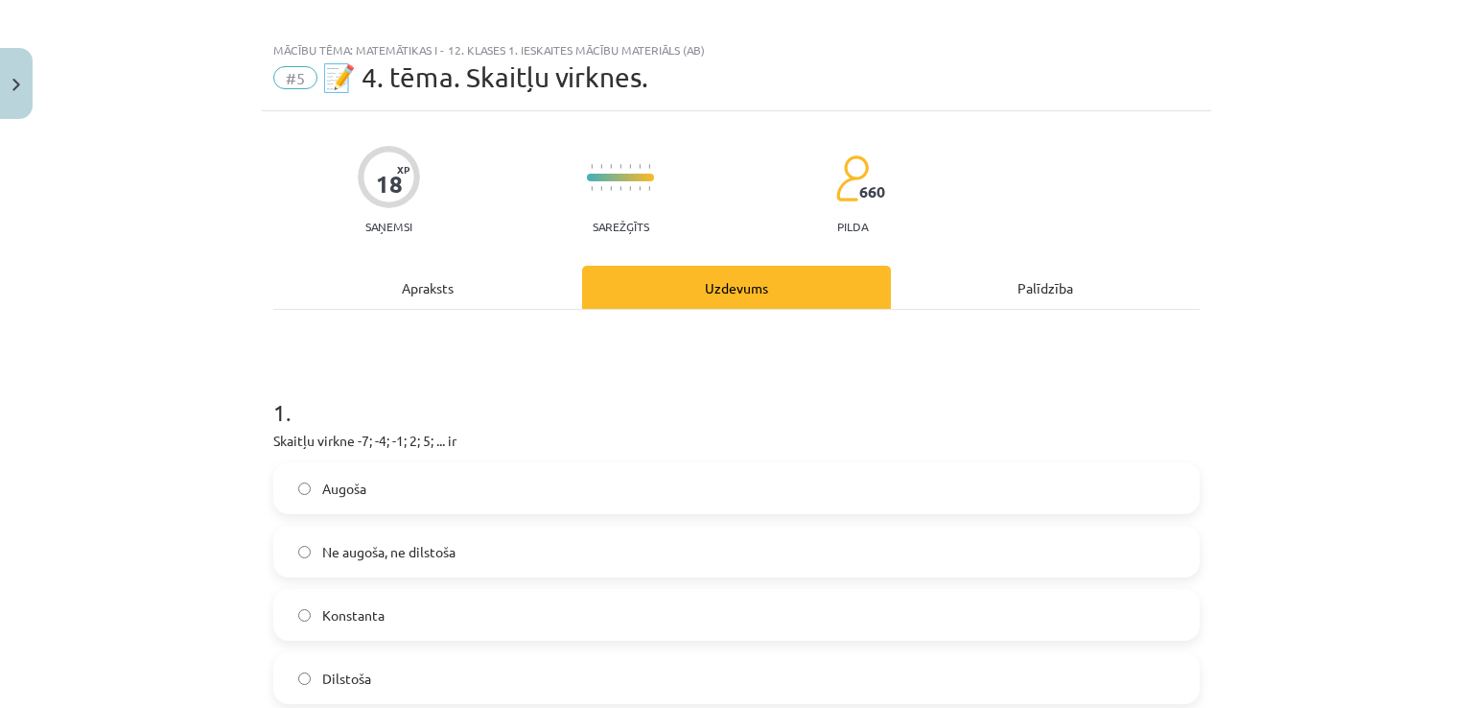
scroll to position [0, 0]
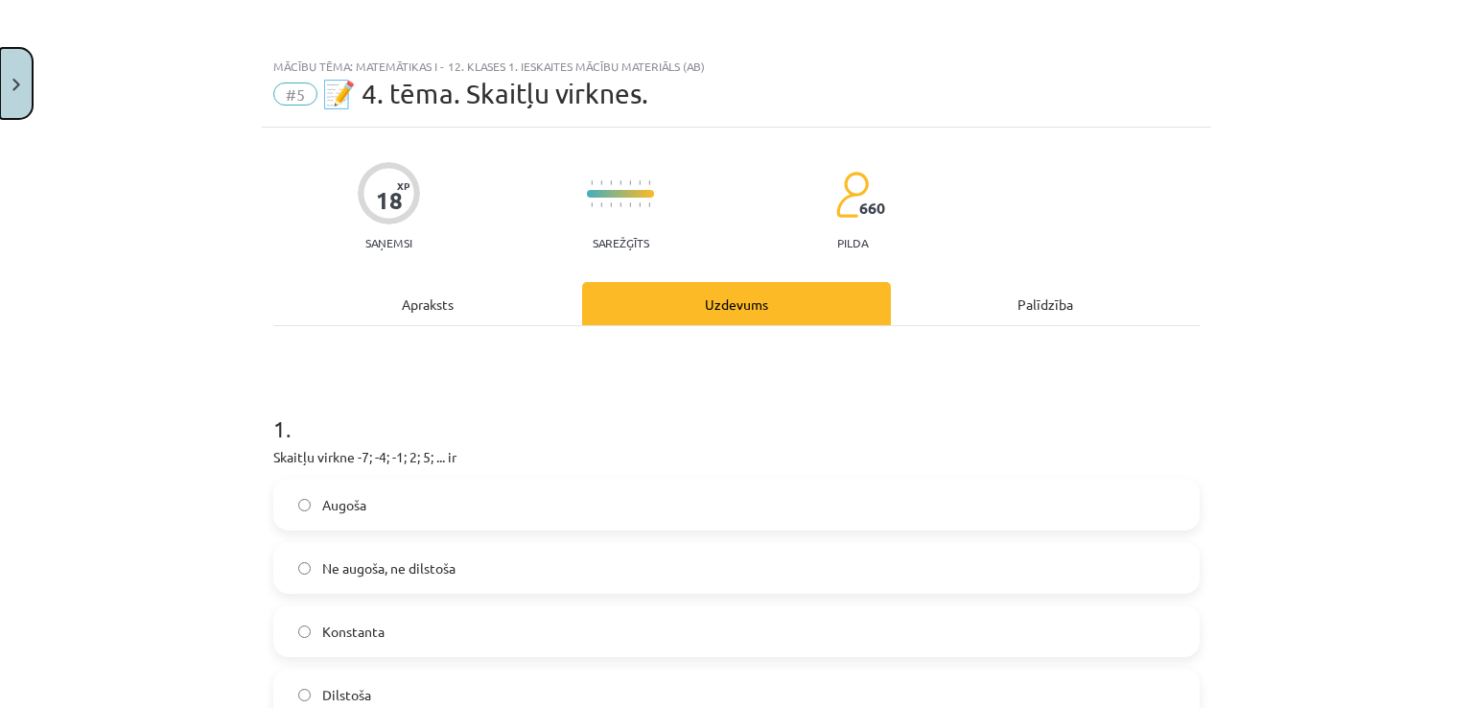
click at [13, 75] on button "Close" at bounding box center [16, 83] width 33 height 71
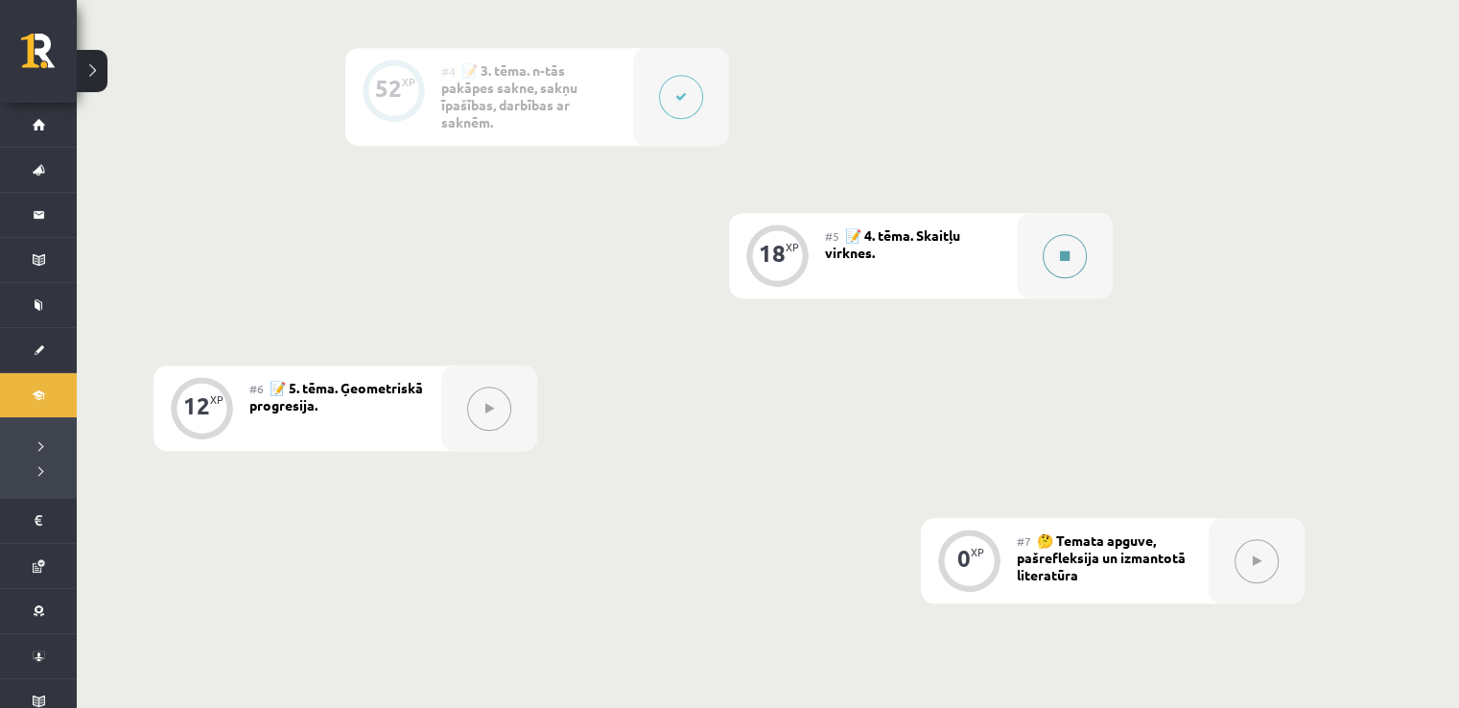
click at [1092, 244] on div at bounding box center [1065, 255] width 96 height 85
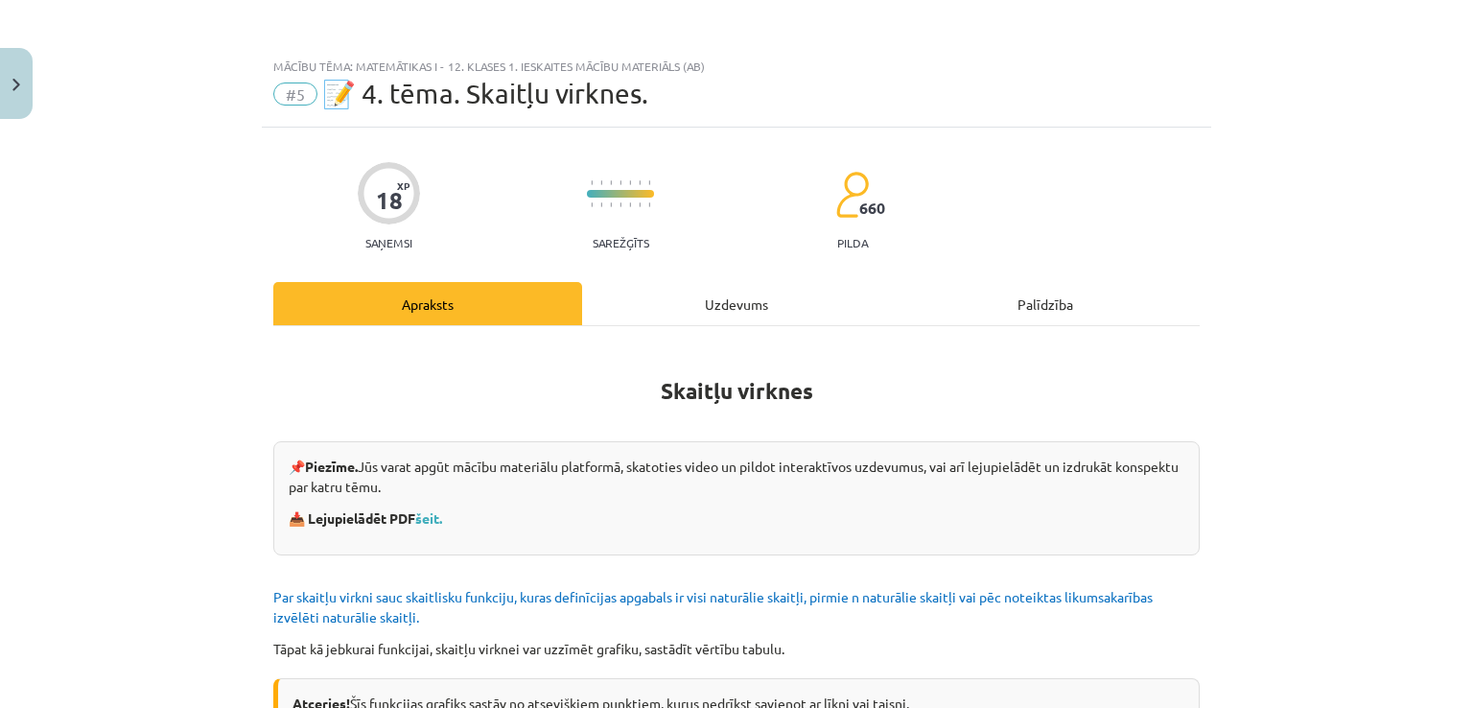
click at [642, 298] on div "Uzdevums" at bounding box center [736, 303] width 309 height 43
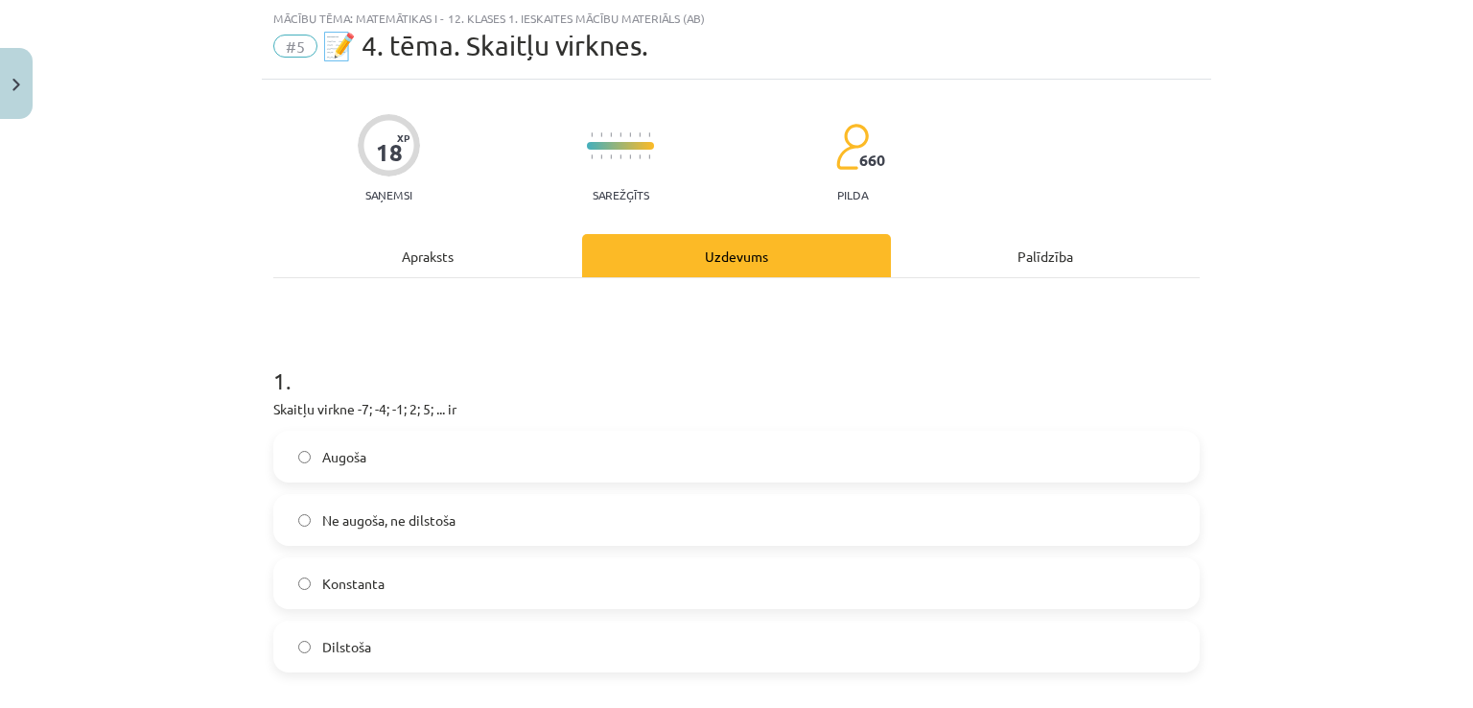
scroll to position [144, 0]
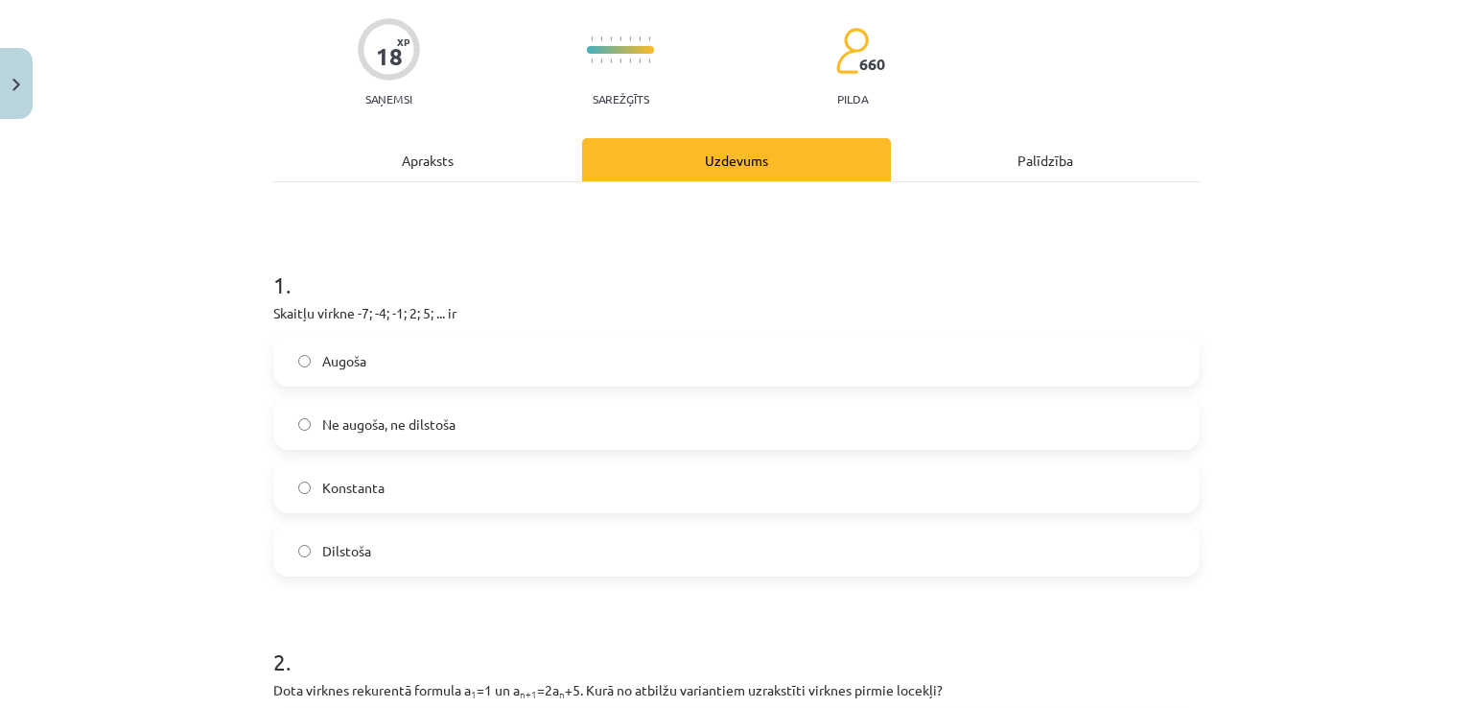
click at [411, 350] on label "Augoša" at bounding box center [736, 361] width 923 height 48
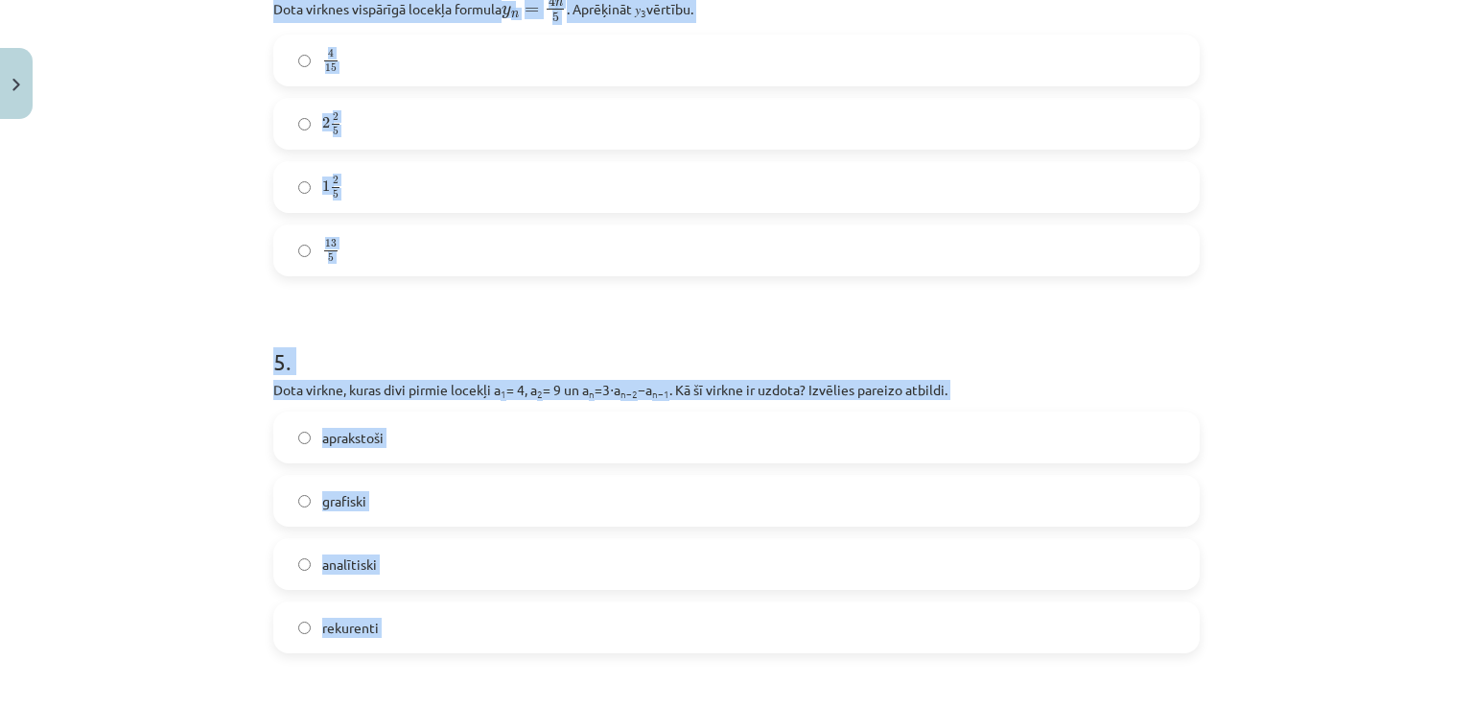
scroll to position [2126, 0]
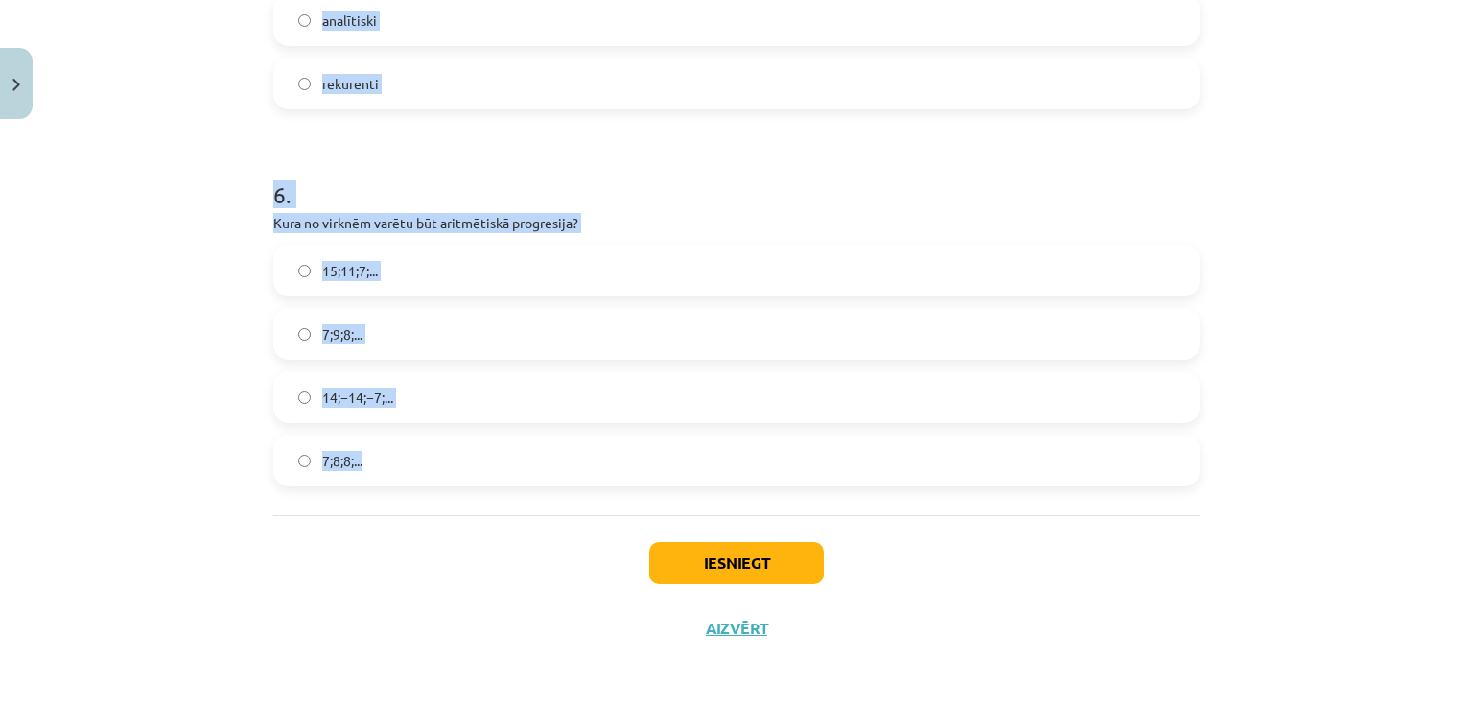
drag, startPoint x: 261, startPoint y: 272, endPoint x: 774, endPoint y: 473, distance: 550.9
copy form "2 . Dota virknes rekurentā formula a 1 =1 un a n+1 =2a n +5. Kurā no atbilžu va…"
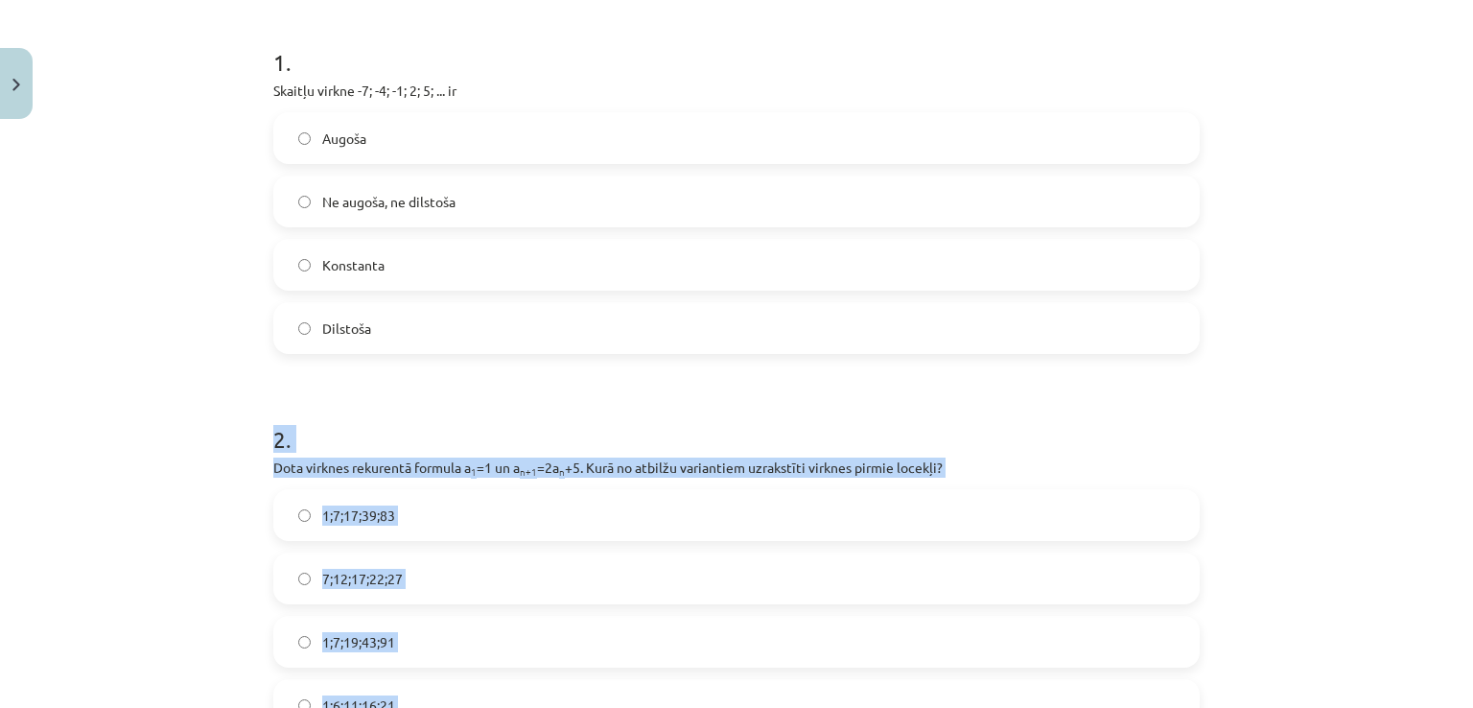
scroll to position [400, 0]
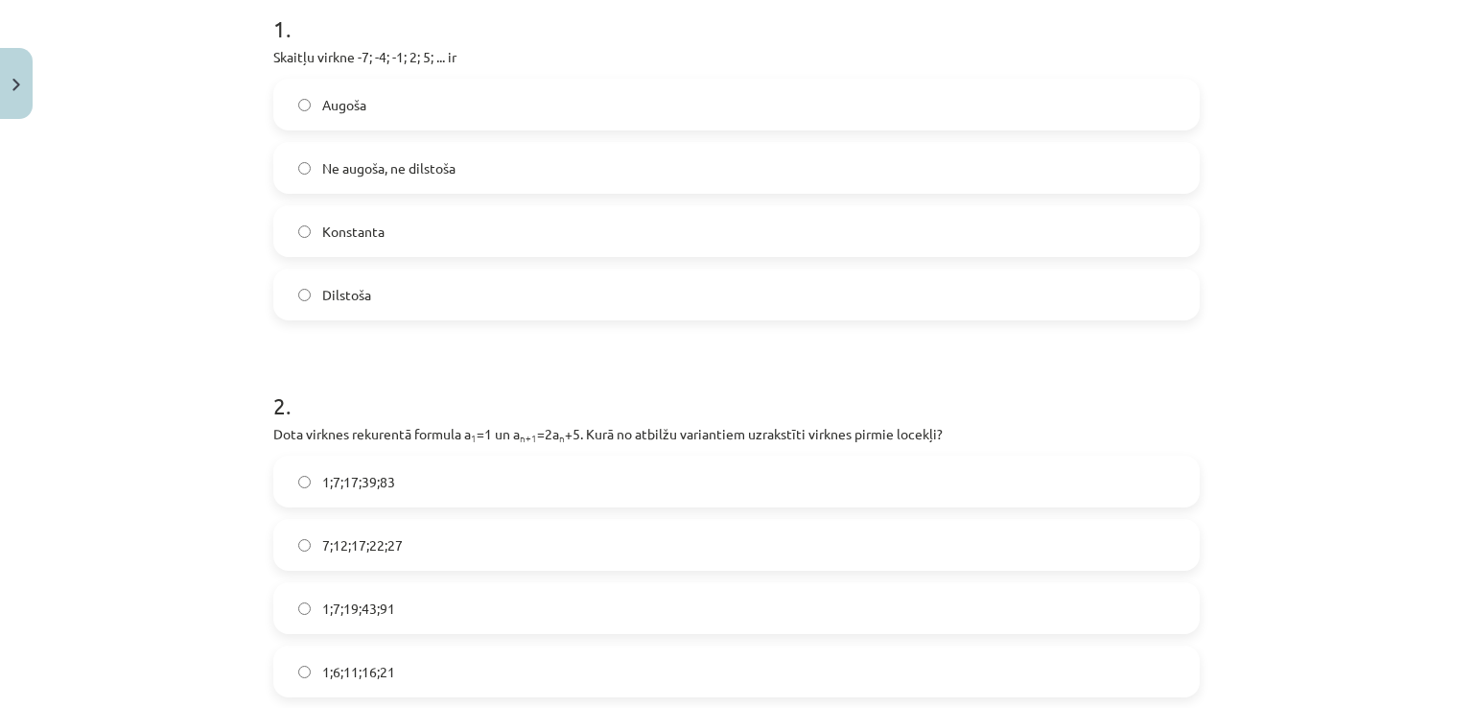
click at [175, 293] on div "Mācību tēma: Matemātikas i - 12. klases 1. ieskaites mācību materiāls (ab) #5 📝…" at bounding box center [736, 354] width 1473 height 708
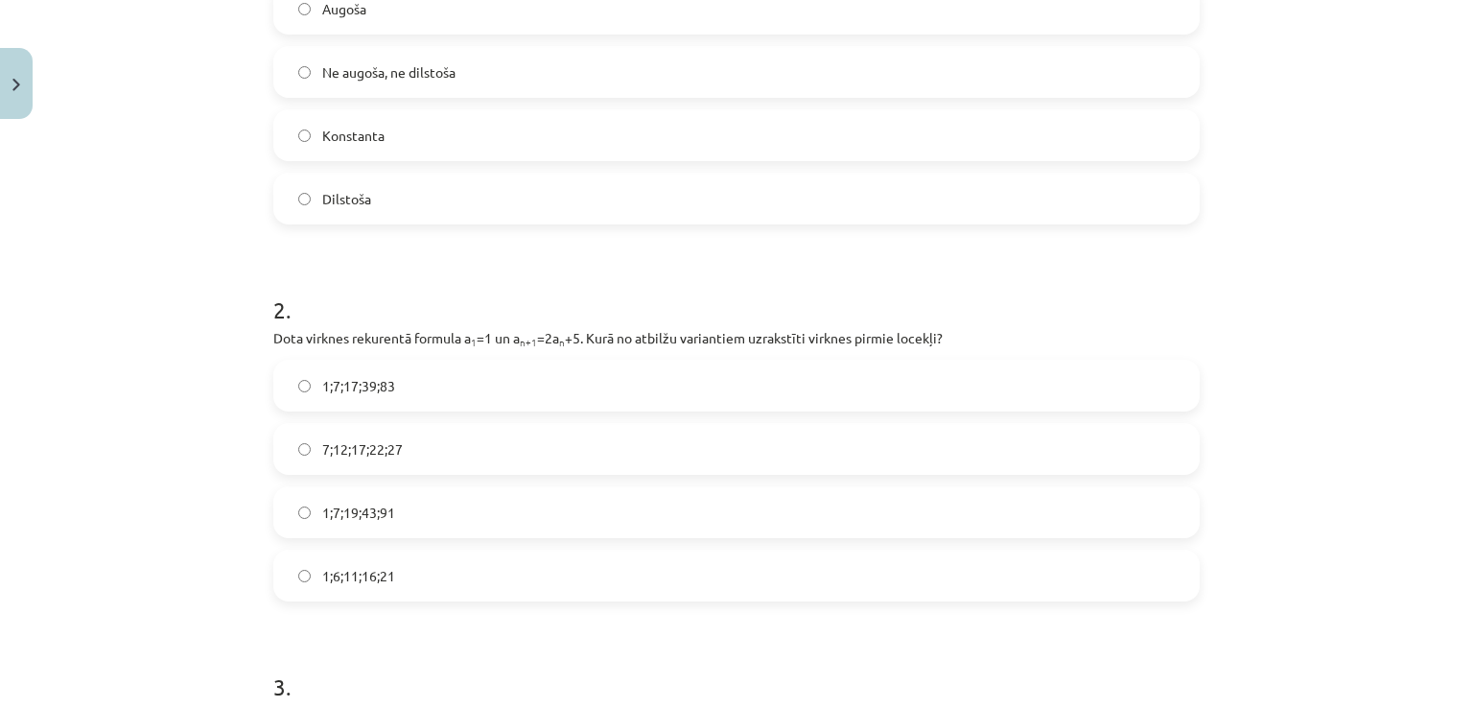
click at [369, 510] on span "1;7;19;43;91" at bounding box center [358, 513] width 73 height 20
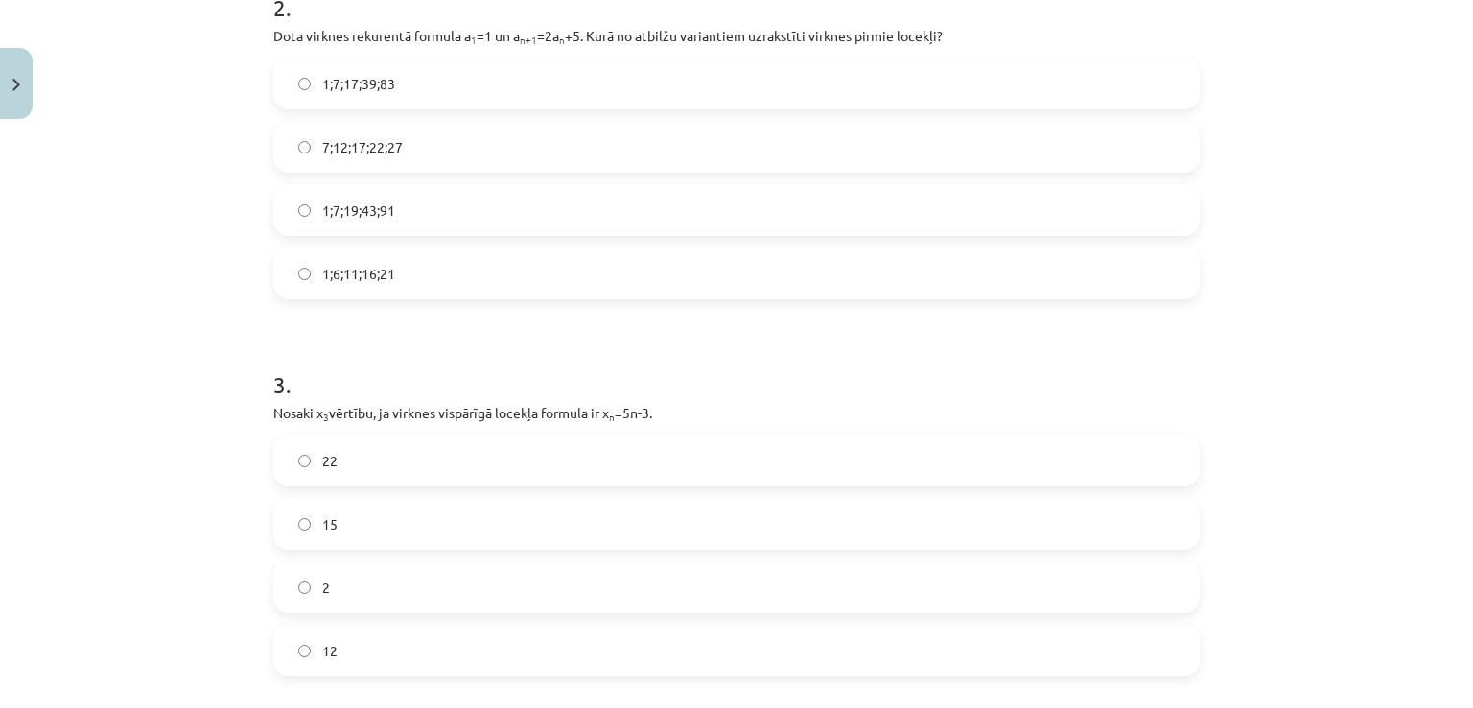
scroll to position [880, 0]
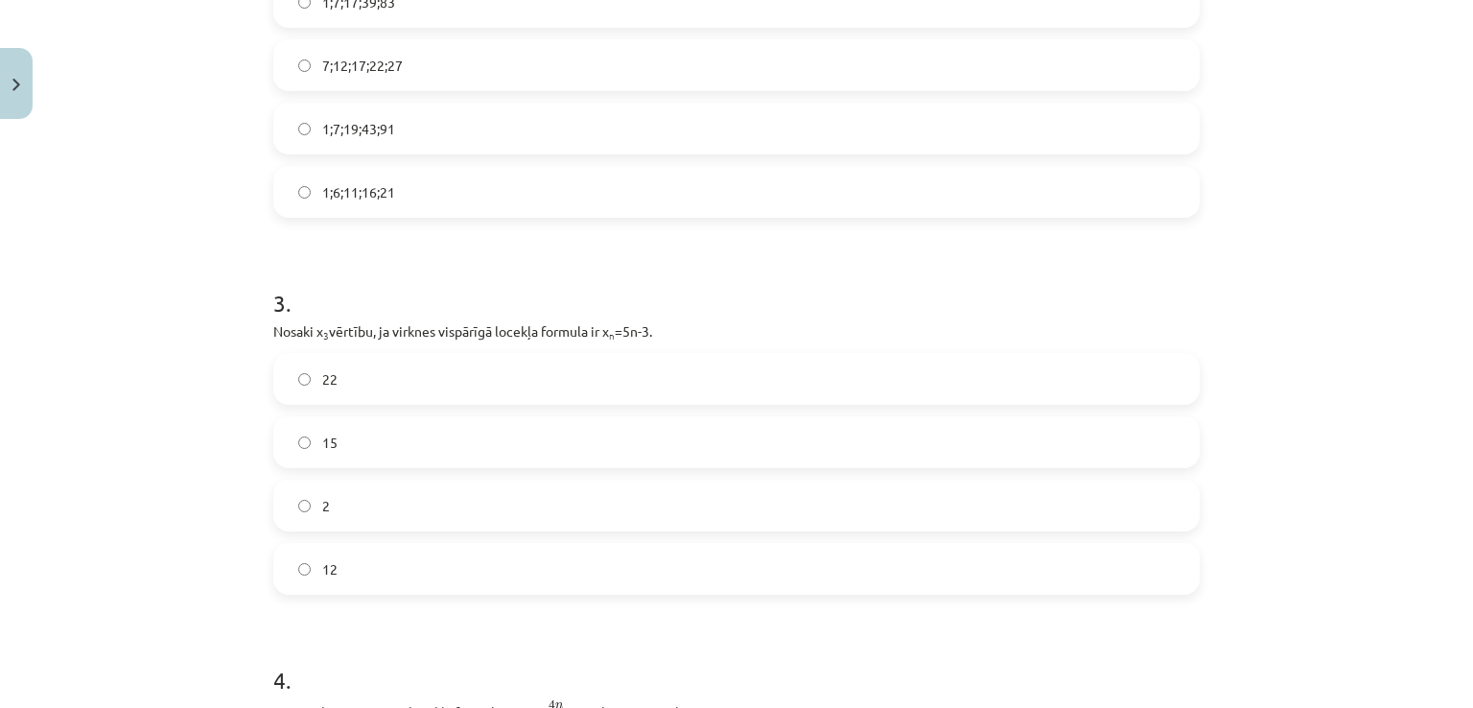
click at [365, 552] on label "12" at bounding box center [736, 569] width 923 height 48
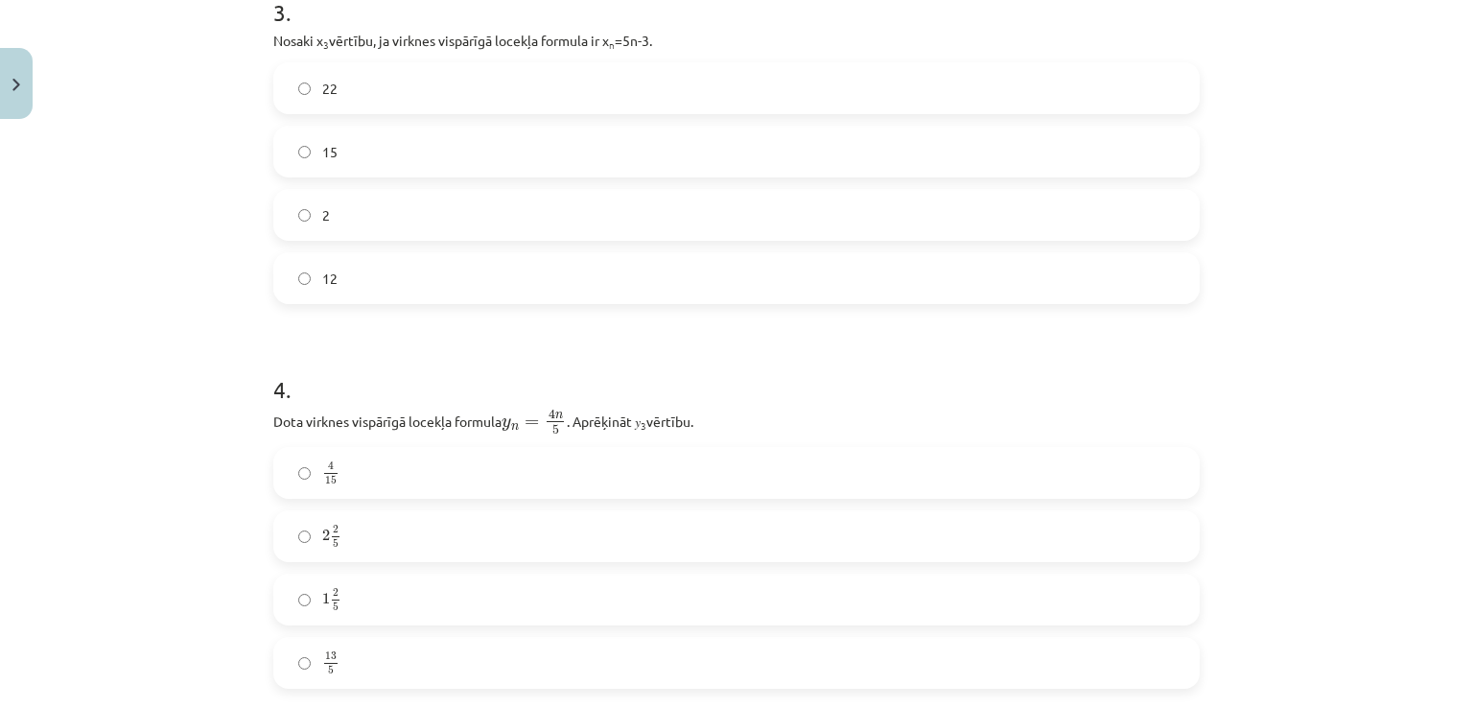
scroll to position [1263, 0]
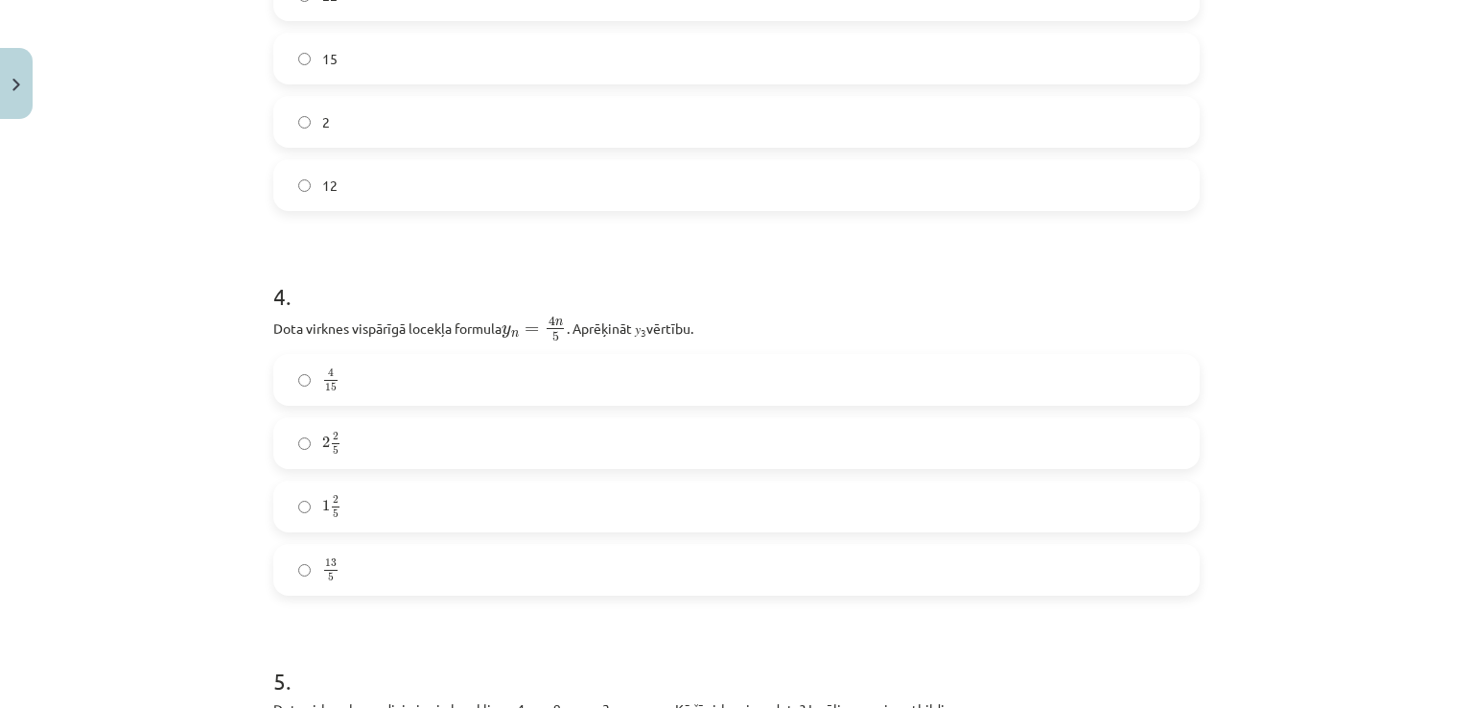
click at [309, 437] on label "2 2 5 2 2 5" at bounding box center [736, 443] width 923 height 48
click at [384, 356] on label "4 15 4 15" at bounding box center [736, 380] width 923 height 48
click at [390, 500] on label "1 2 5 1 2 5" at bounding box center [736, 506] width 923 height 48
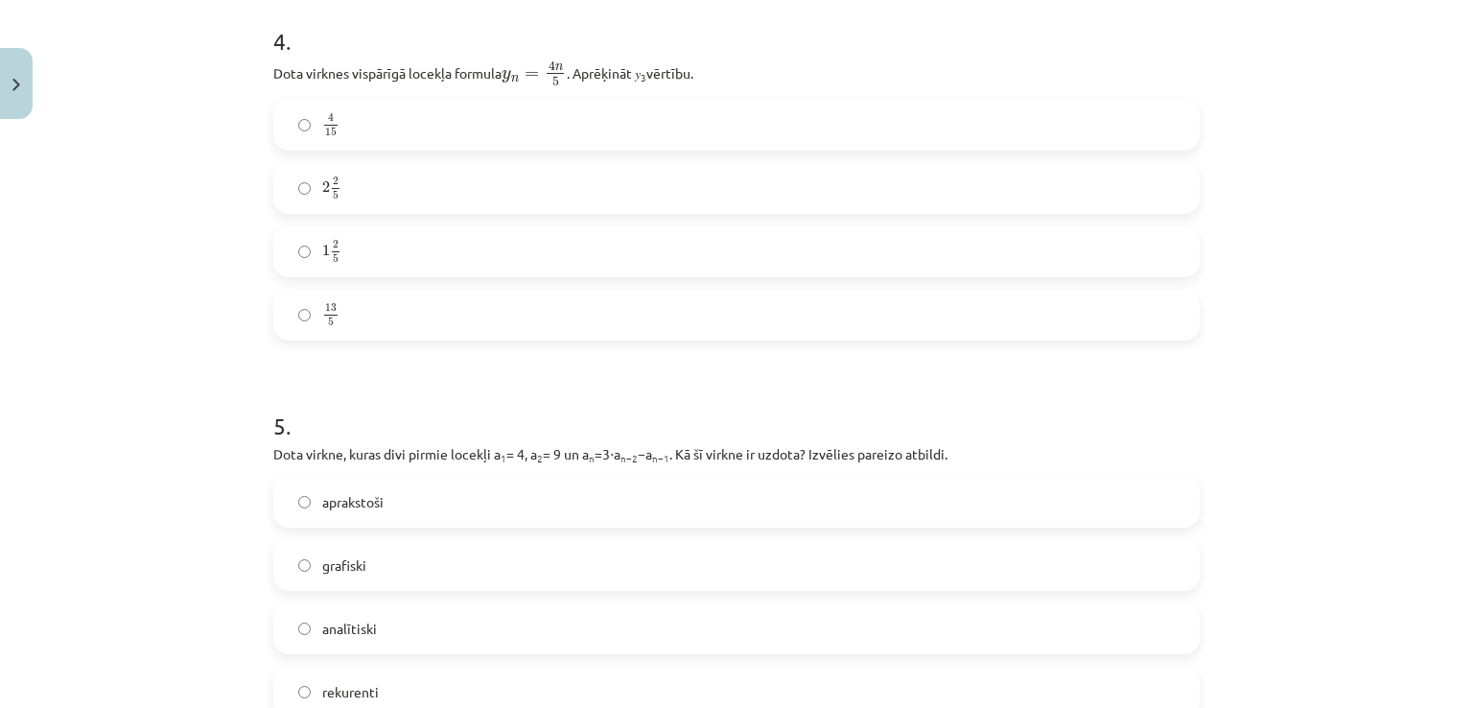
scroll to position [1551, 0]
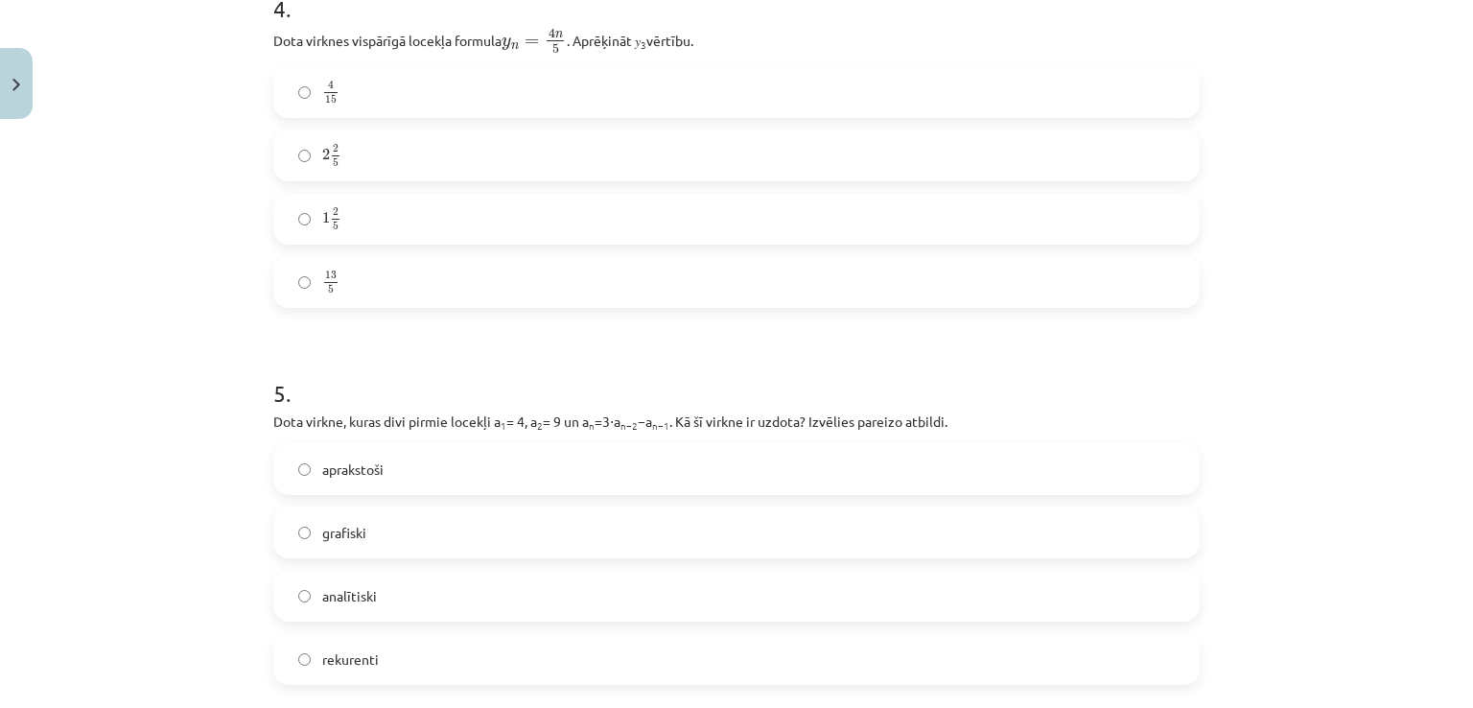
click at [462, 135] on label "2 2 5 2 2 5" at bounding box center [736, 155] width 923 height 48
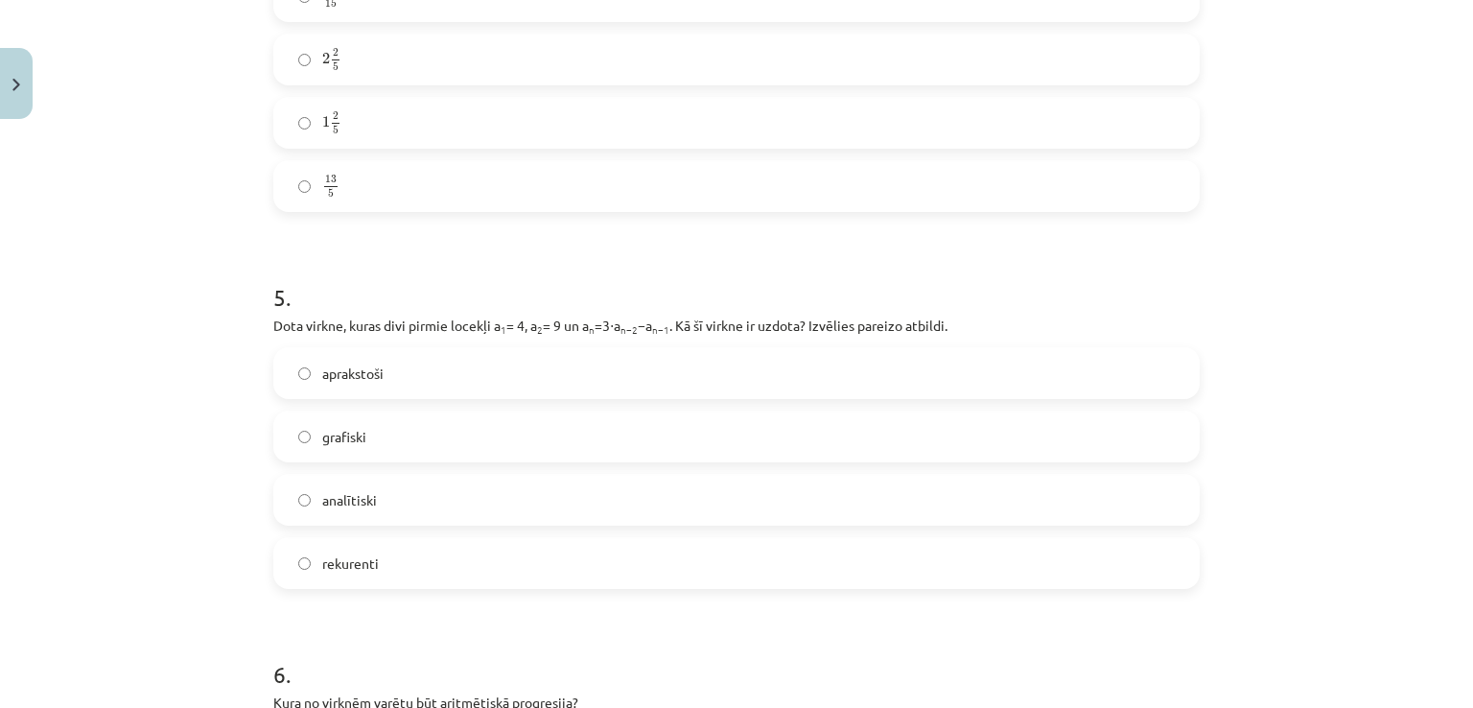
scroll to position [1743, 0]
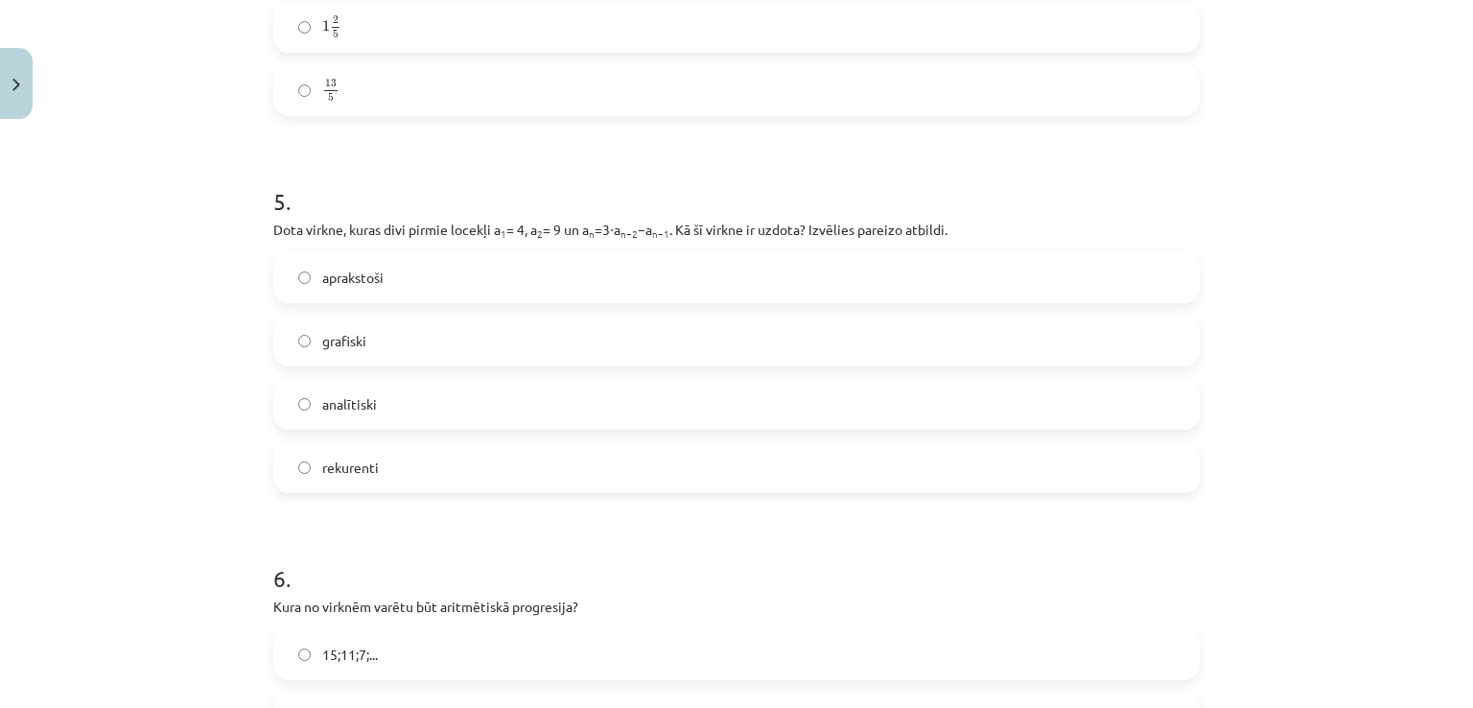
click at [421, 450] on label "rekurenti" at bounding box center [736, 467] width 923 height 48
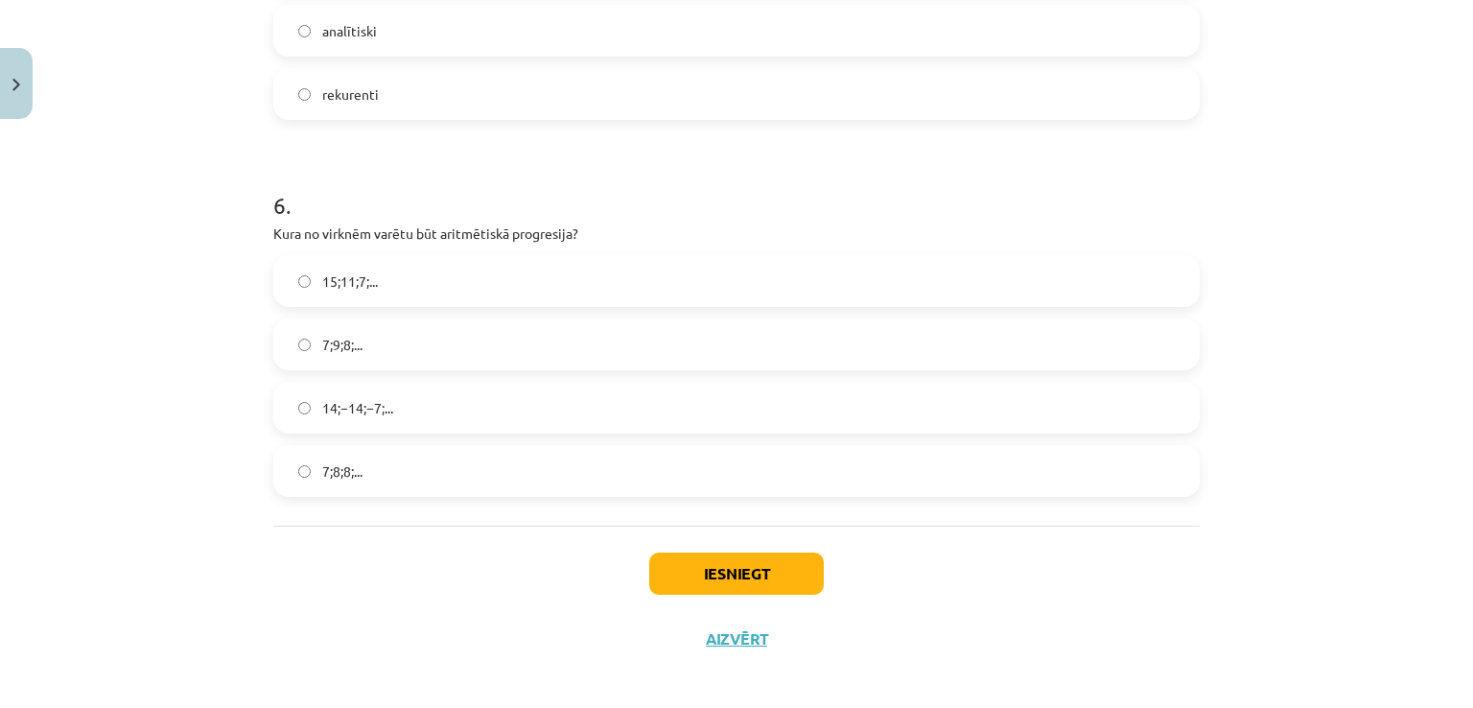
scroll to position [2126, 0]
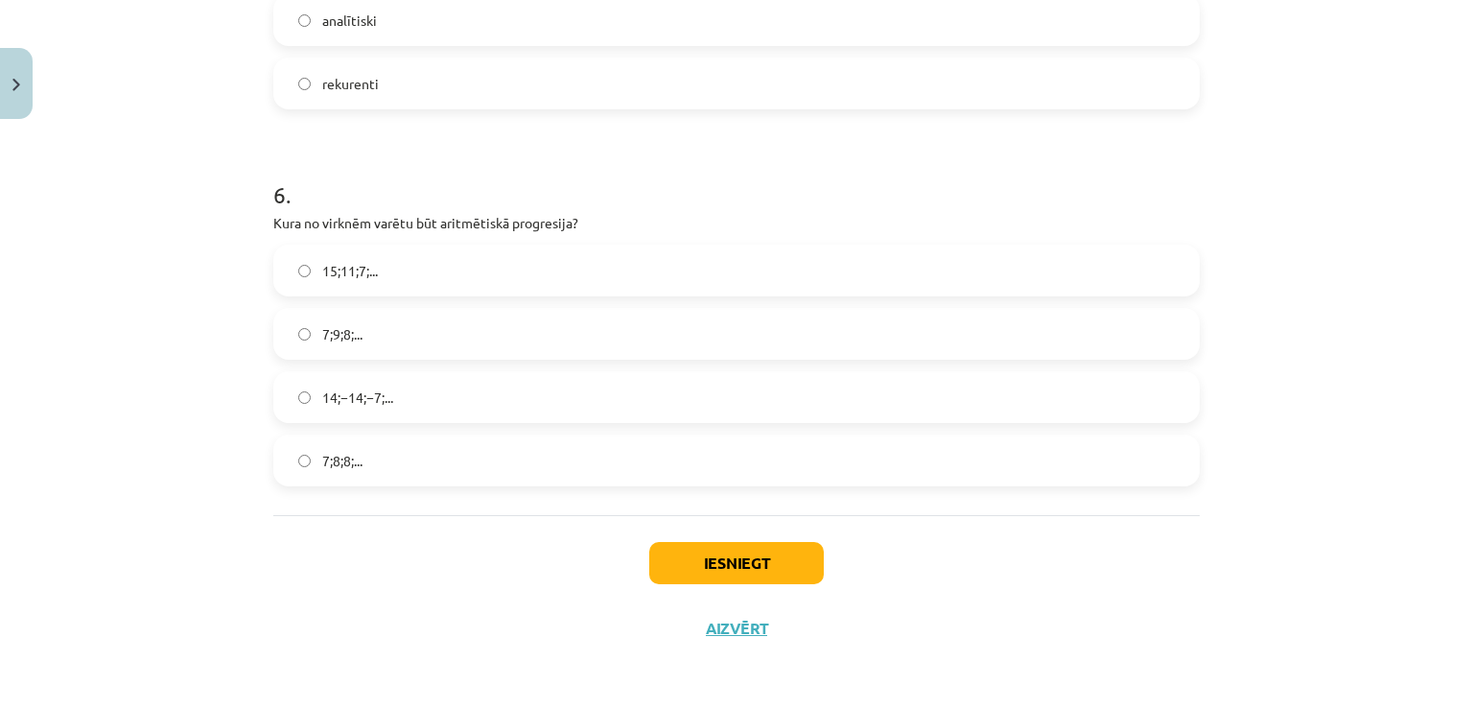
click at [383, 266] on label "15;11;7;..." at bounding box center [736, 271] width 923 height 48
click at [693, 521] on div "Iesniegt Aizvērt" at bounding box center [736, 582] width 927 height 134
click at [712, 561] on button "Iesniegt" at bounding box center [736, 563] width 175 height 42
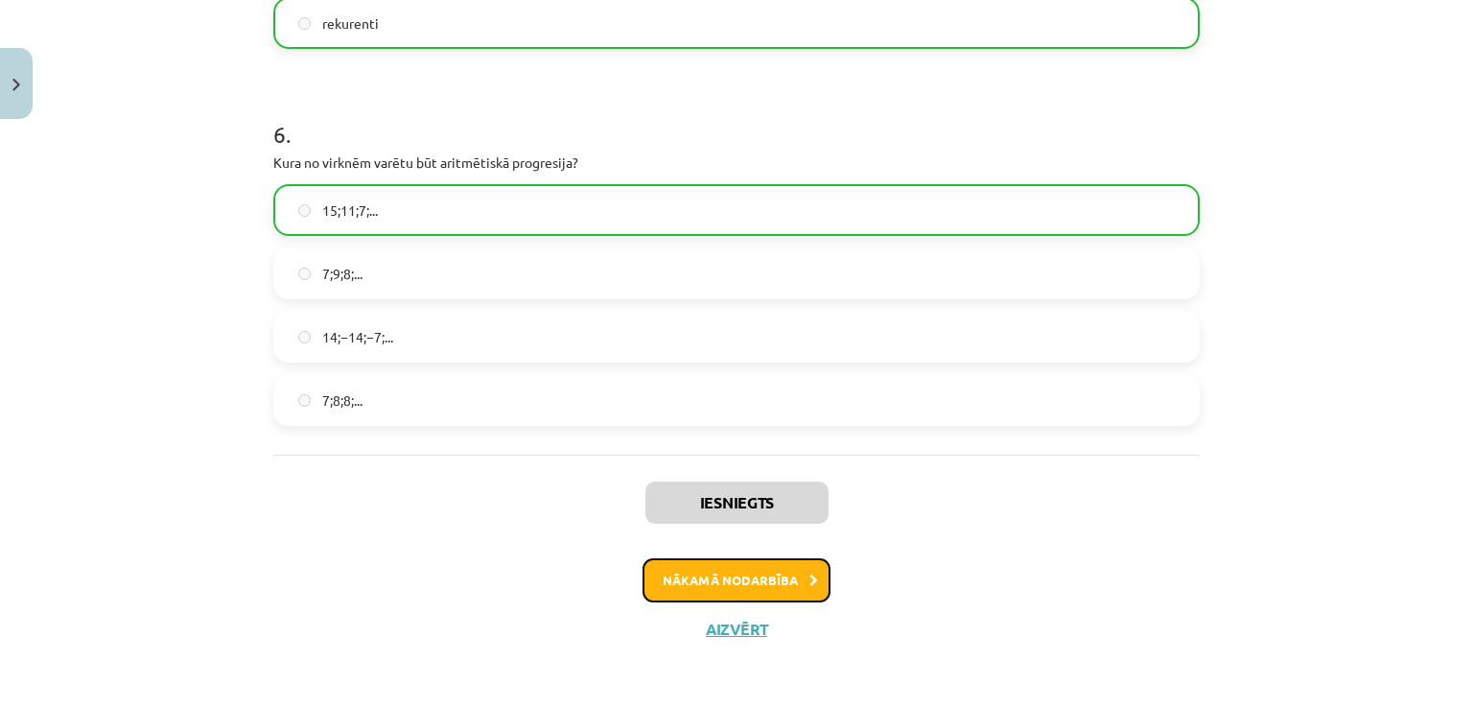
click at [714, 567] on button "Nākamā nodarbība" at bounding box center [737, 580] width 188 height 44
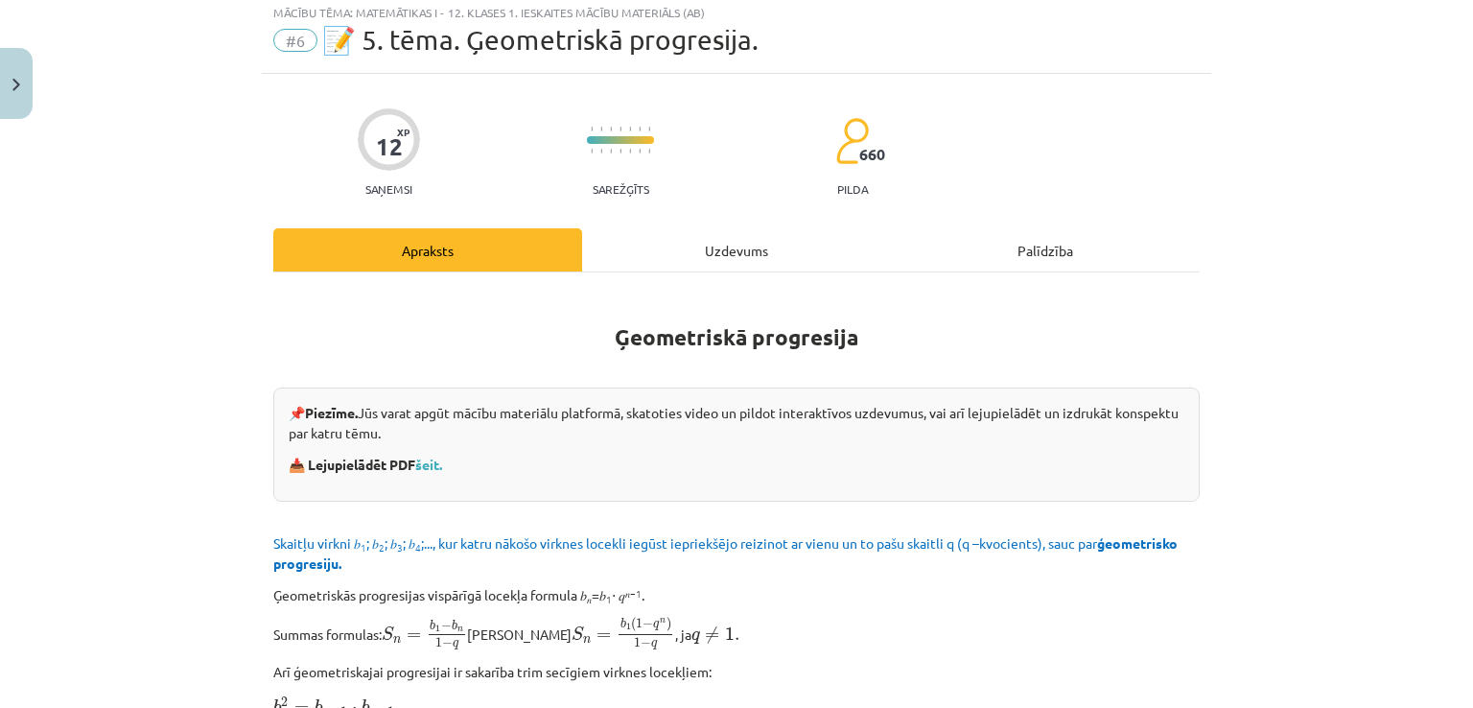
scroll to position [48, 0]
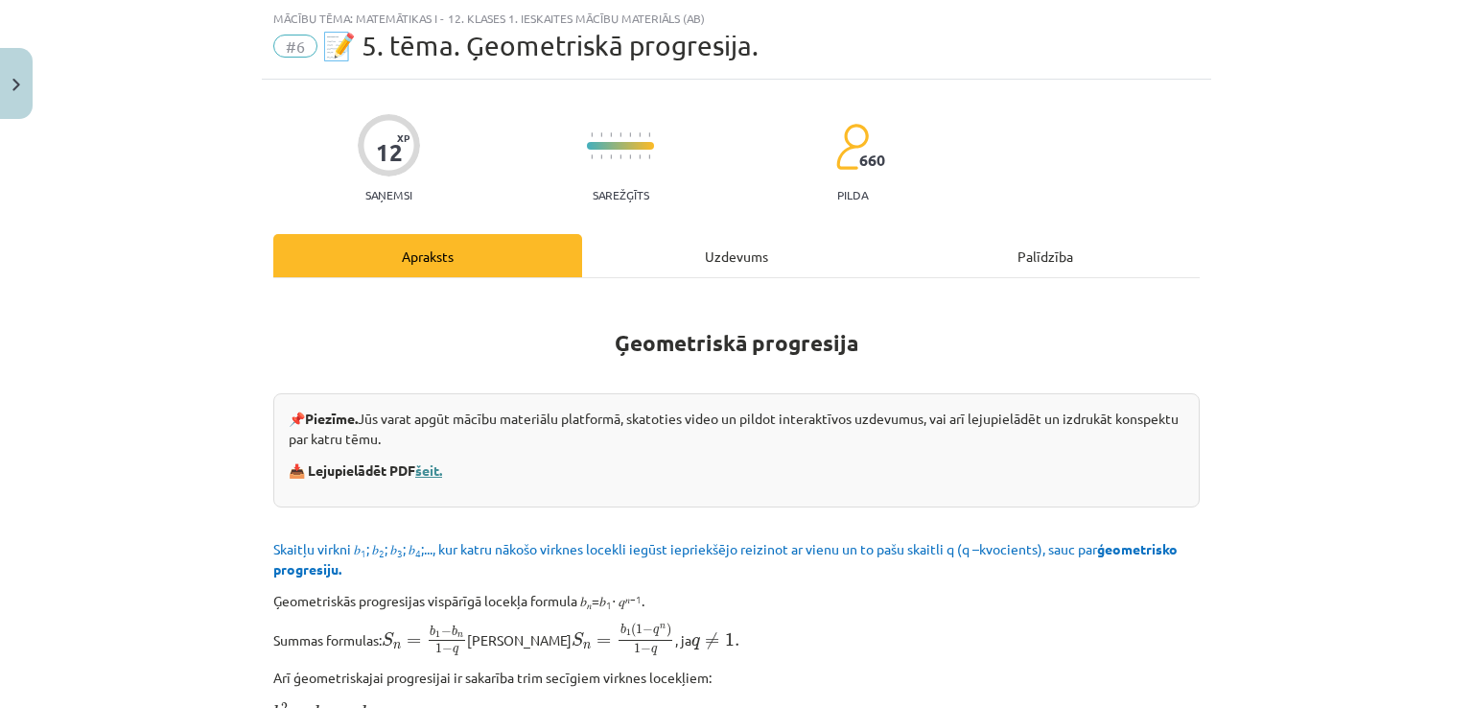
click at [441, 467] on link "šeit." at bounding box center [428, 469] width 27 height 17
